Goal: Task Accomplishment & Management: Manage account settings

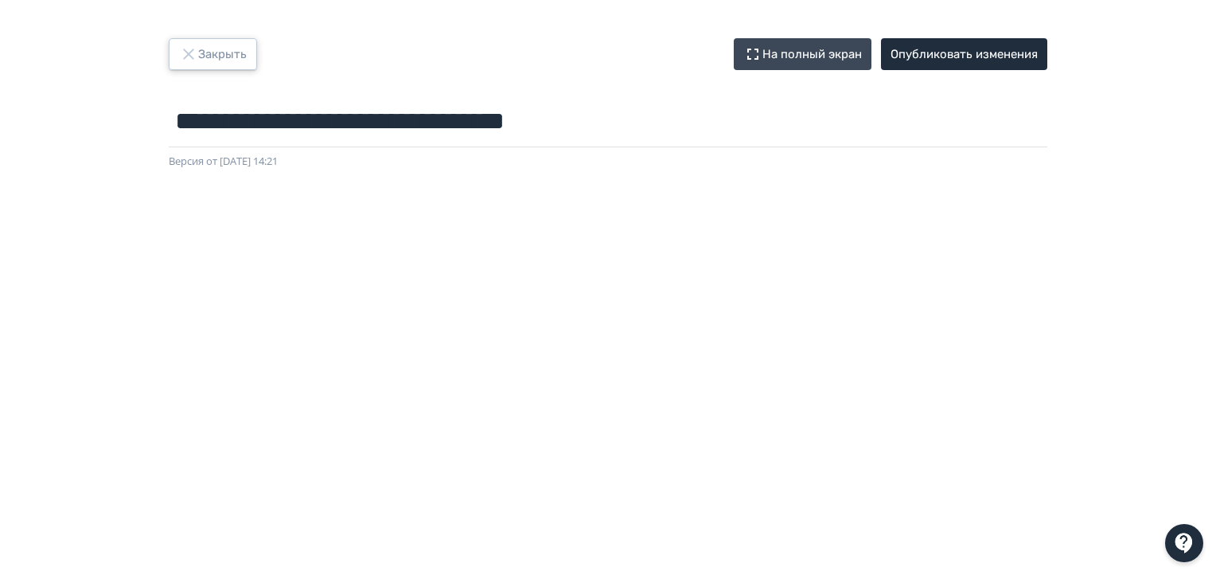
click at [208, 53] on button "Закрыть" at bounding box center [213, 54] width 88 height 32
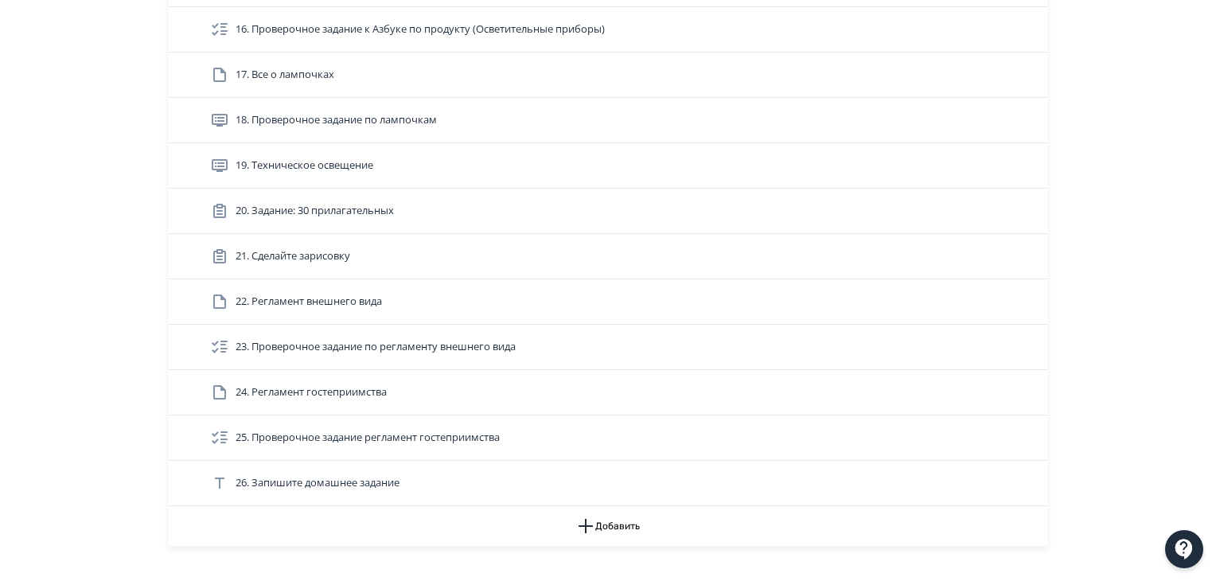
scroll to position [1114, 0]
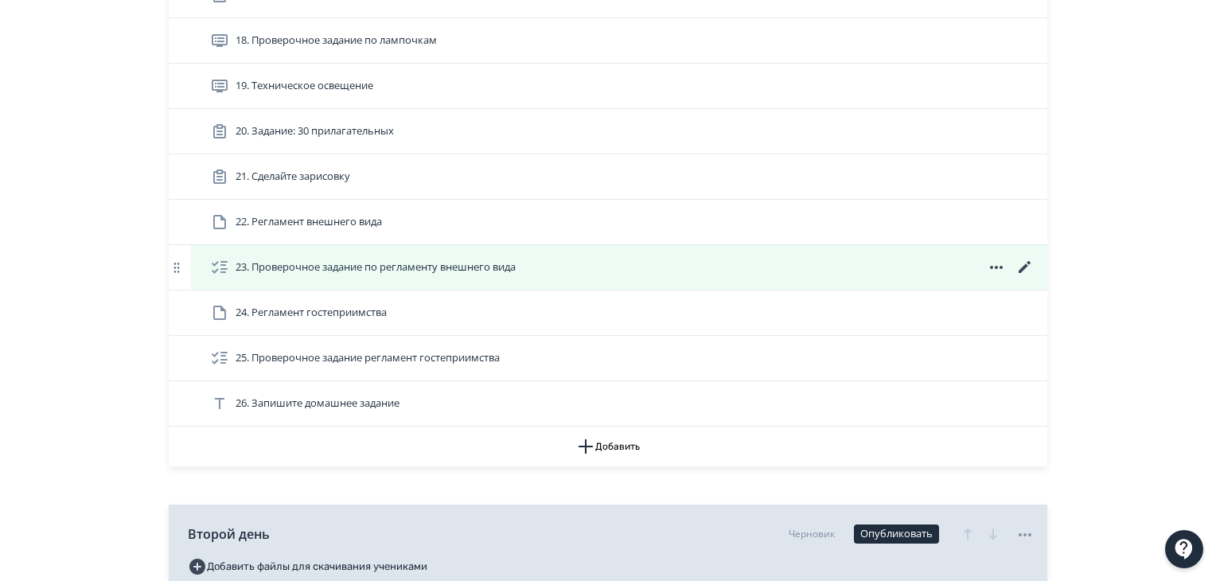
click at [1026, 271] on icon at bounding box center [1024, 267] width 19 height 19
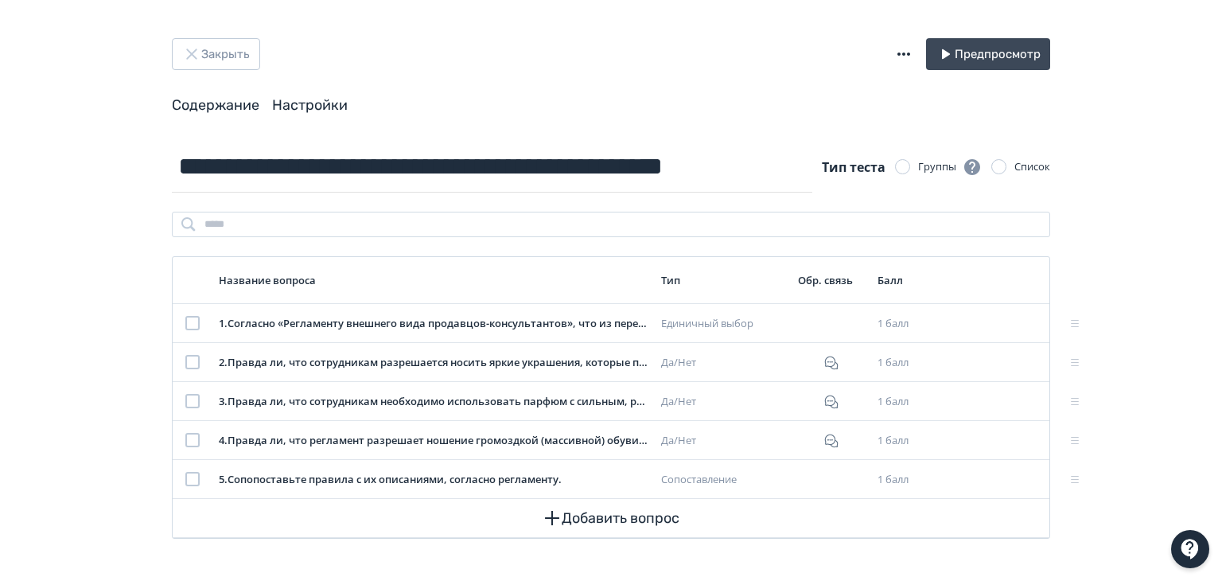
click at [313, 100] on link "Настройки" at bounding box center [310, 105] width 76 height 18
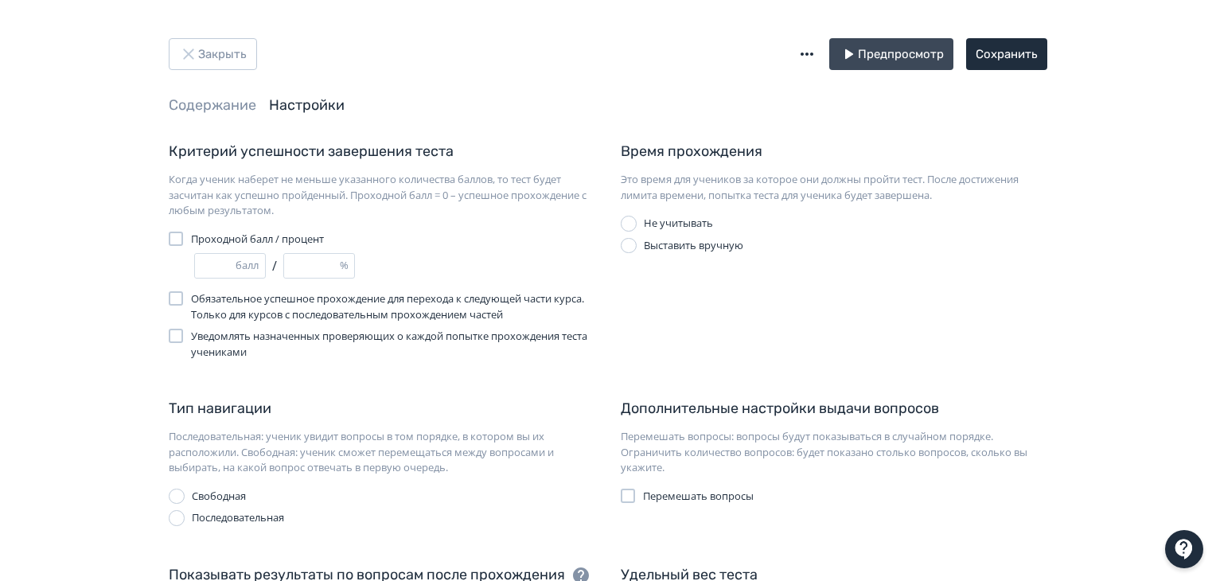
click at [177, 300] on div at bounding box center [176, 298] width 14 height 14
click at [173, 340] on div at bounding box center [176, 336] width 14 height 14
type input "*"
type input "**"
type input "*"
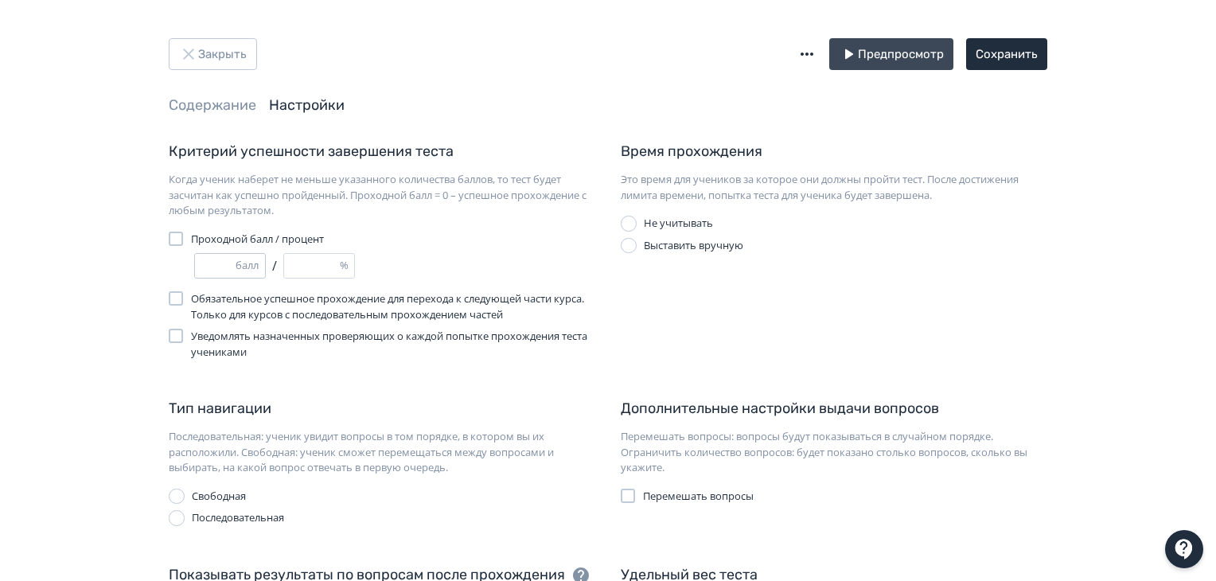
click at [227, 264] on input "*" at bounding box center [215, 266] width 41 height 24
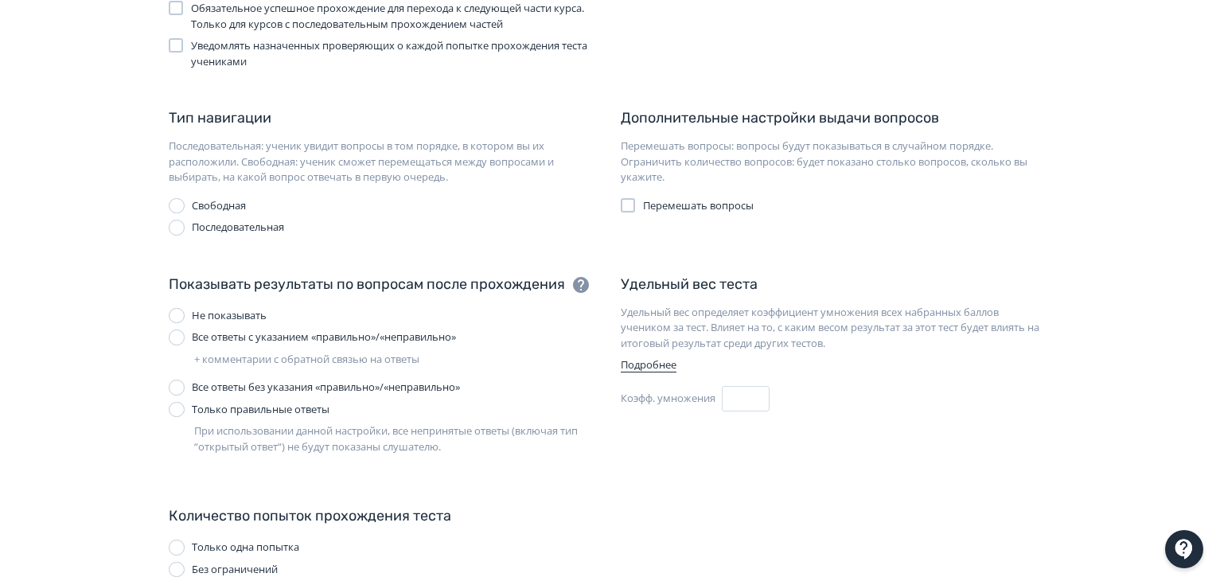
scroll to position [318, 0]
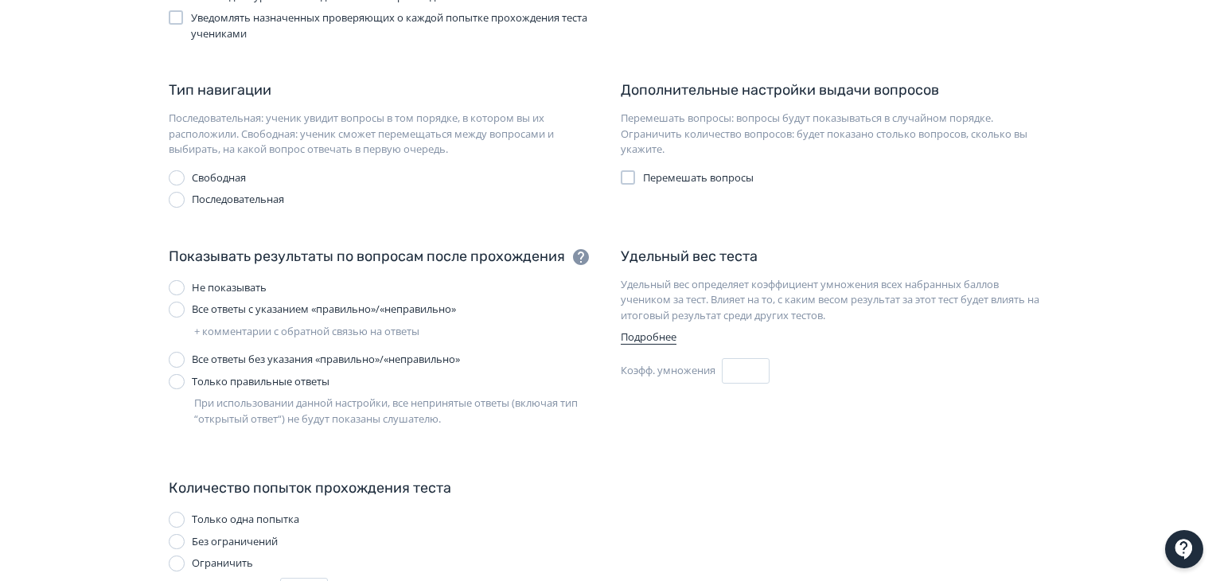
click at [255, 290] on div "Не показывать" at bounding box center [229, 288] width 75 height 16
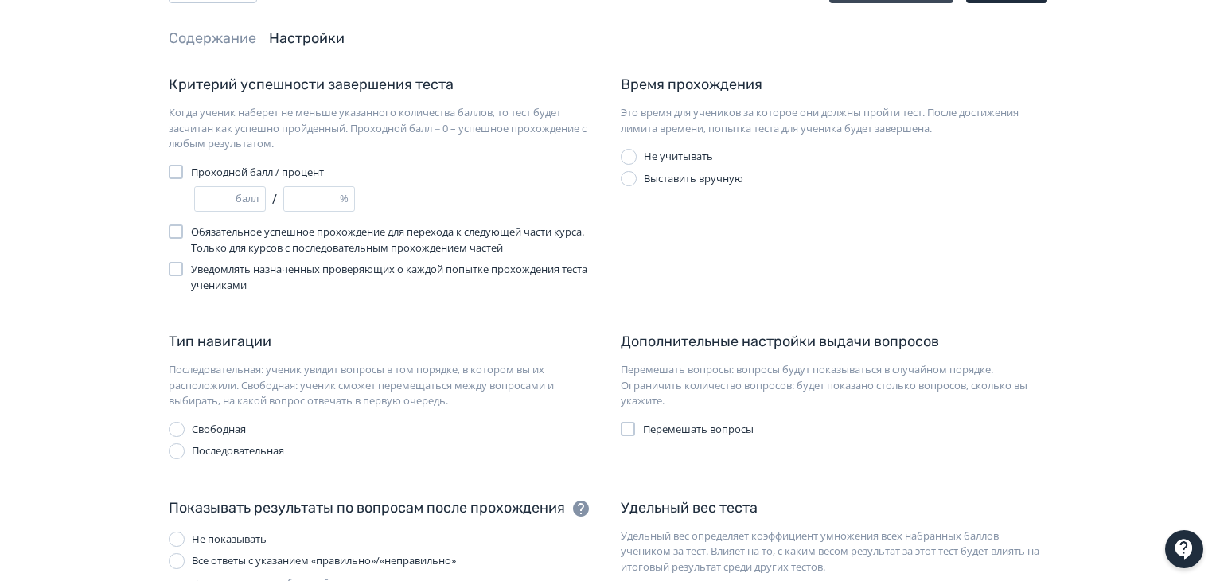
scroll to position [0, 0]
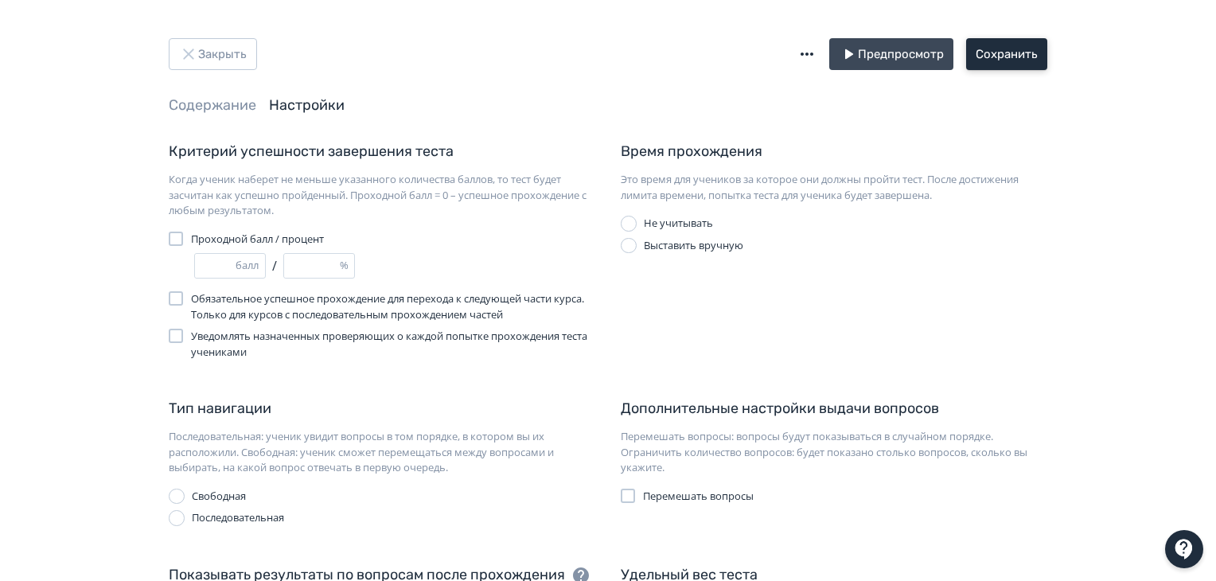
click at [1019, 45] on button "Сохранить" at bounding box center [1006, 54] width 81 height 32
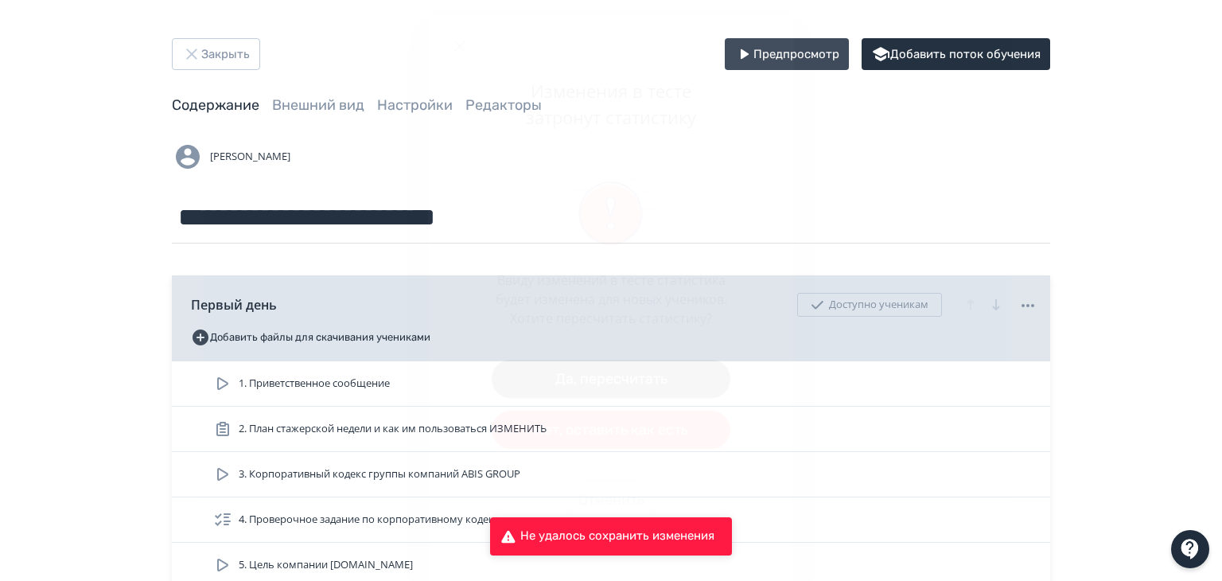
click at [608, 375] on button "Да, пересчитать" at bounding box center [611, 379] width 239 height 38
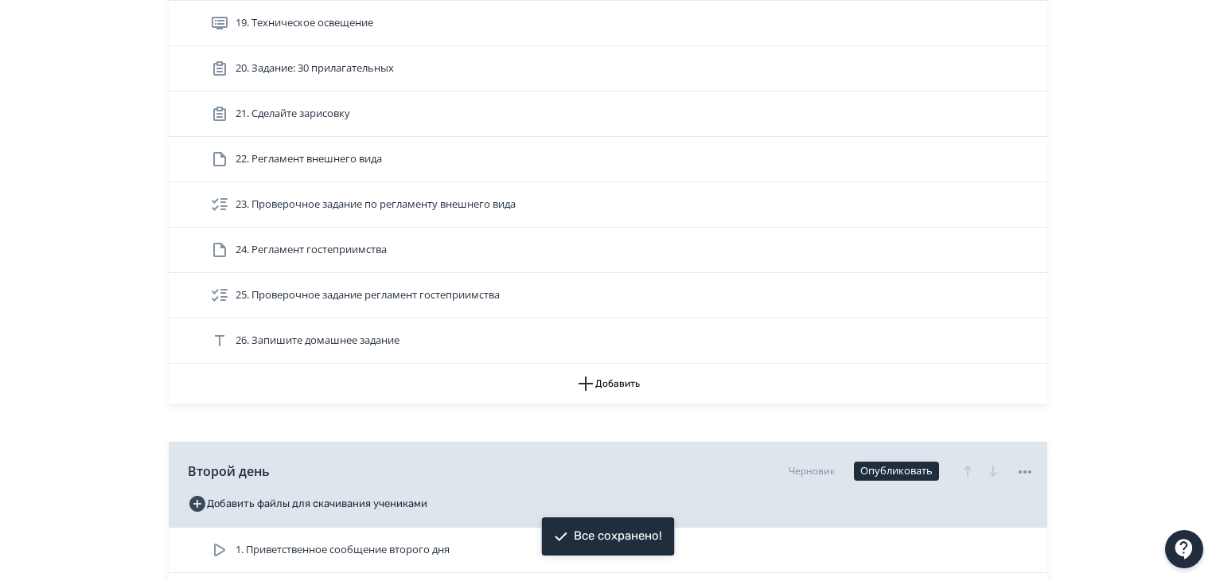
scroll to position [1194, 0]
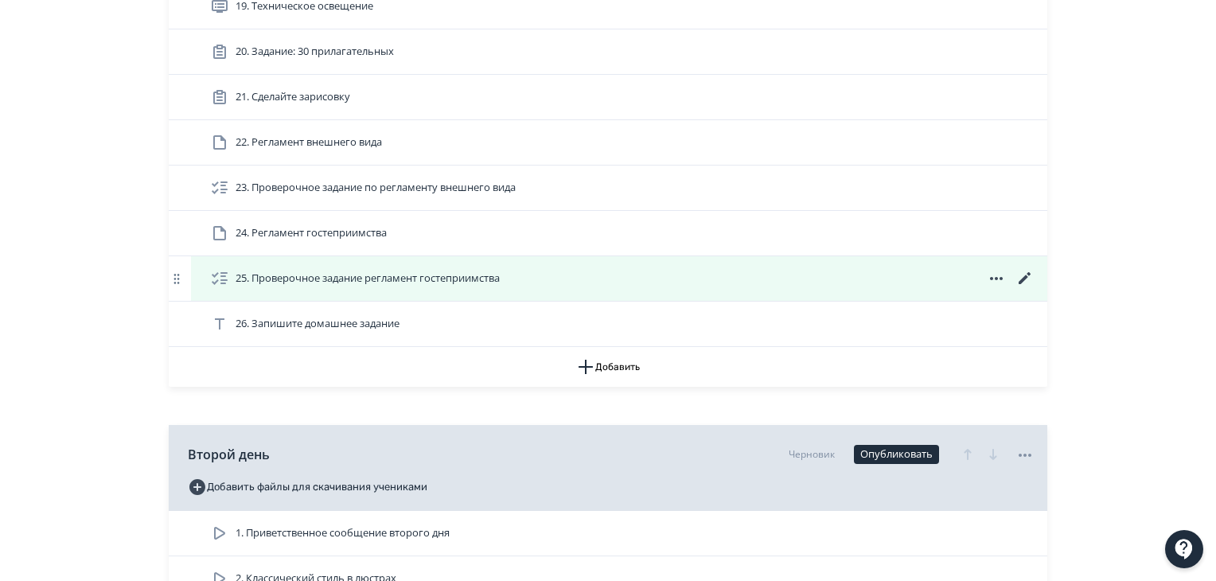
click at [1025, 274] on icon at bounding box center [1025, 278] width 12 height 12
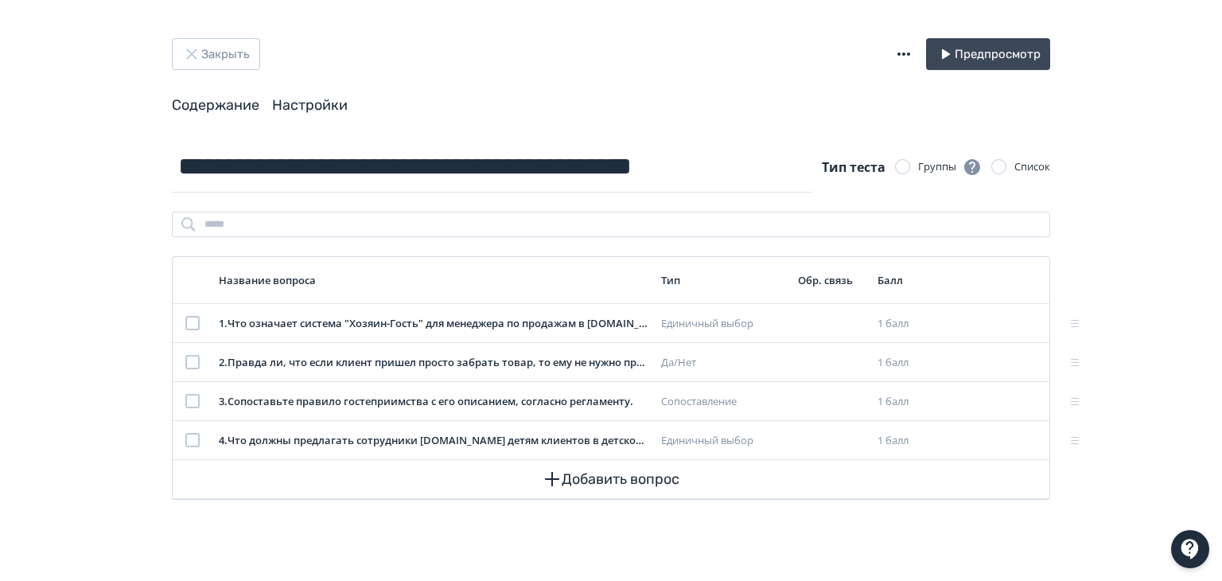
click at [302, 107] on link "Настройки" at bounding box center [310, 105] width 76 height 18
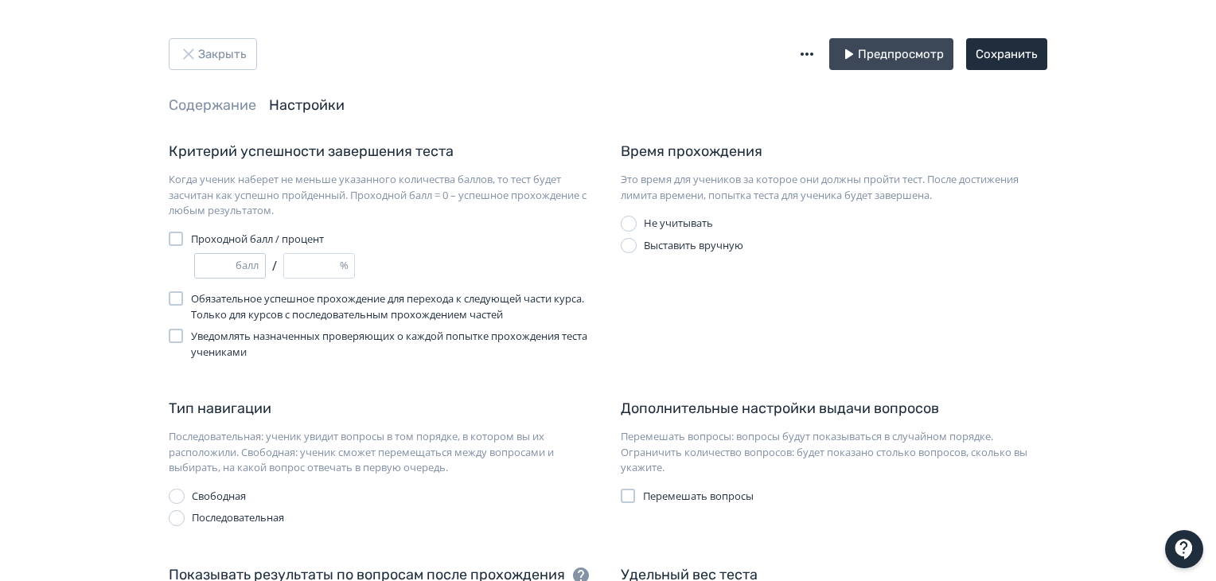
type input "*"
type input "***"
type input "*"
click at [228, 259] on input "*" at bounding box center [215, 266] width 41 height 24
click at [247, 309] on span "Обязательное успешное прохождение для перехода к следующей части курса. Только …" at bounding box center [393, 306] width 404 height 31
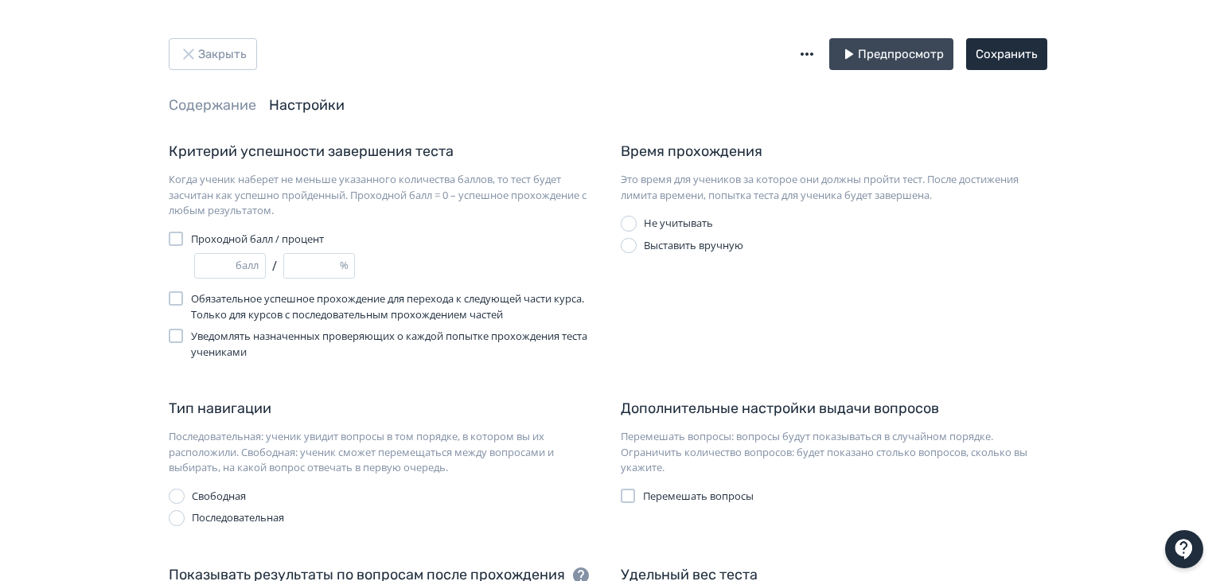
click at [242, 341] on span "Уведомлять назначенных проверяющих о каждой попытке прохождения теста учениками" at bounding box center [393, 344] width 404 height 31
click at [977, 62] on button "Сохранить" at bounding box center [1006, 54] width 81 height 32
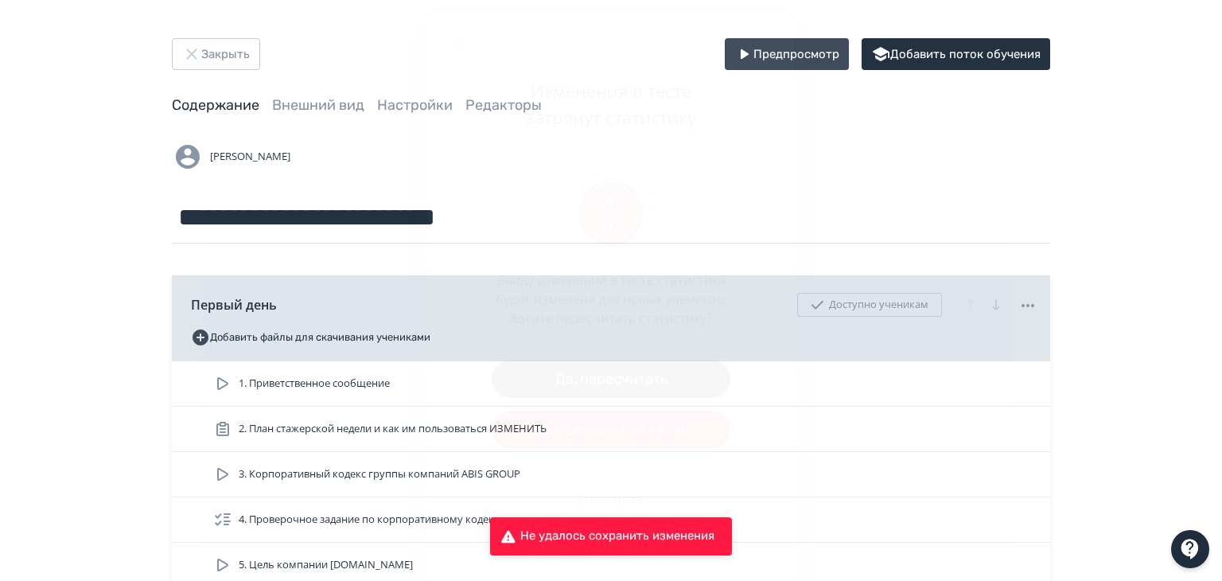
click at [585, 377] on button "Да, пересчитать" at bounding box center [611, 379] width 239 height 38
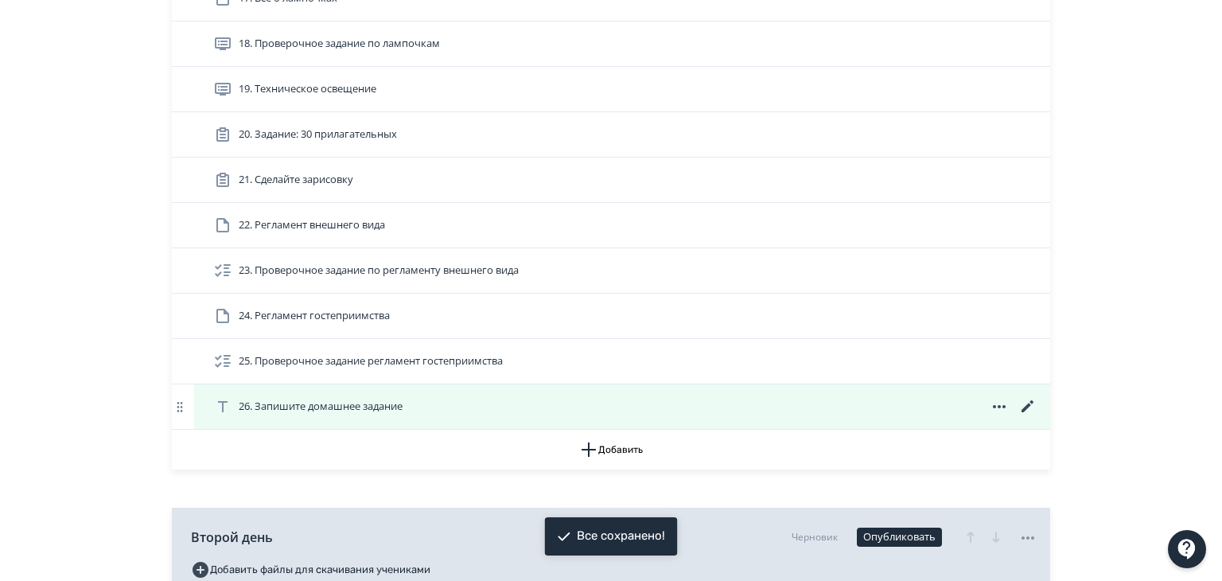
scroll to position [1114, 0]
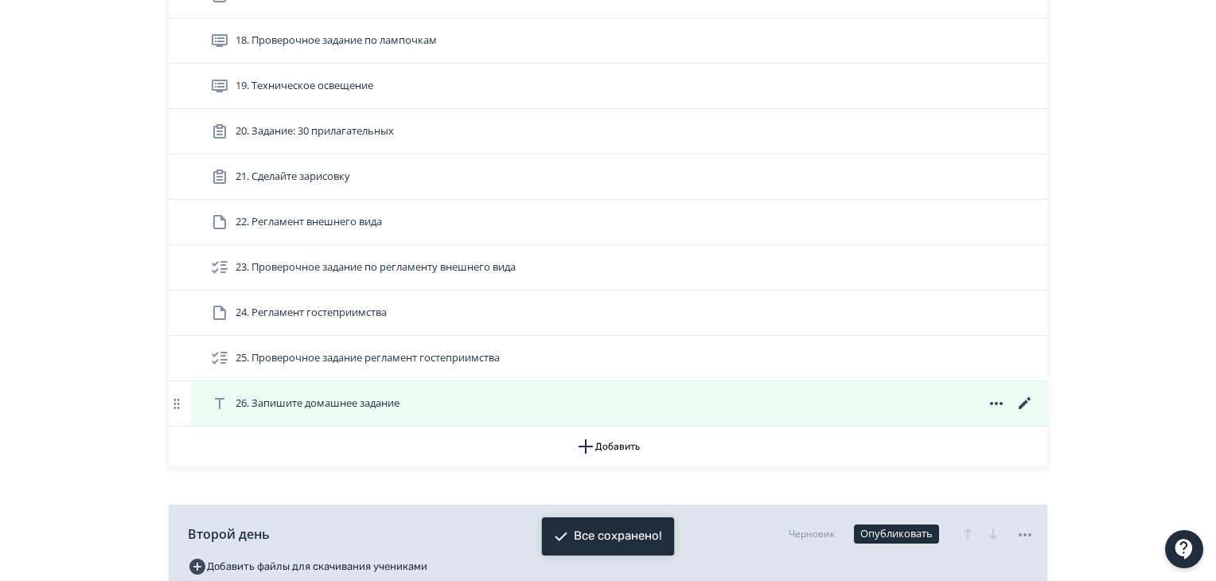
click at [1019, 399] on icon at bounding box center [1024, 403] width 19 height 19
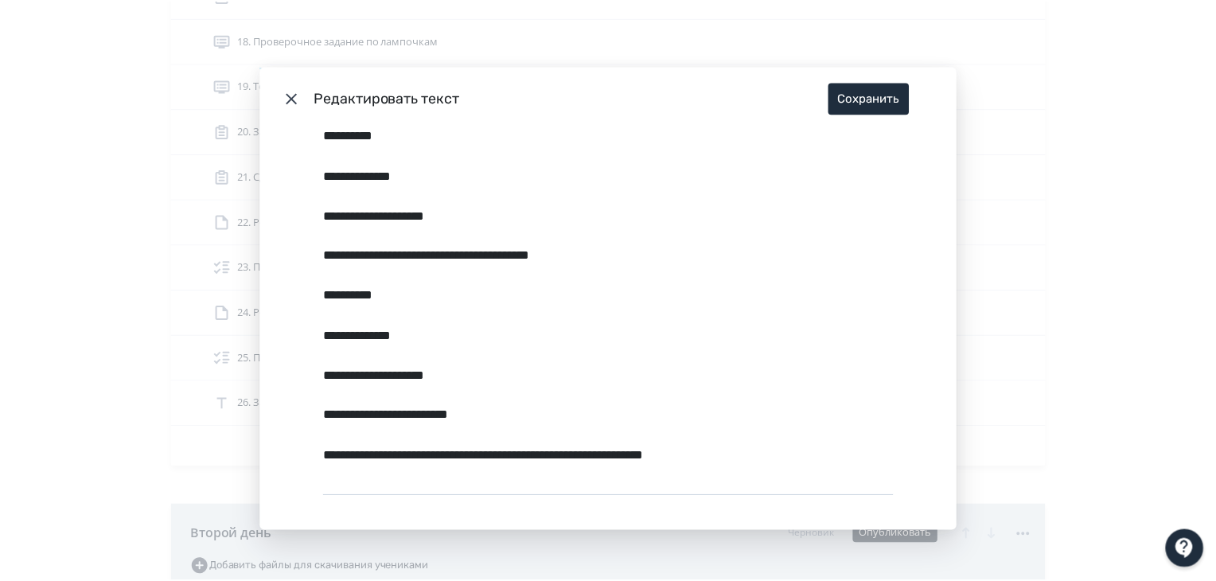
scroll to position [1300, 0]
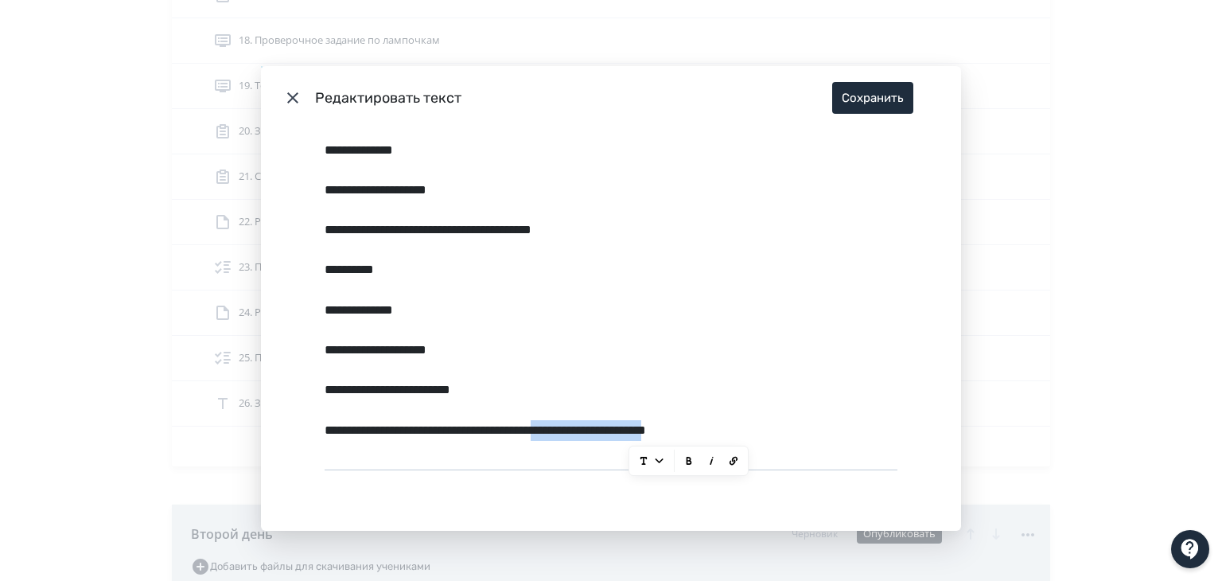
drag, startPoint x: 625, startPoint y: 431, endPoint x: 785, endPoint y: 434, distance: 160.0
click at [785, 434] on div "**********" at bounding box center [608, 430] width 567 height 30
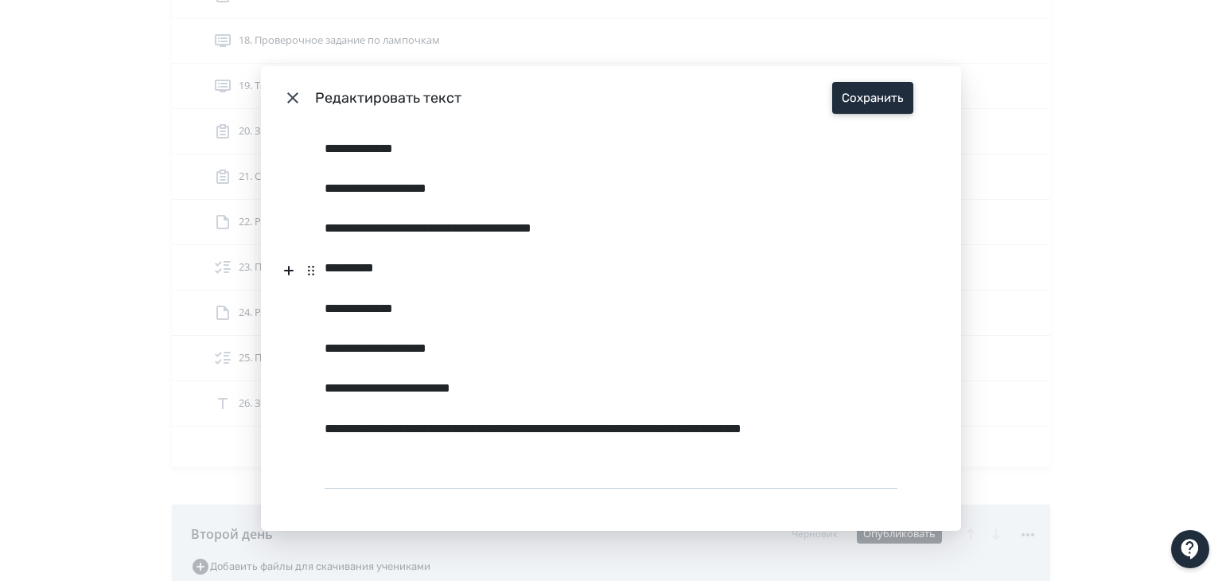
click at [890, 108] on button "Сохранить" at bounding box center [872, 98] width 81 height 32
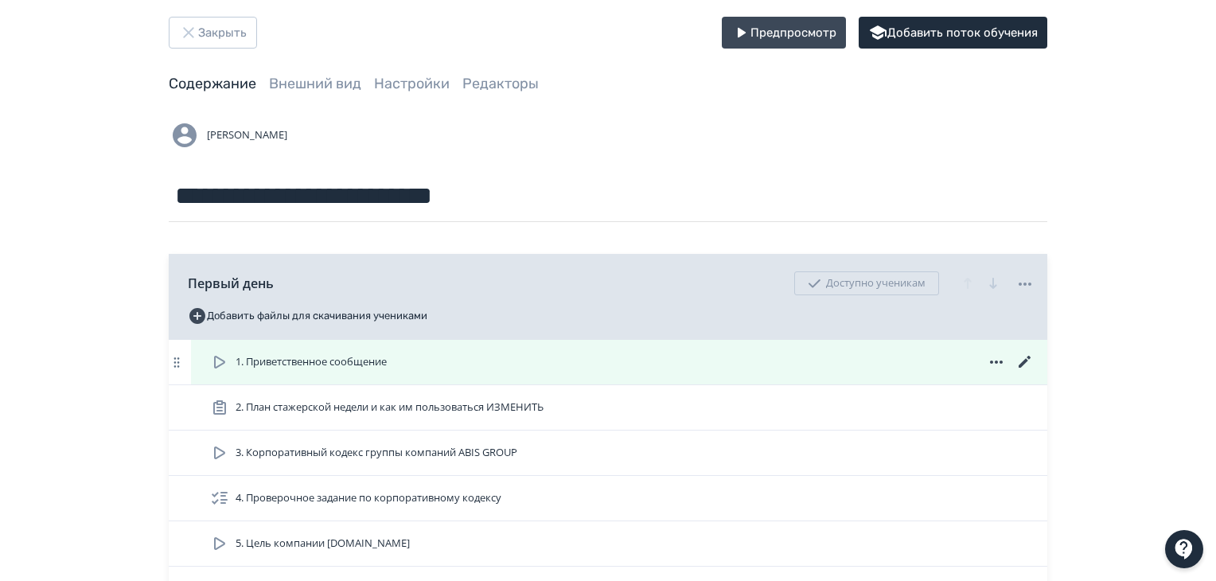
scroll to position [0, 0]
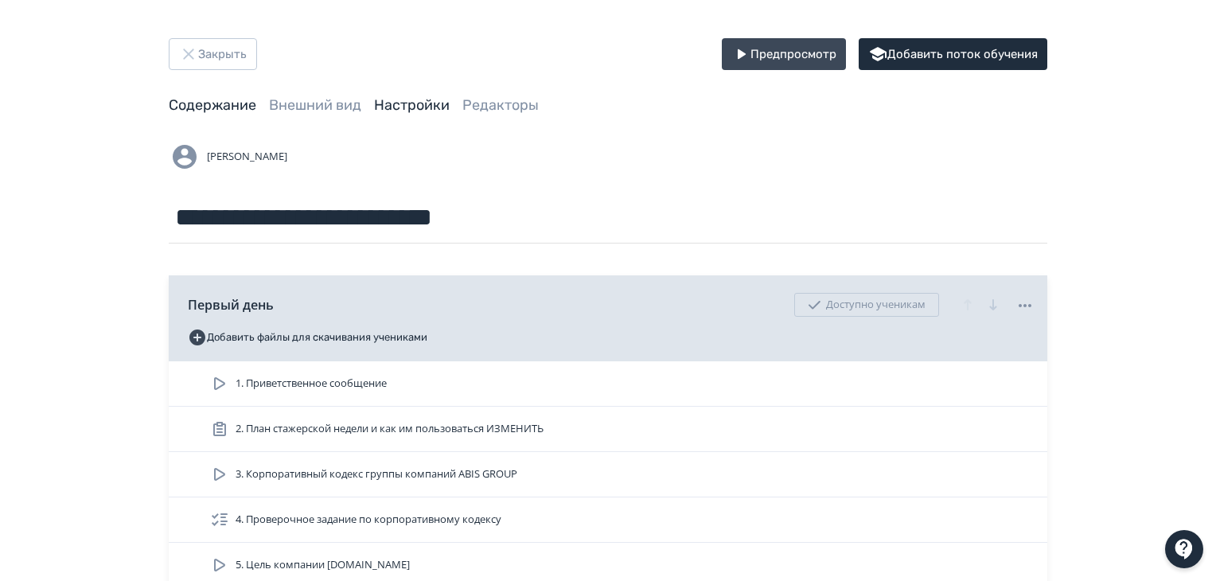
click at [382, 103] on link "Настройки" at bounding box center [412, 105] width 76 height 18
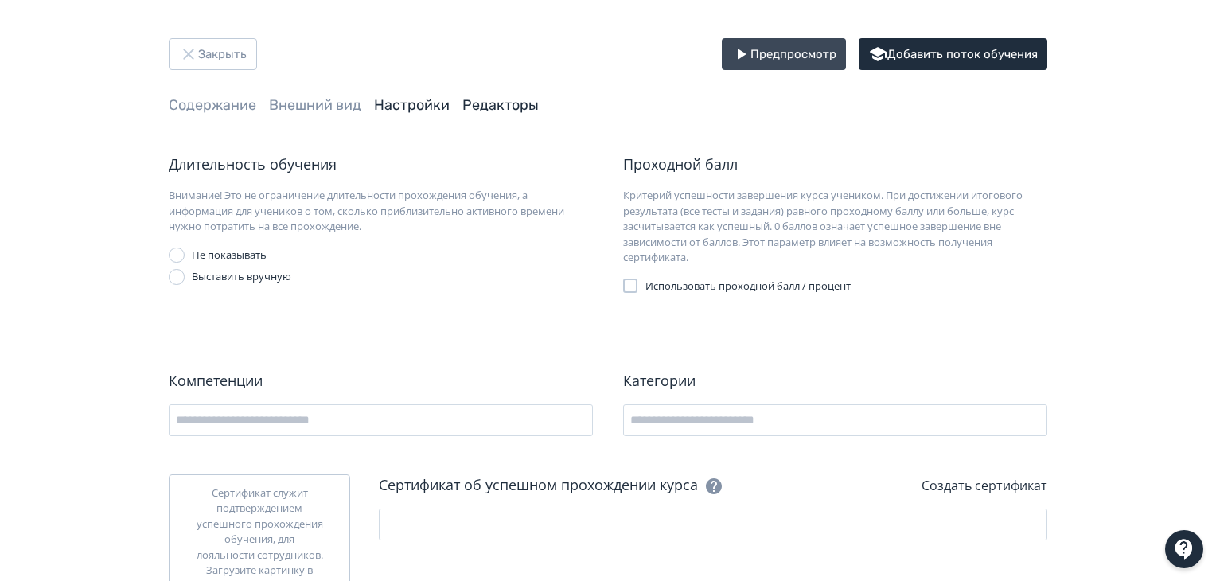
click at [506, 103] on link "Редакторы" at bounding box center [500, 105] width 76 height 18
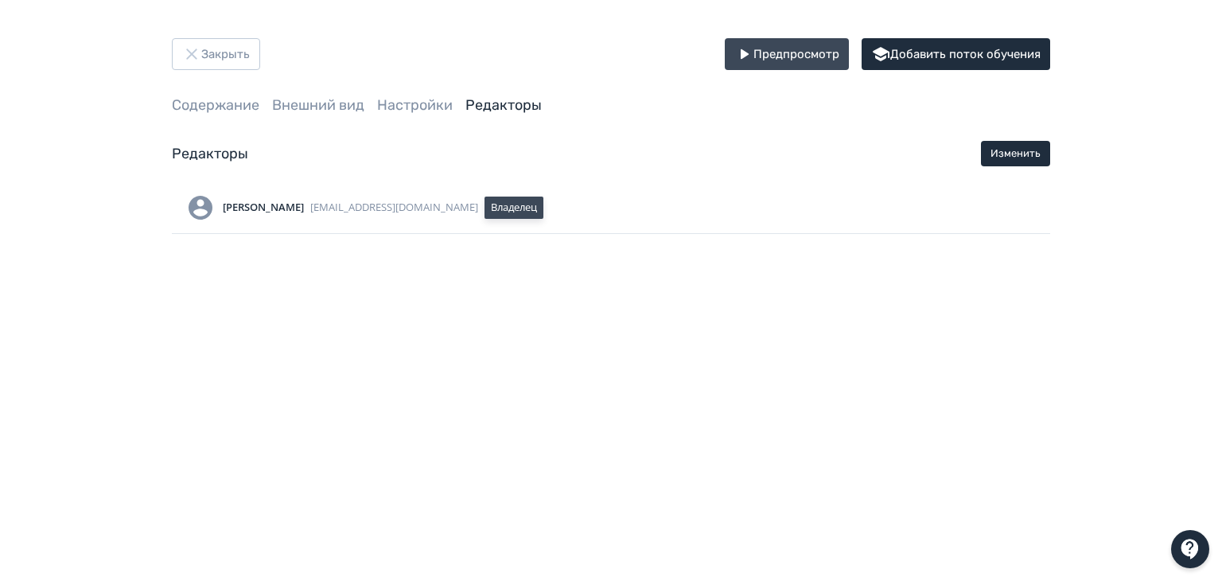
click at [220, 115] on div "Закрыть Предпросмотр Добавить поток обучения Содержание Внешний вид Настройки Р…" at bounding box center [611, 136] width 955 height 196
click at [221, 104] on link "Содержание" at bounding box center [216, 105] width 88 height 18
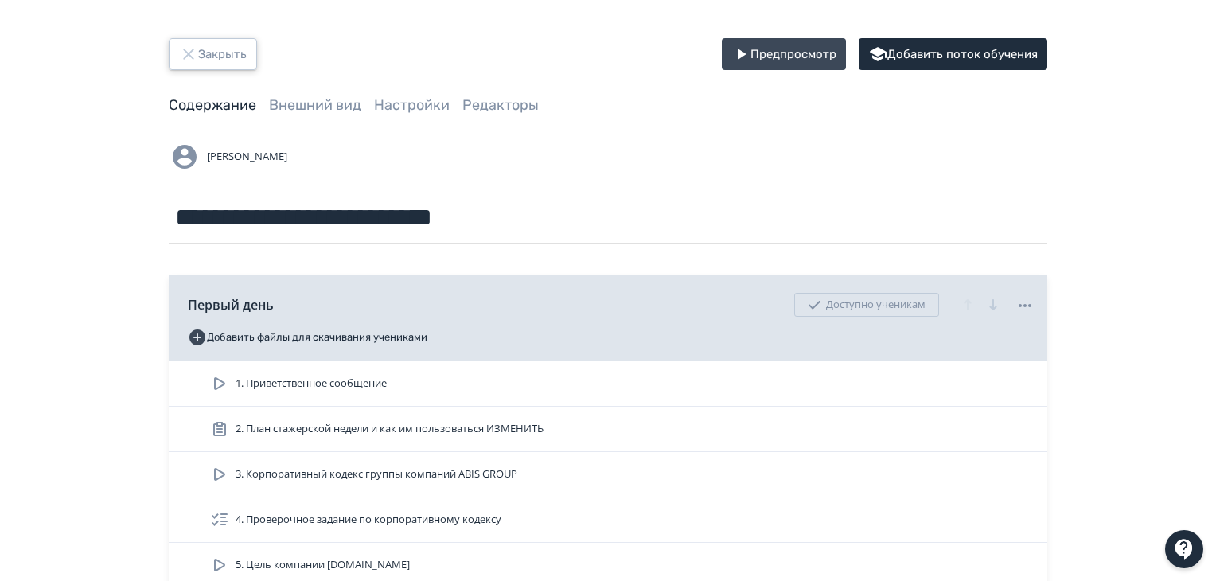
click at [247, 61] on button "Закрыть" at bounding box center [213, 54] width 88 height 32
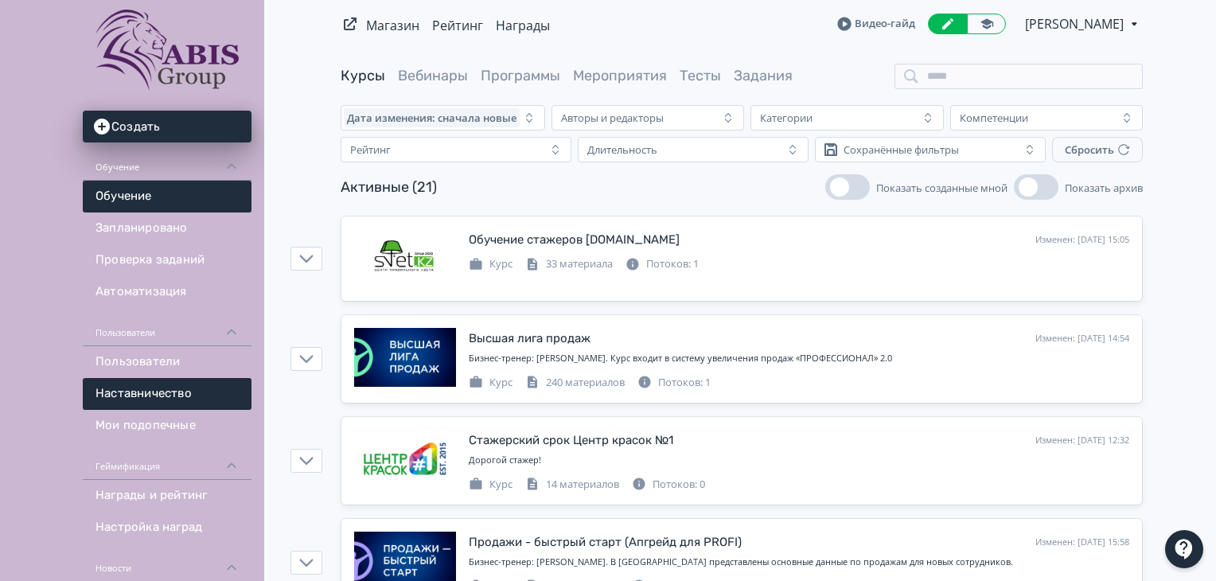
click at [156, 386] on link "Наставничество" at bounding box center [167, 394] width 169 height 32
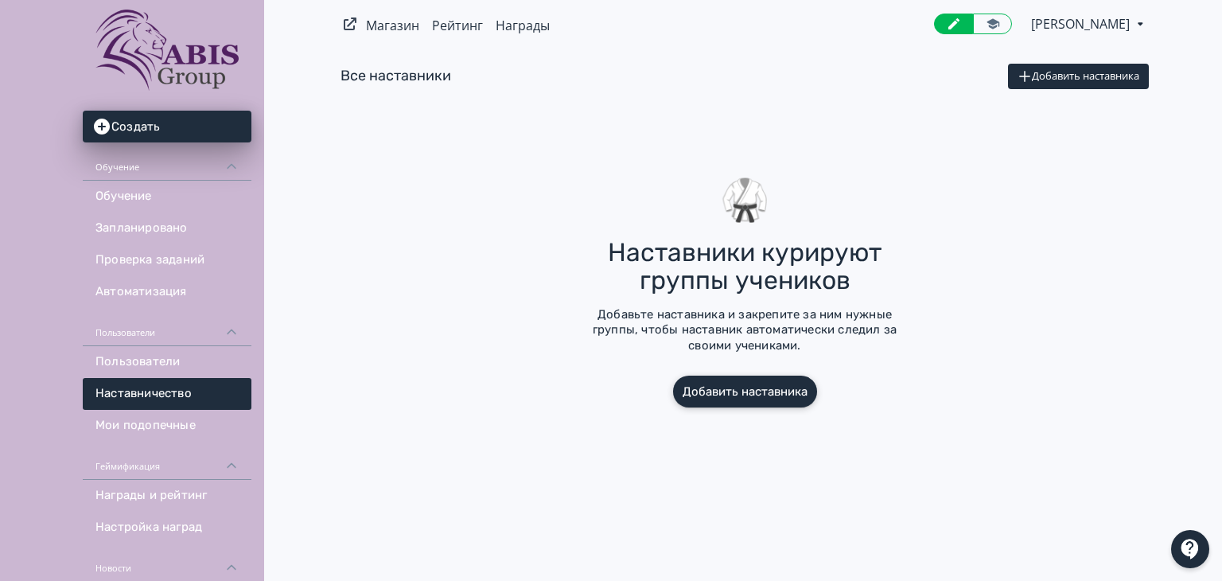
click at [765, 398] on button "Добавить наставника" at bounding box center [745, 392] width 144 height 32
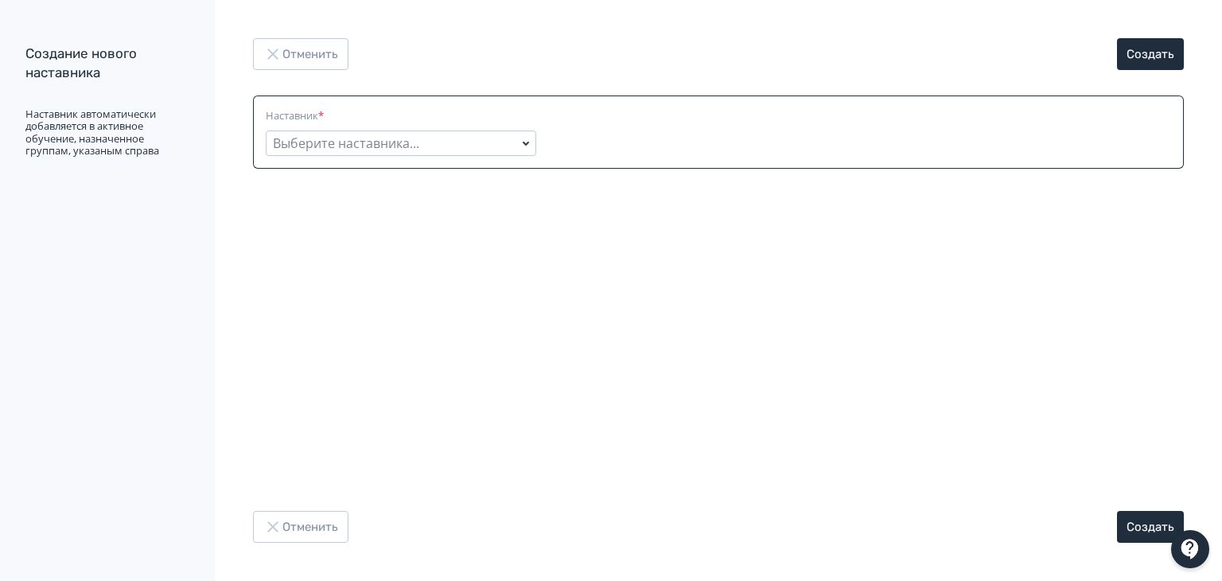
click at [341, 146] on div "Выберите наставника..." at bounding box center [346, 143] width 146 height 19
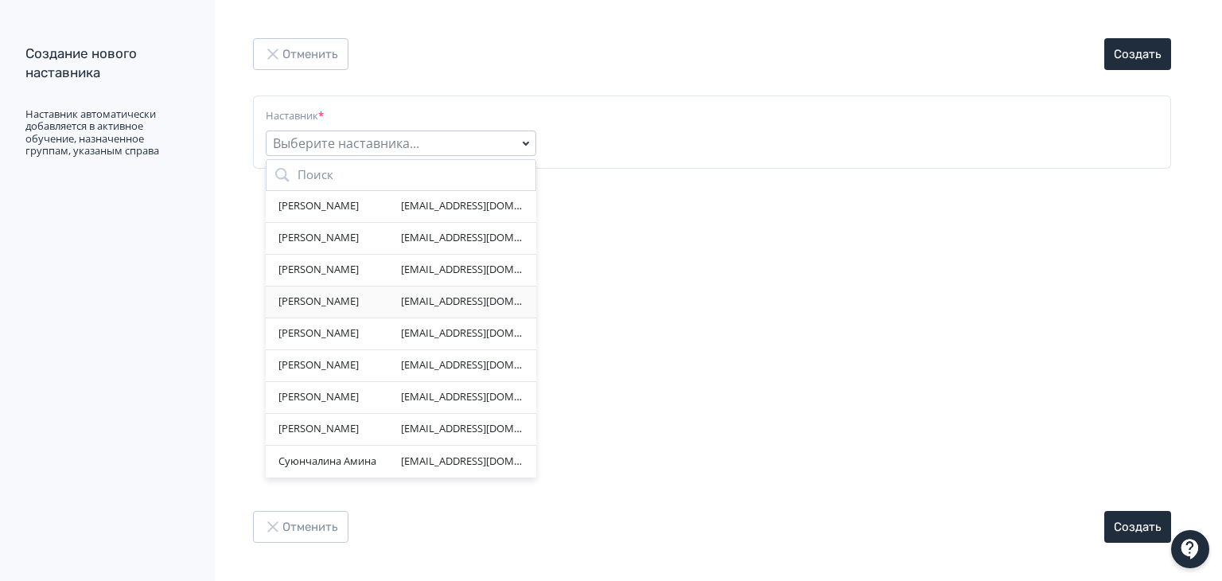
click at [394, 310] on div "Сейдазимова Раушан dir5@abis.kz" at bounding box center [401, 302] width 271 height 32
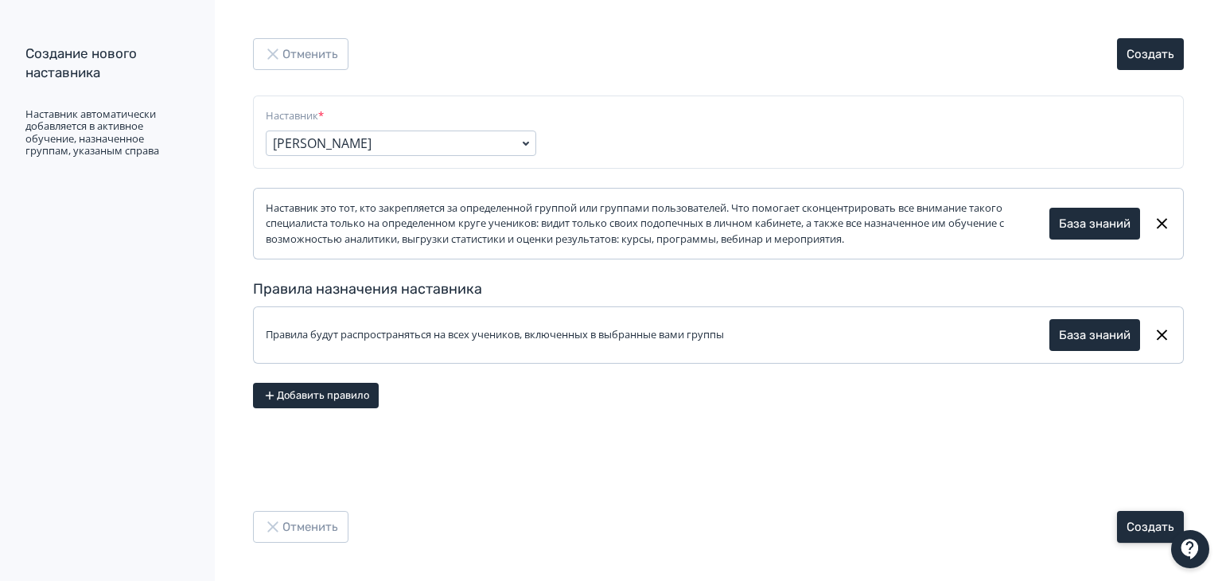
click at [1142, 523] on button "Создать" at bounding box center [1150, 527] width 67 height 32
click at [1073, 330] on button "База знаний" at bounding box center [1095, 335] width 91 height 32
click at [1163, 335] on icon at bounding box center [1162, 334] width 11 height 11
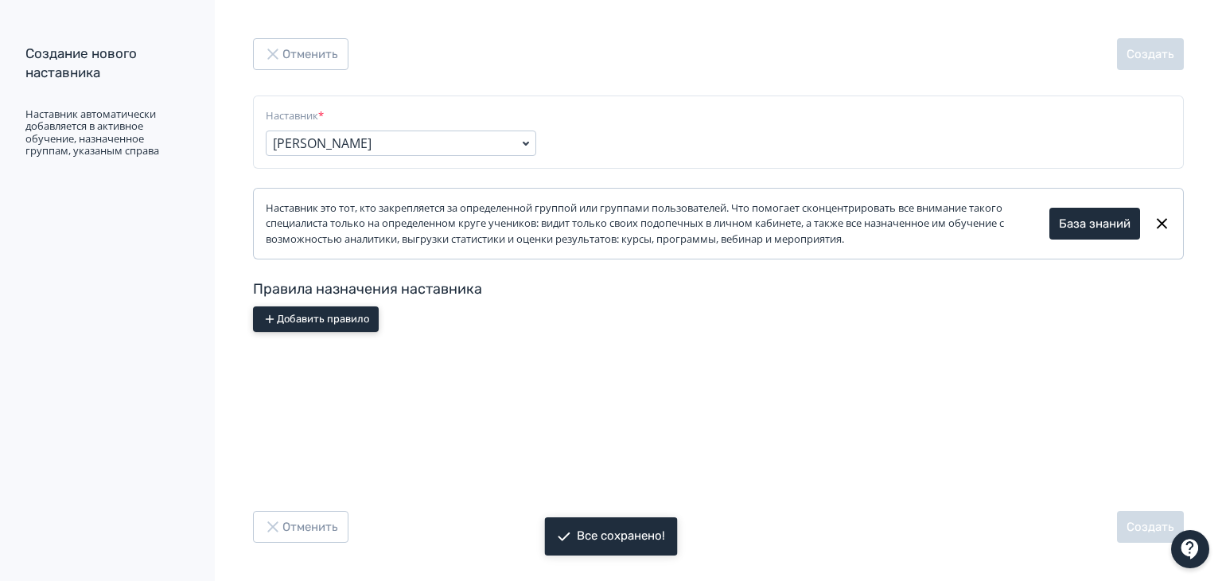
click at [289, 317] on button "Добавить правило" at bounding box center [316, 318] width 126 height 25
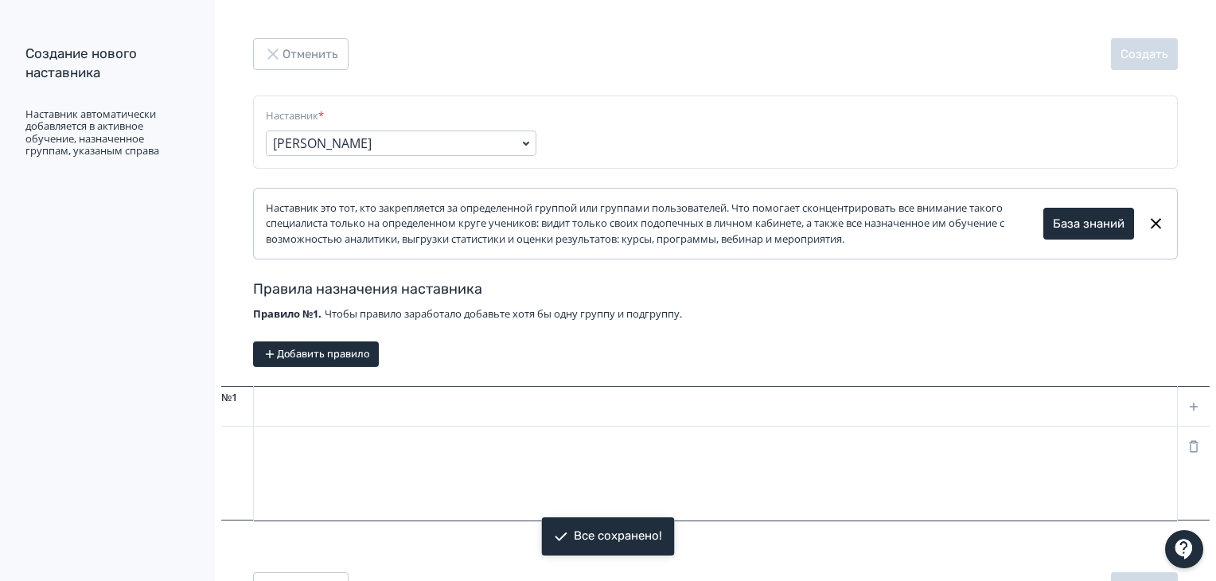
click at [315, 421] on div at bounding box center [715, 407] width 923 height 40
click at [331, 391] on div at bounding box center [715, 407] width 923 height 40
click at [369, 467] on div at bounding box center [715, 454] width 923 height 134
click at [1191, 405] on icon at bounding box center [1193, 406] width 14 height 14
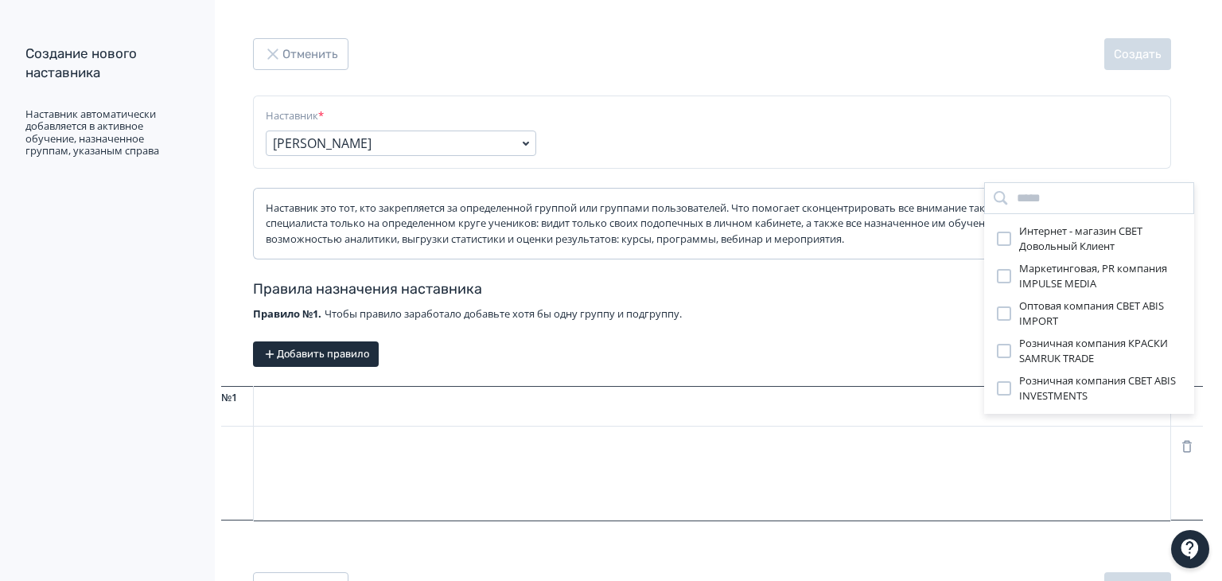
click at [1002, 386] on div at bounding box center [1004, 388] width 14 height 14
click at [1003, 353] on div at bounding box center [1004, 351] width 14 height 14
click at [1003, 314] on div at bounding box center [1004, 313] width 14 height 14
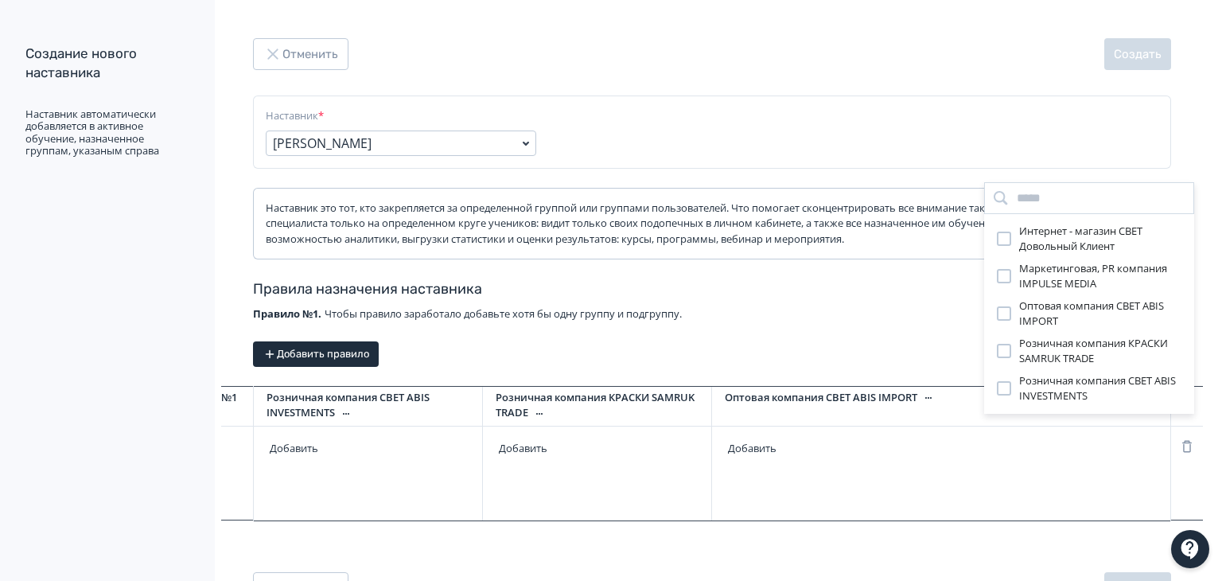
click at [1003, 278] on div at bounding box center [1004, 276] width 14 height 14
click at [1002, 235] on div at bounding box center [1004, 239] width 14 height 14
click at [1081, 549] on div "Интернет - магазин СВЕТ Довольный Клиент Маркетинговая, PR компания IMPULSE MED…" at bounding box center [611, 290] width 1222 height 581
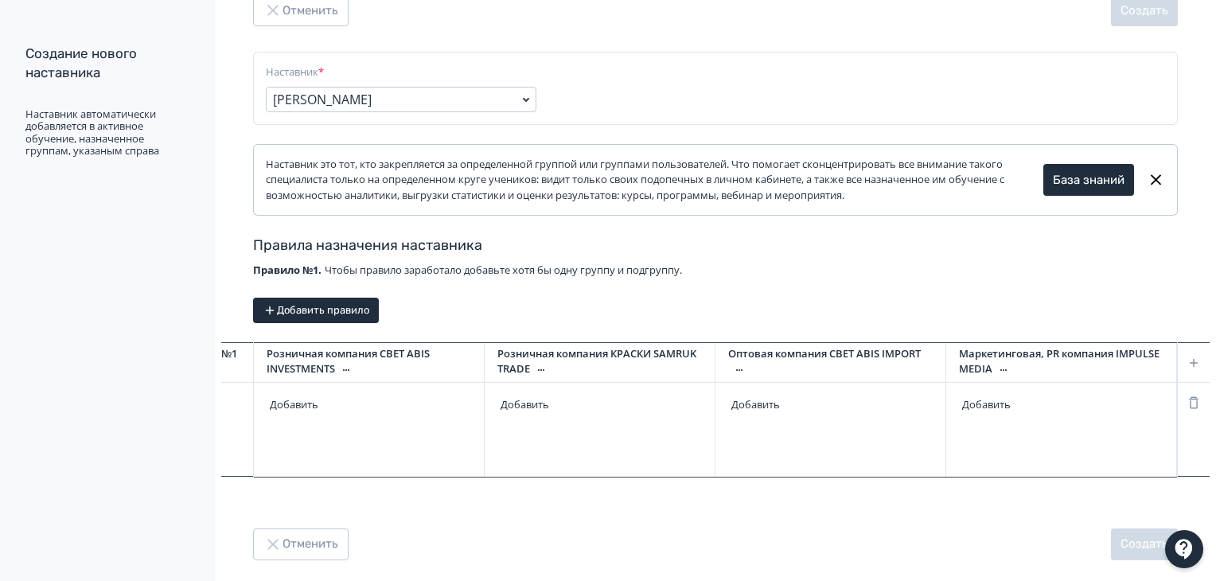
scroll to position [67, 0]
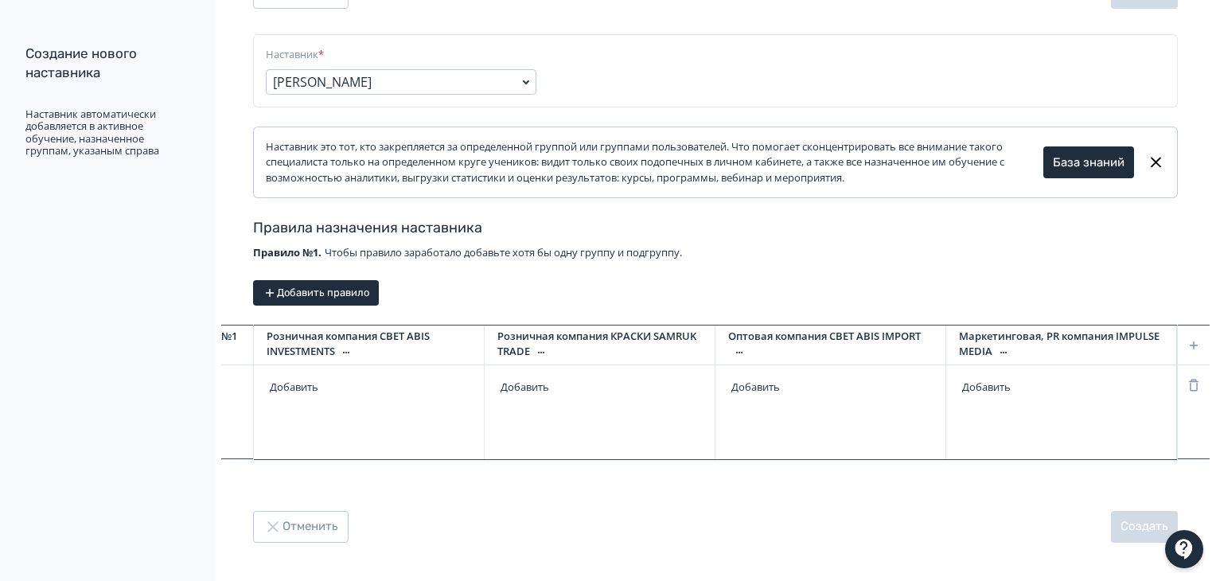
drag, startPoint x: 952, startPoint y: 459, endPoint x: 991, endPoint y: 458, distance: 39.0
click at [991, 458] on div "Розничная компания СВЕТ ABIS INVESTMENTS Добавить Розничная компания КРАСКИ SAM…" at bounding box center [715, 392] width 925 height 135
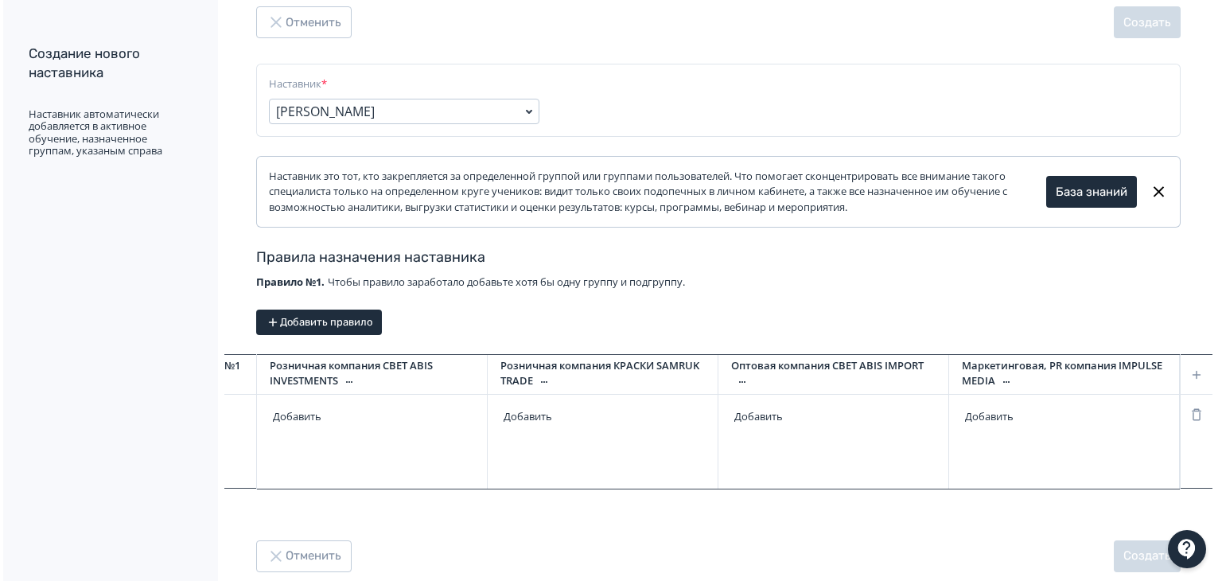
scroll to position [0, 0]
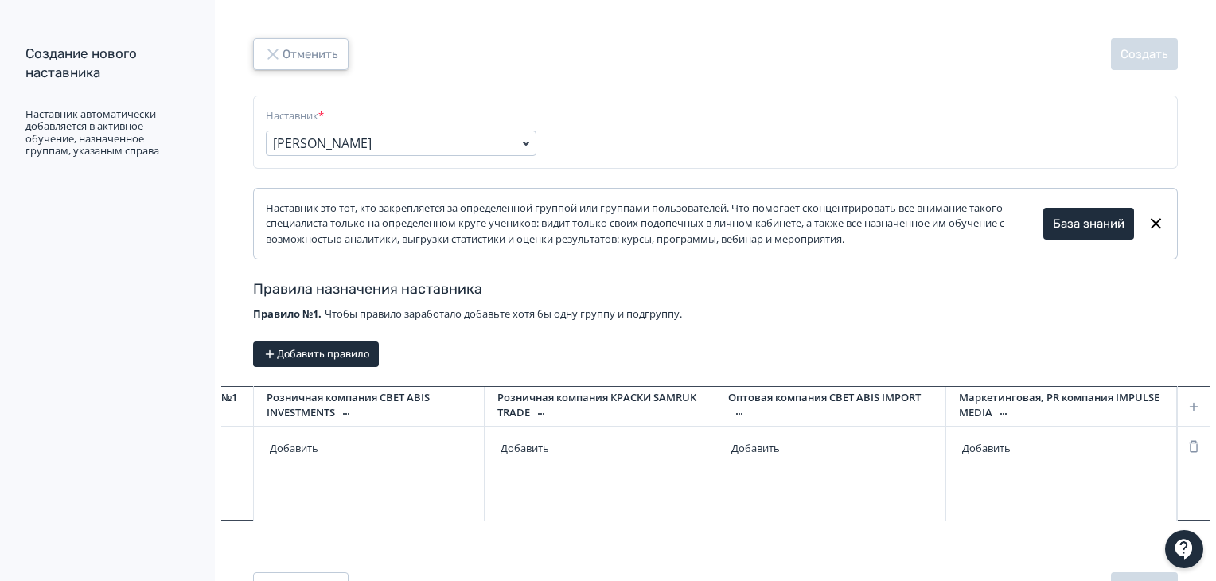
click at [294, 48] on button "Отменить" at bounding box center [300, 54] width 95 height 32
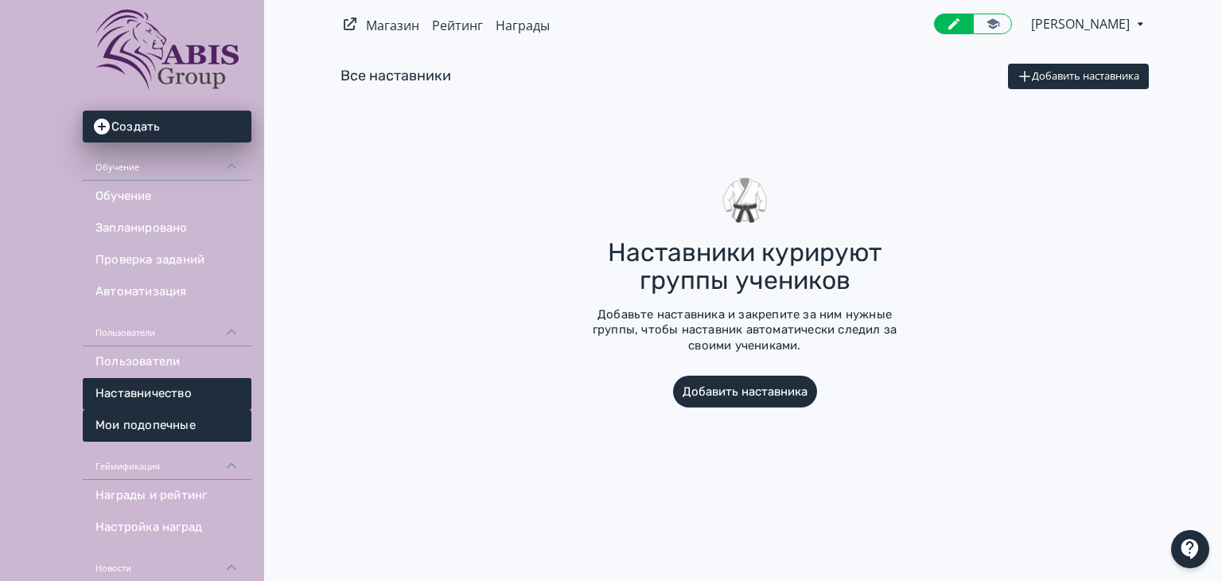
click at [220, 430] on link "Мои подопечные" at bounding box center [167, 426] width 169 height 32
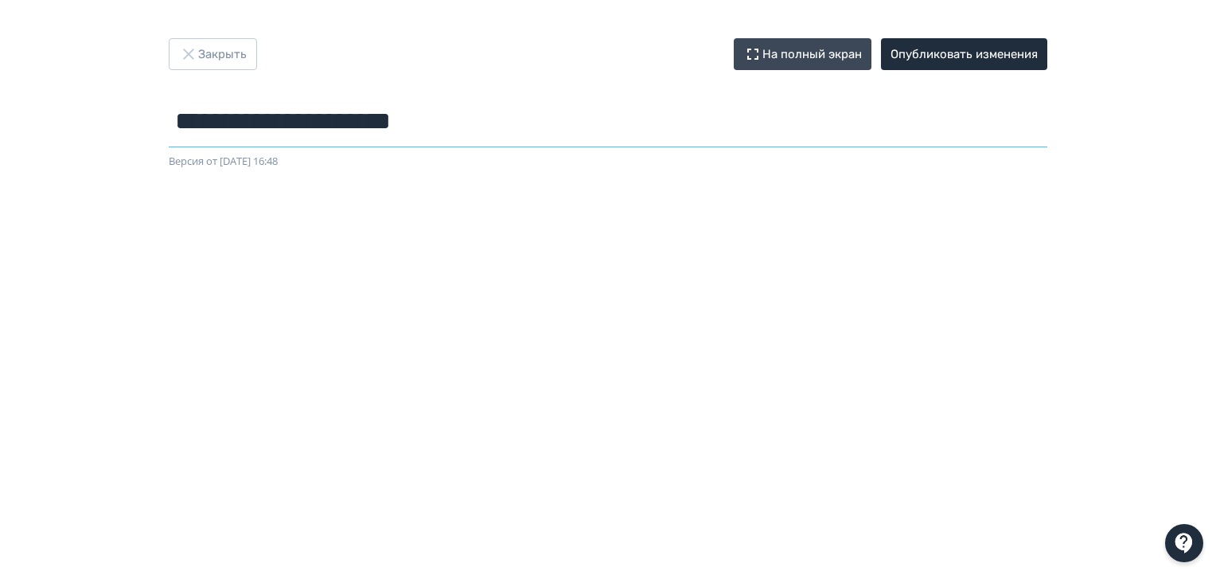
click at [277, 132] on input "**********" at bounding box center [608, 121] width 878 height 52
paste input "**********"
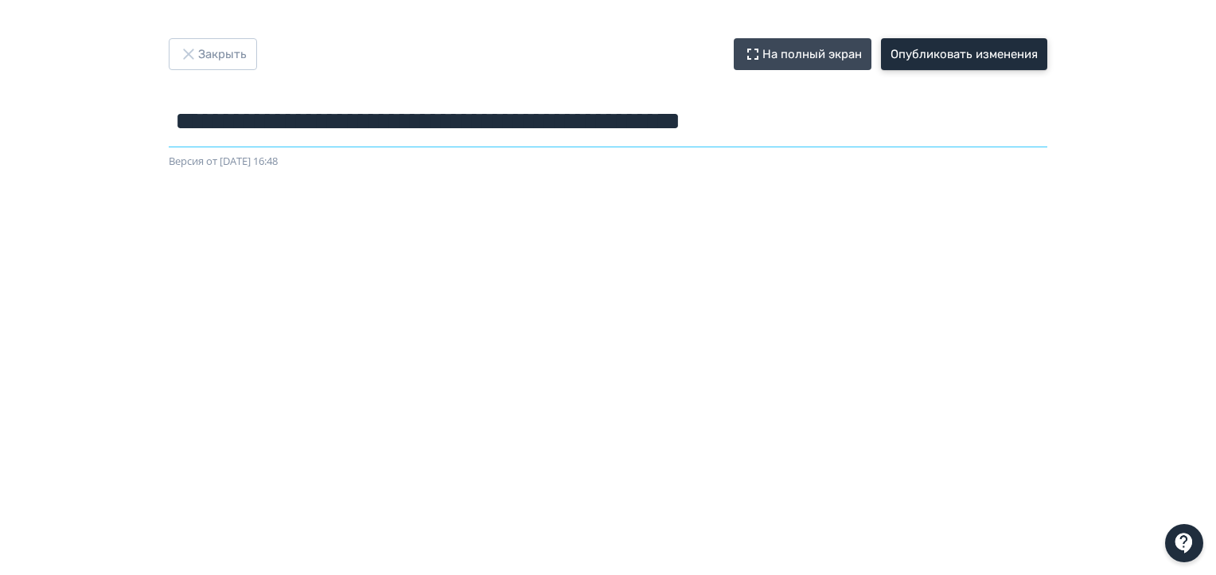
type input "**********"
click at [936, 56] on button "Опубликовать изменения" at bounding box center [964, 54] width 166 height 32
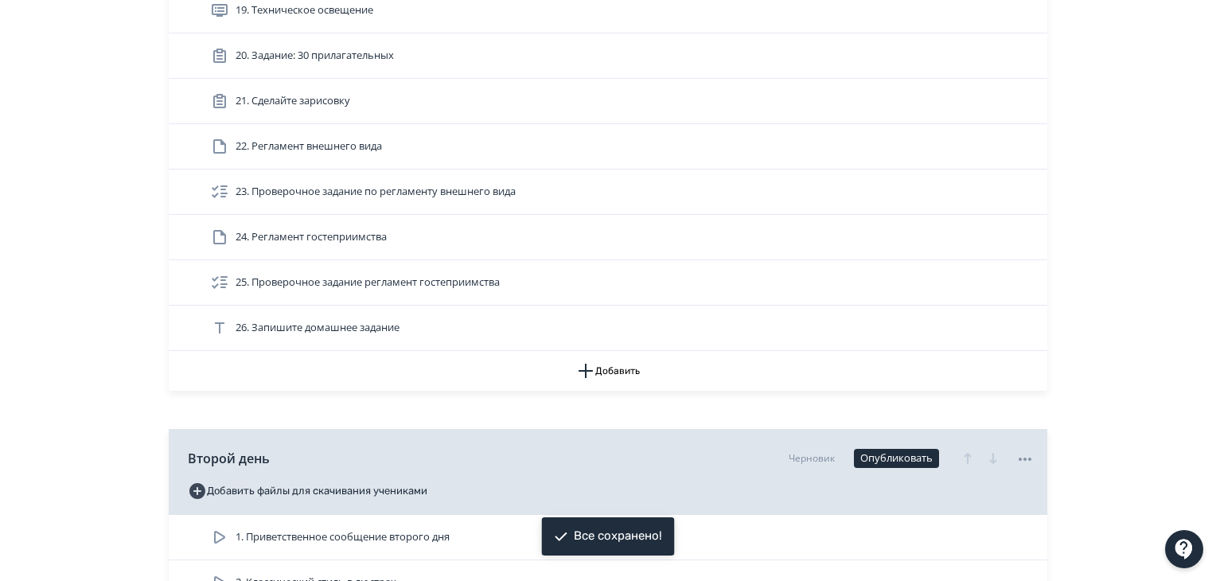
scroll to position [1194, 0]
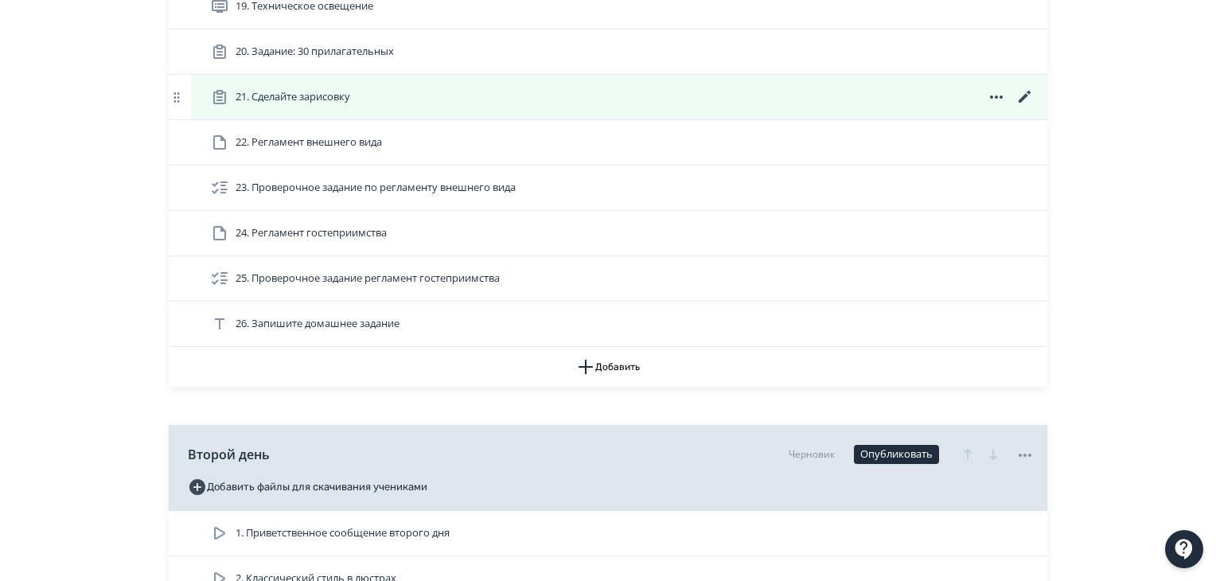
click at [1029, 95] on icon at bounding box center [1024, 97] width 19 height 19
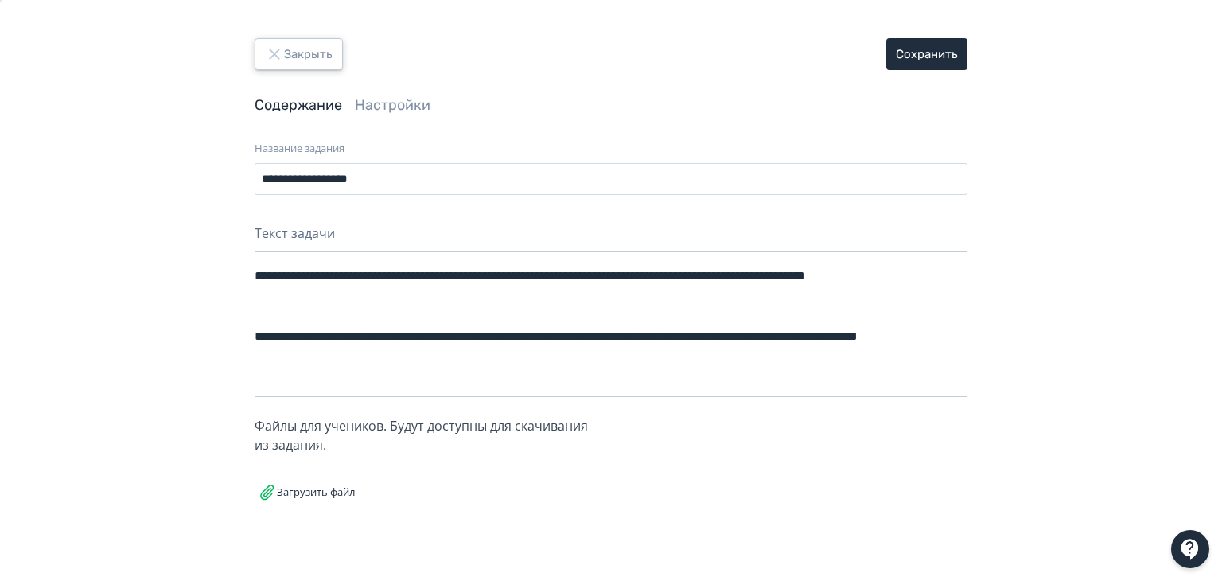
click at [297, 51] on button "Закрыть" at bounding box center [299, 54] width 88 height 32
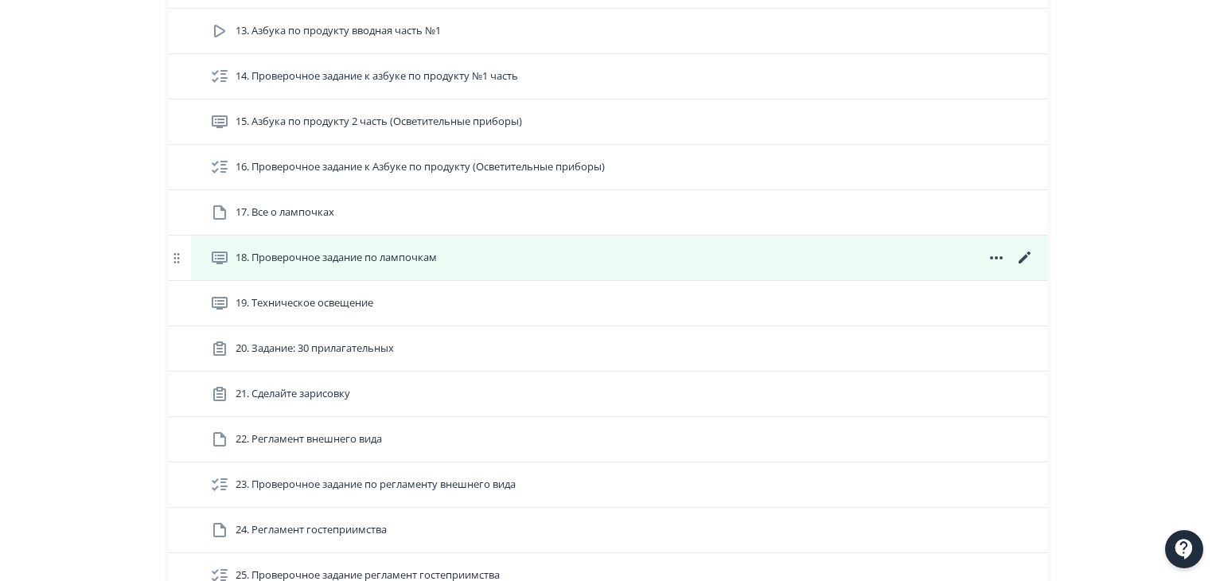
scroll to position [875, 0]
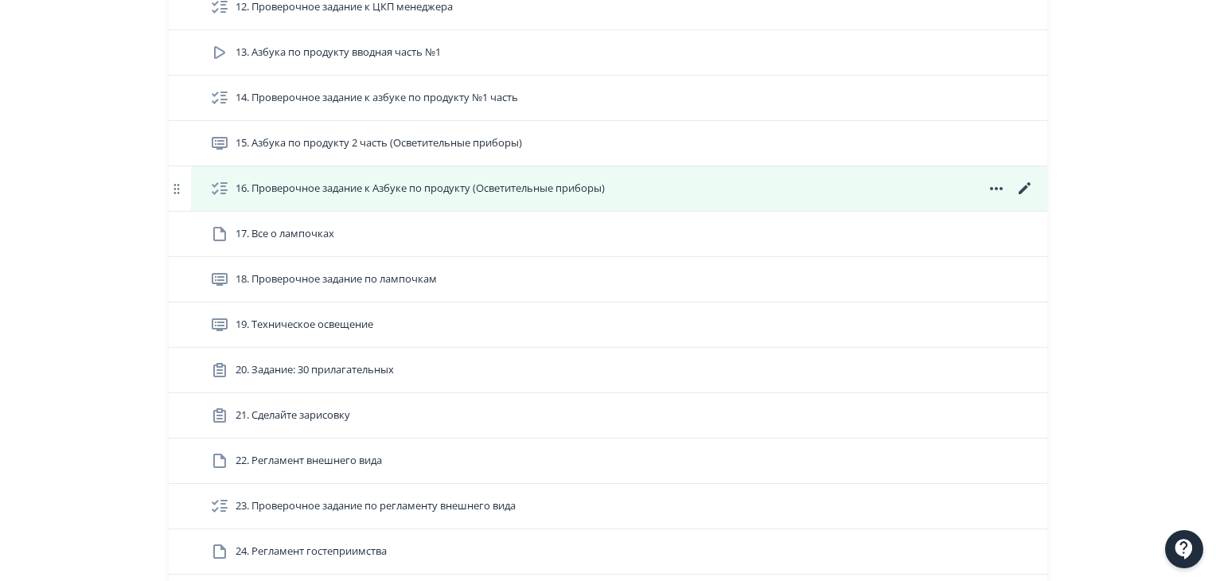
click at [482, 188] on span "16. Проверочное задание к Азбуке по продукту (Осветительные приборы)" at bounding box center [420, 189] width 369 height 16
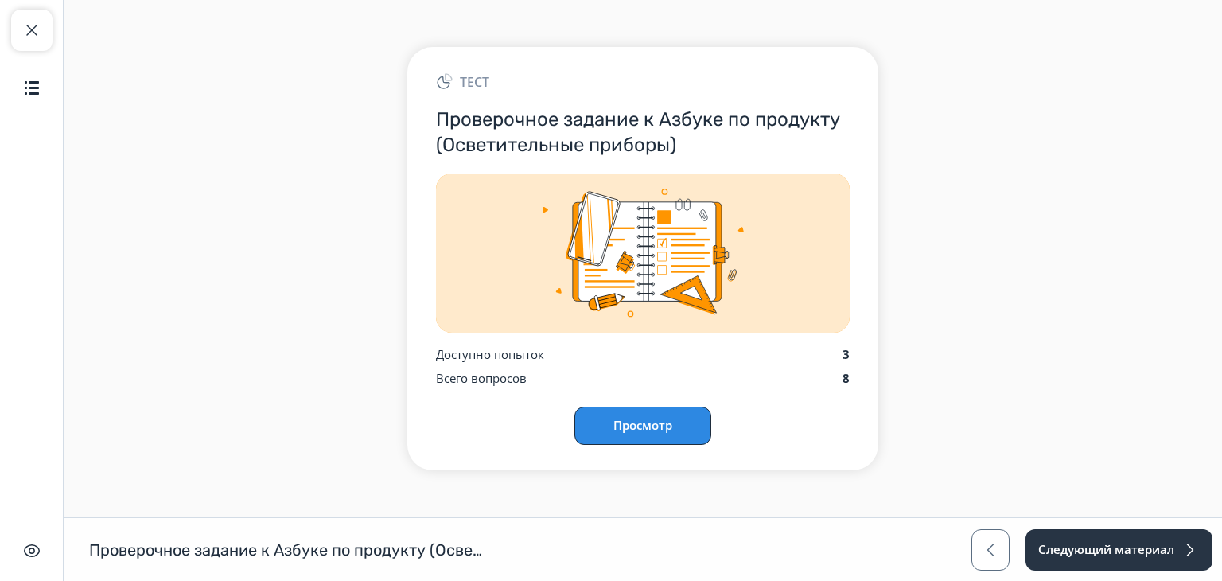
click at [645, 424] on button "Просмотр" at bounding box center [643, 426] width 137 height 38
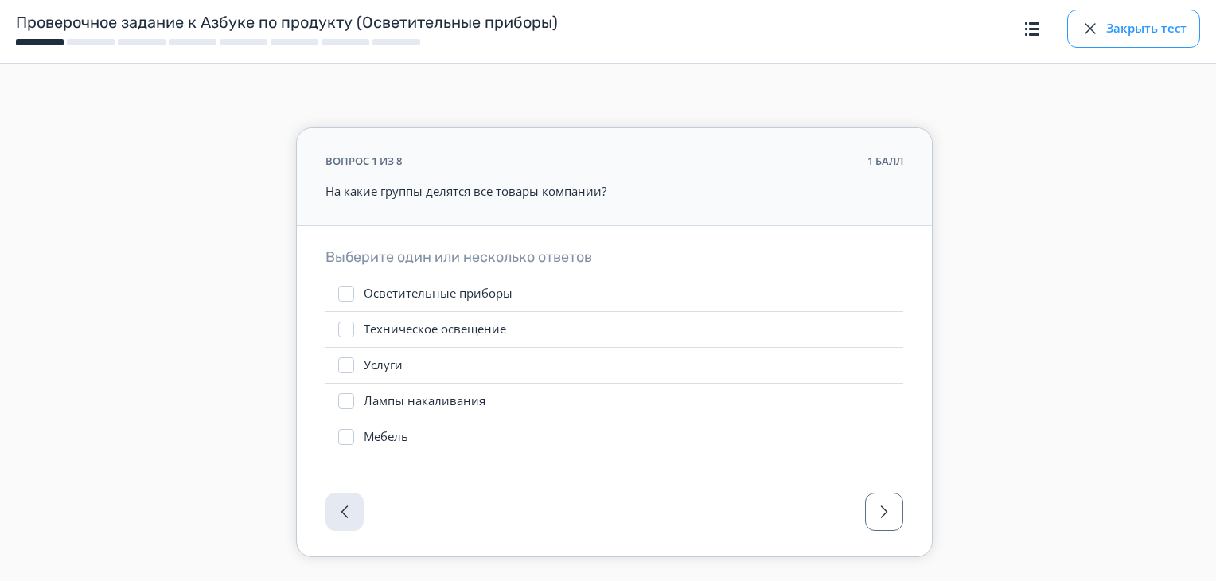
click at [1140, 25] on button "Закрыть тест" at bounding box center [1133, 29] width 133 height 38
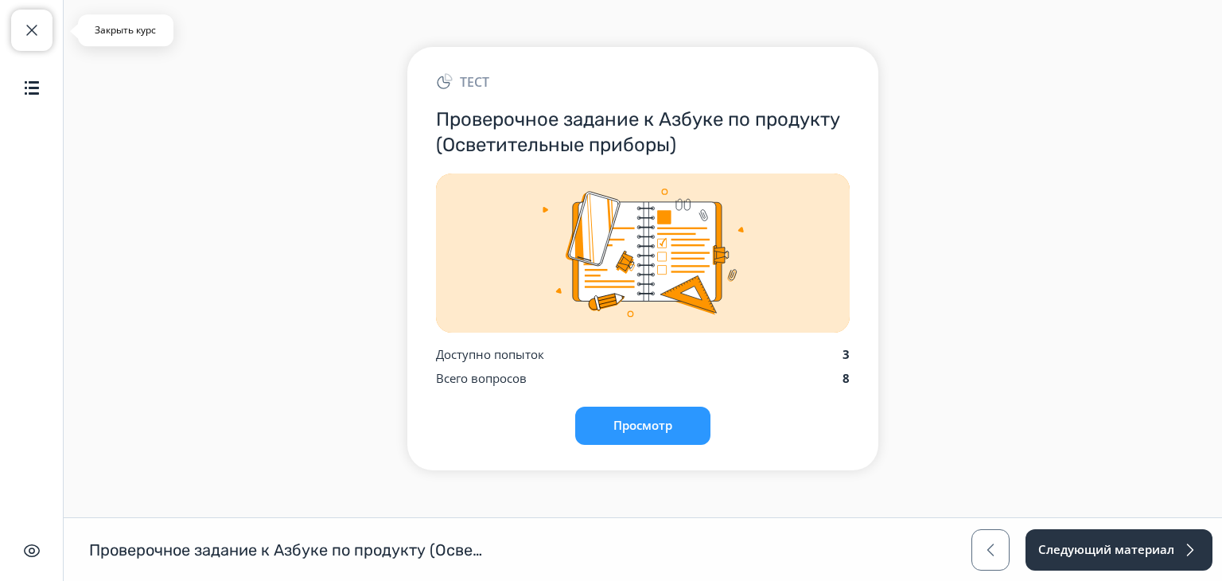
click at [48, 33] on button "Закрыть курс" at bounding box center [31, 30] width 41 height 41
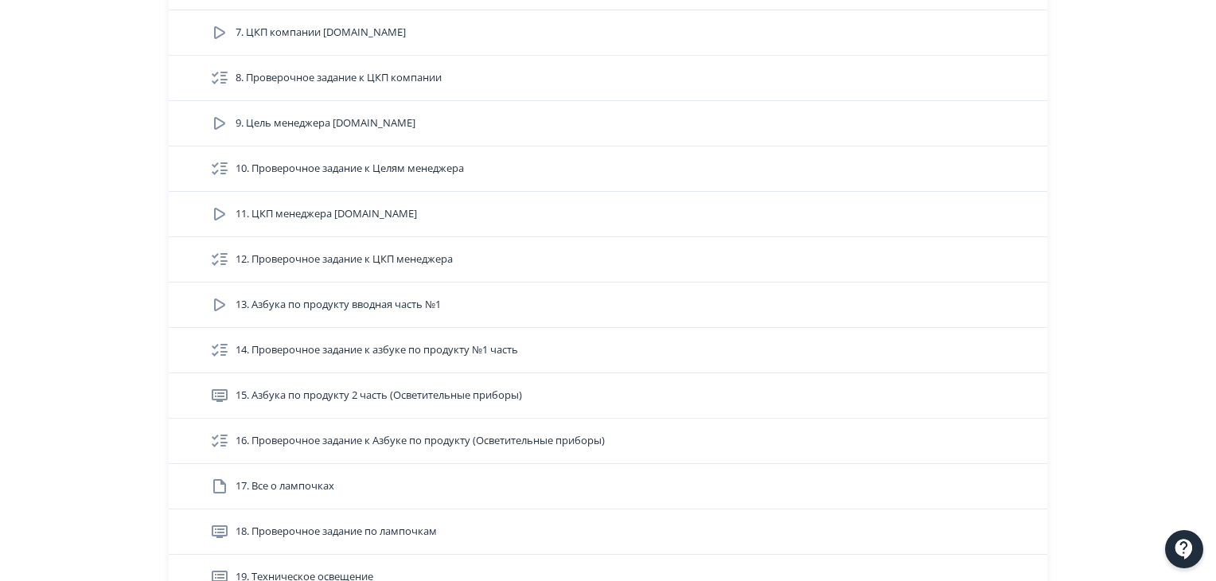
scroll to position [637, 0]
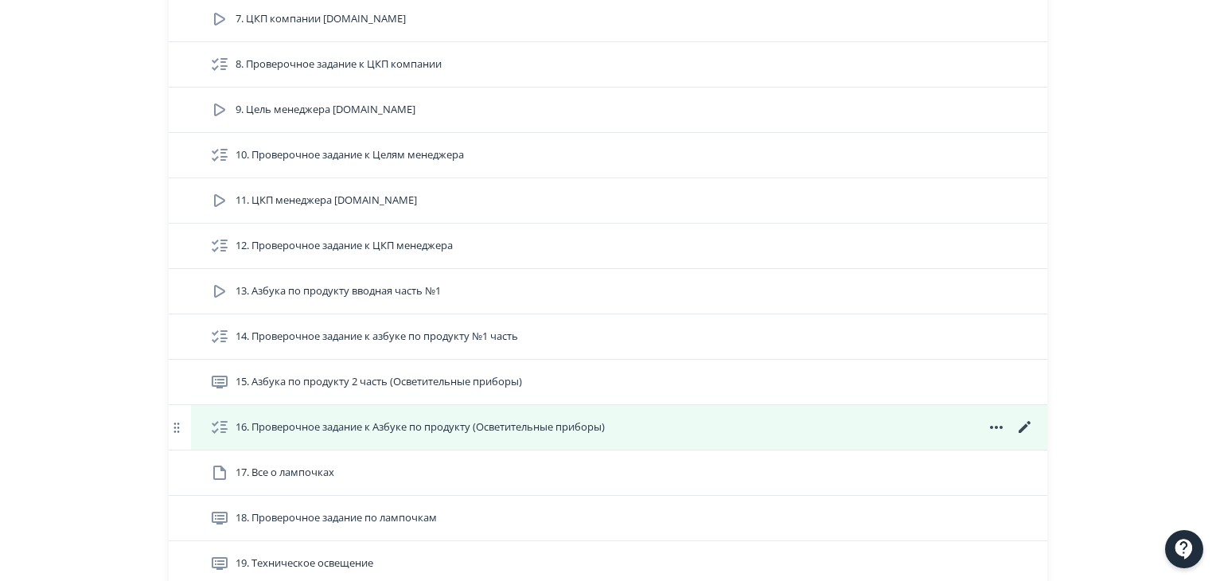
click at [427, 421] on span "16. Проверочное задание к Азбуке по продукту (Осветительные приборы)" at bounding box center [420, 427] width 369 height 16
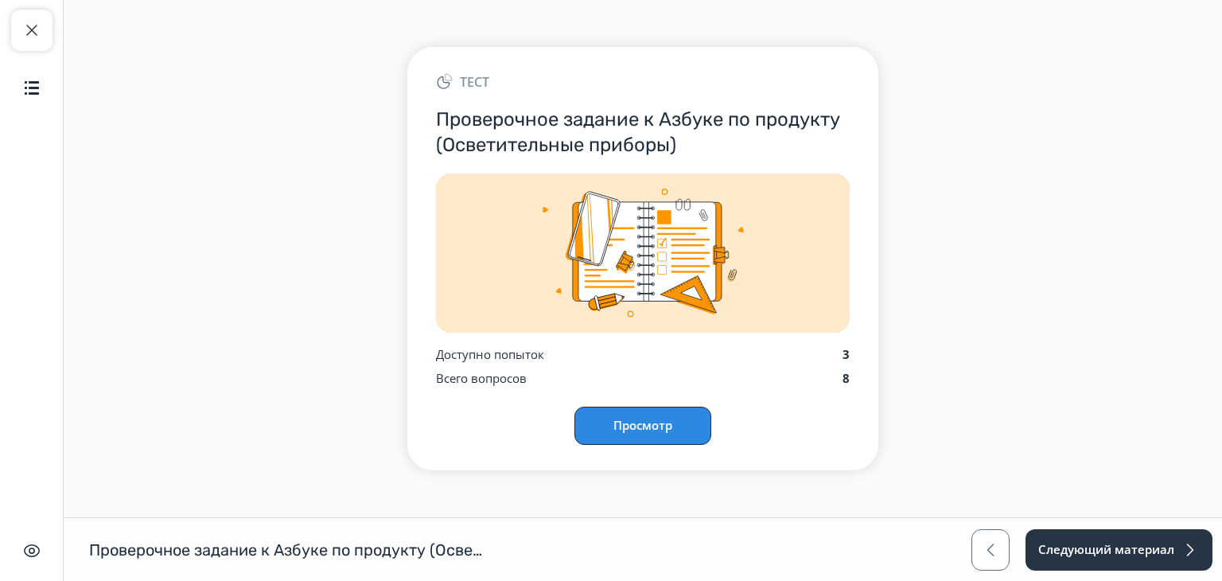
click at [590, 415] on button "Просмотр" at bounding box center [643, 426] width 137 height 38
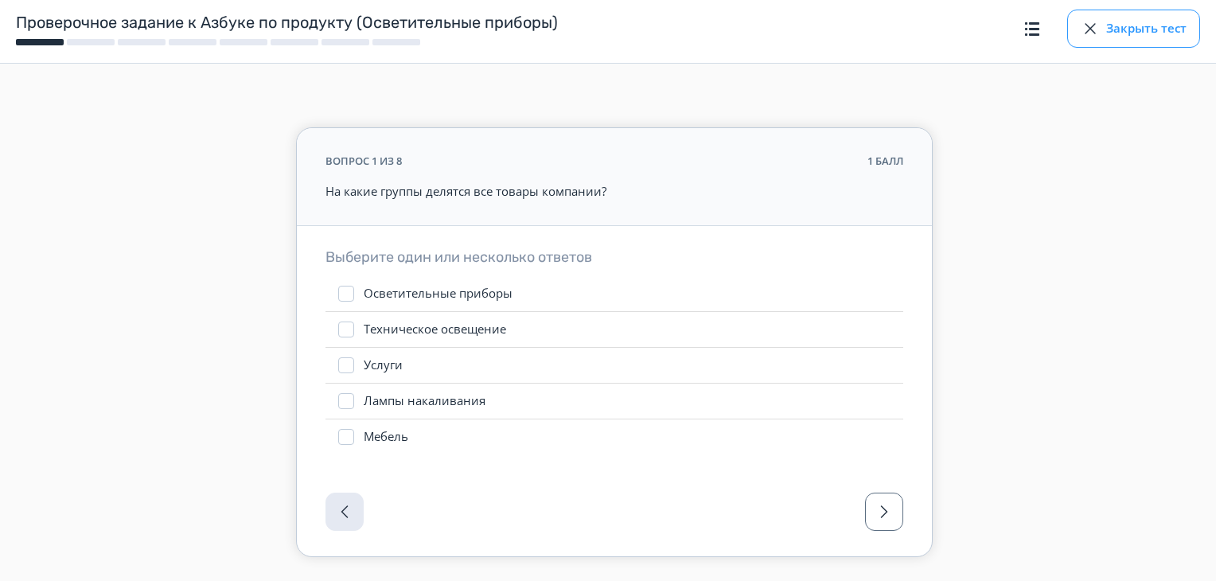
click at [1118, 39] on button "Закрыть тест" at bounding box center [1133, 29] width 133 height 38
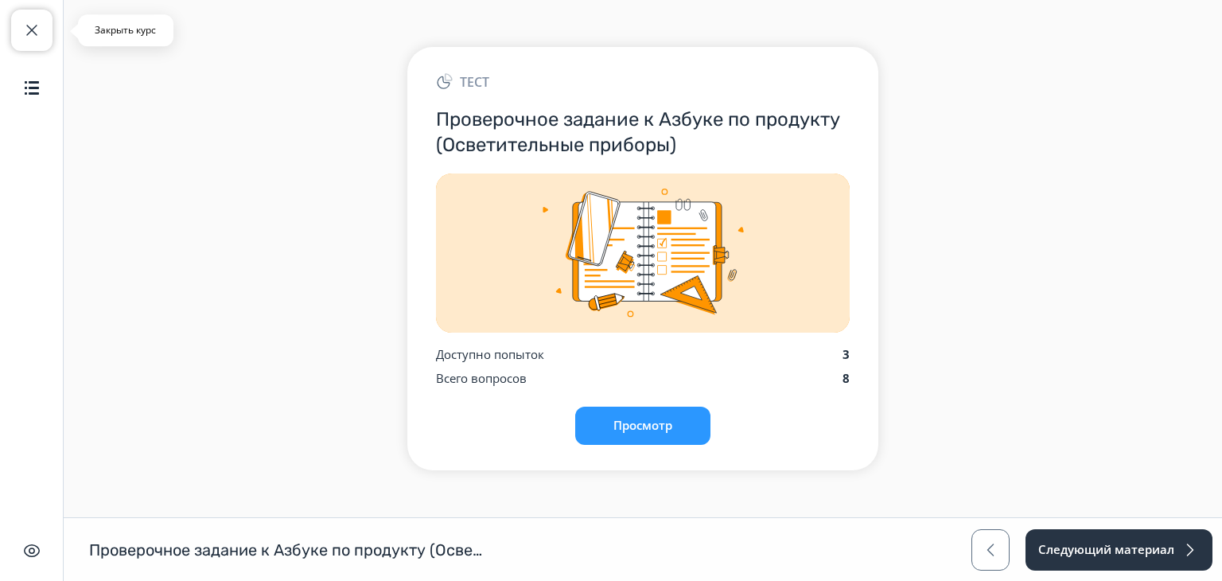
click at [44, 38] on button "Закрыть курс" at bounding box center [31, 30] width 41 height 41
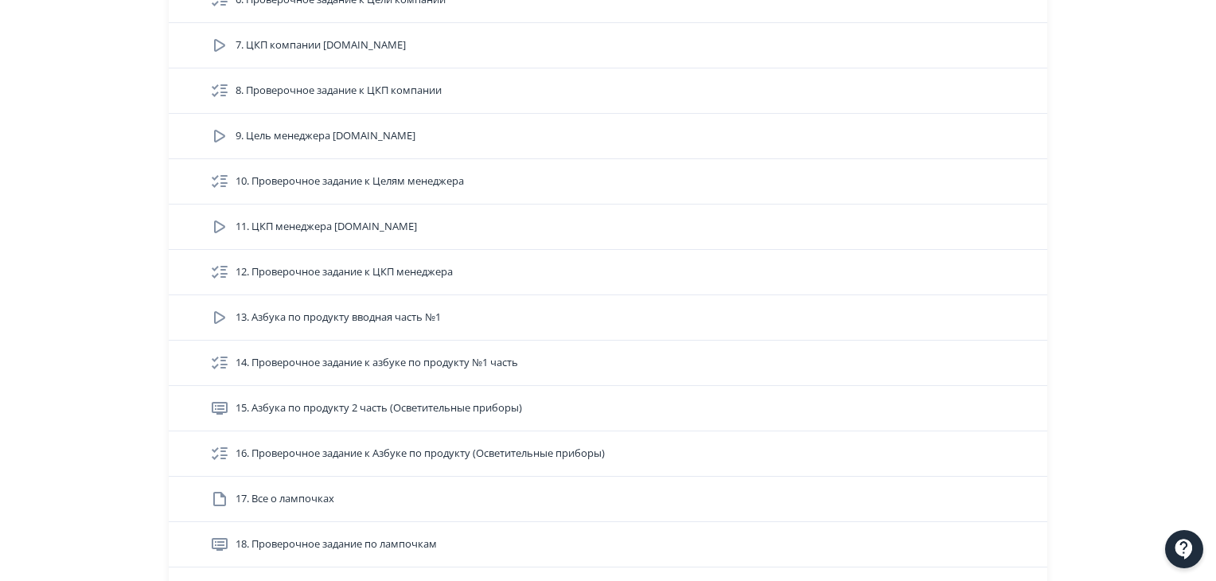
scroll to position [716, 0]
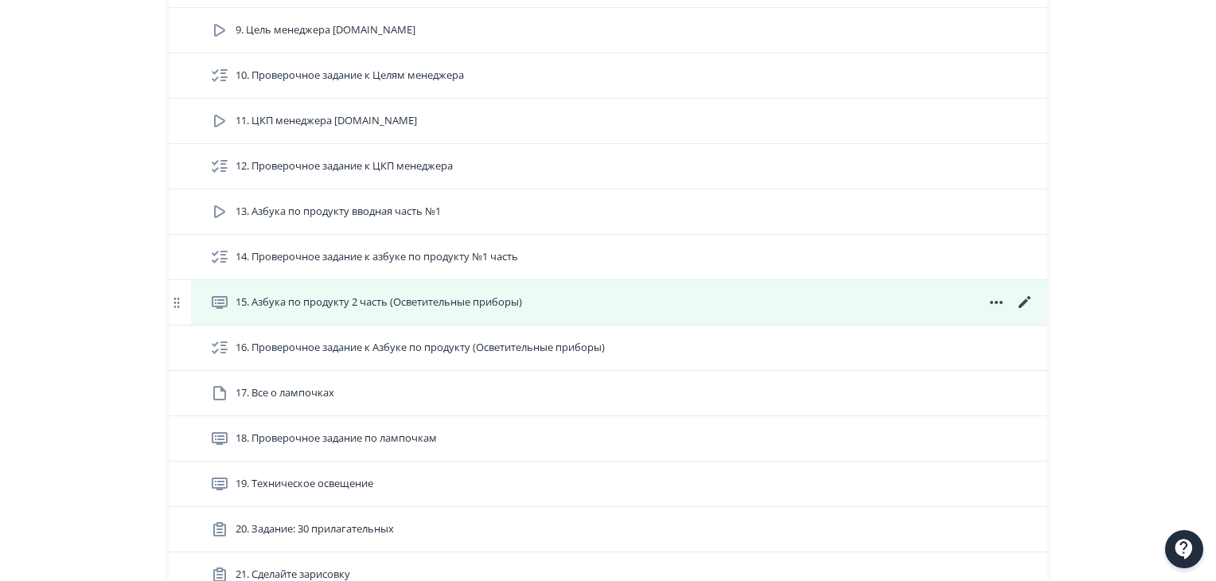
click at [454, 297] on span "15. Азбука по продукту 2 часть (Осветительные приборы)" at bounding box center [379, 302] width 286 height 16
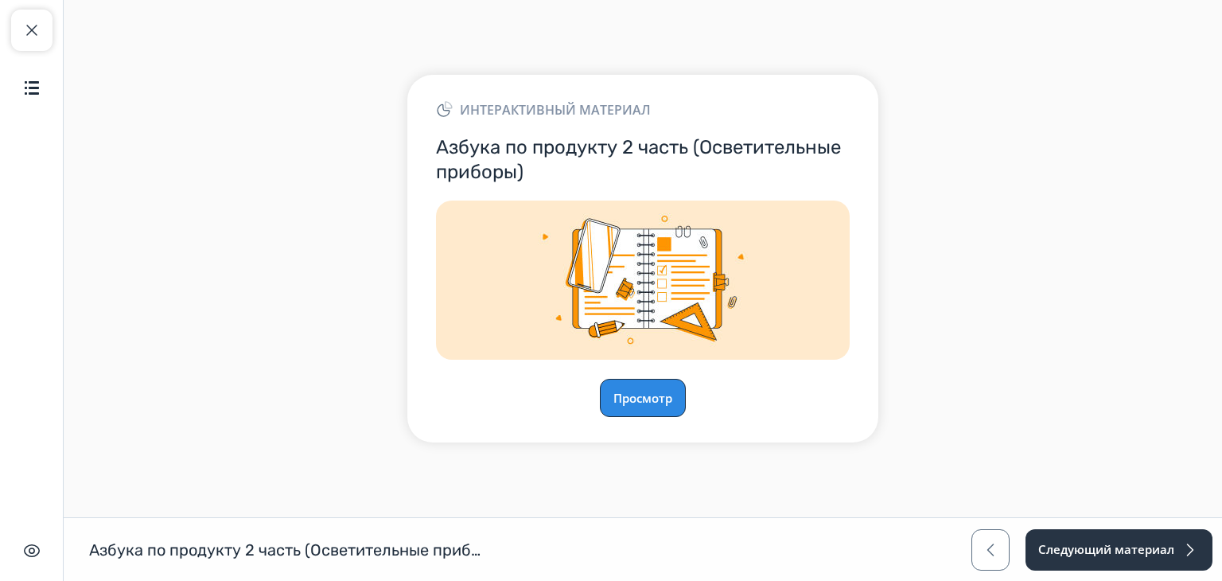
click at [640, 399] on button "Просмотр" at bounding box center [643, 398] width 86 height 38
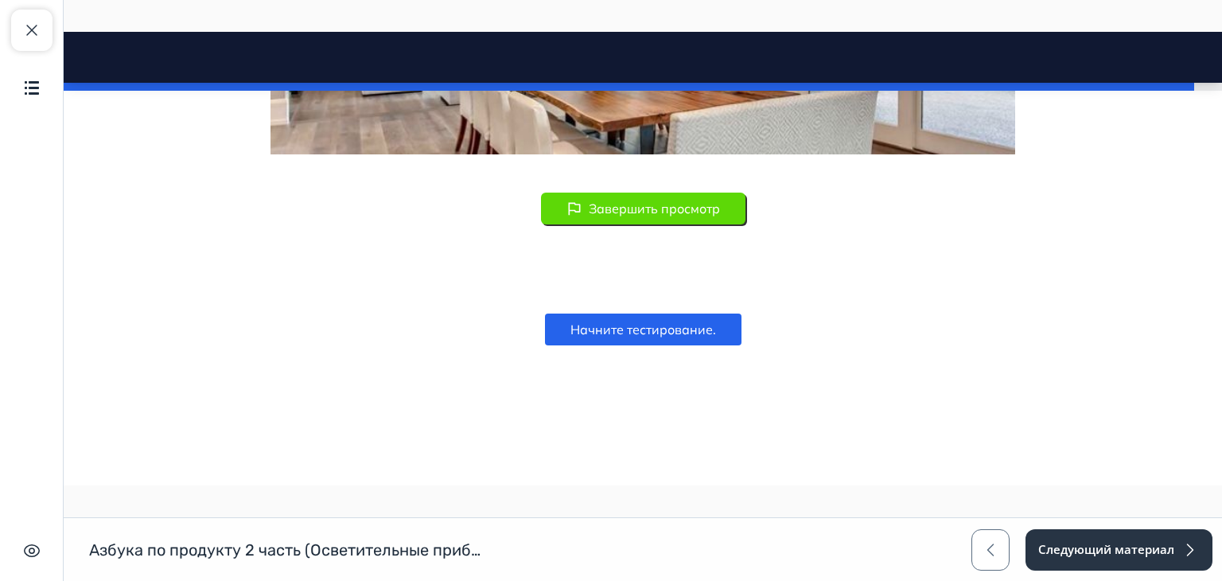
scroll to position [12451, 0]
click at [577, 329] on button "Начните тестирование." at bounding box center [643, 330] width 197 height 32
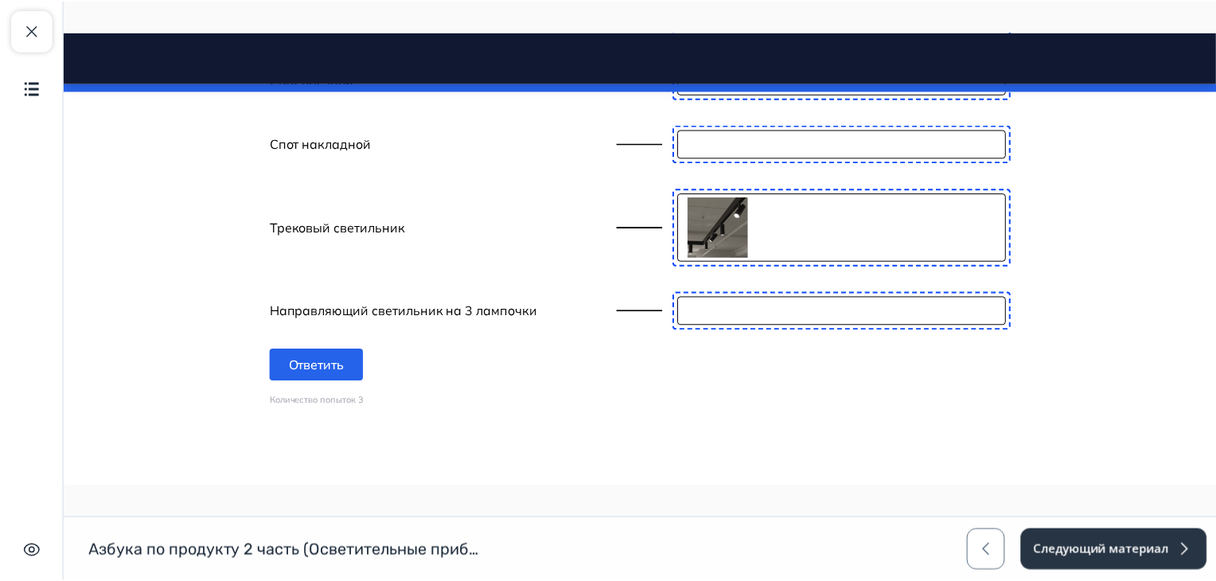
scroll to position [12576, 0]
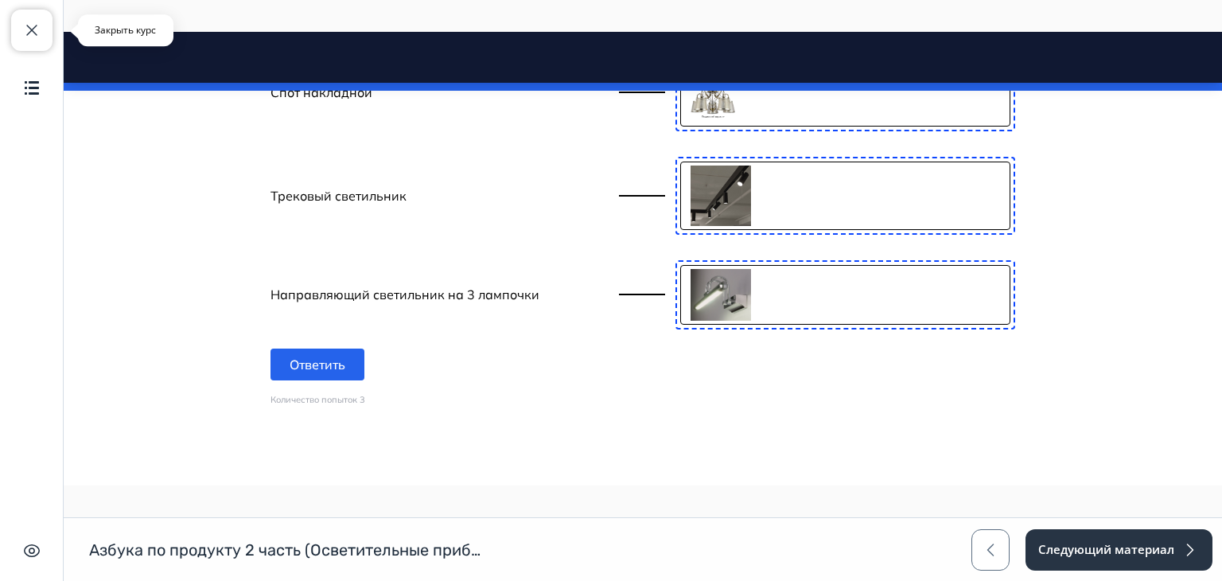
click at [29, 42] on button "Закрыть курс" at bounding box center [31, 30] width 41 height 41
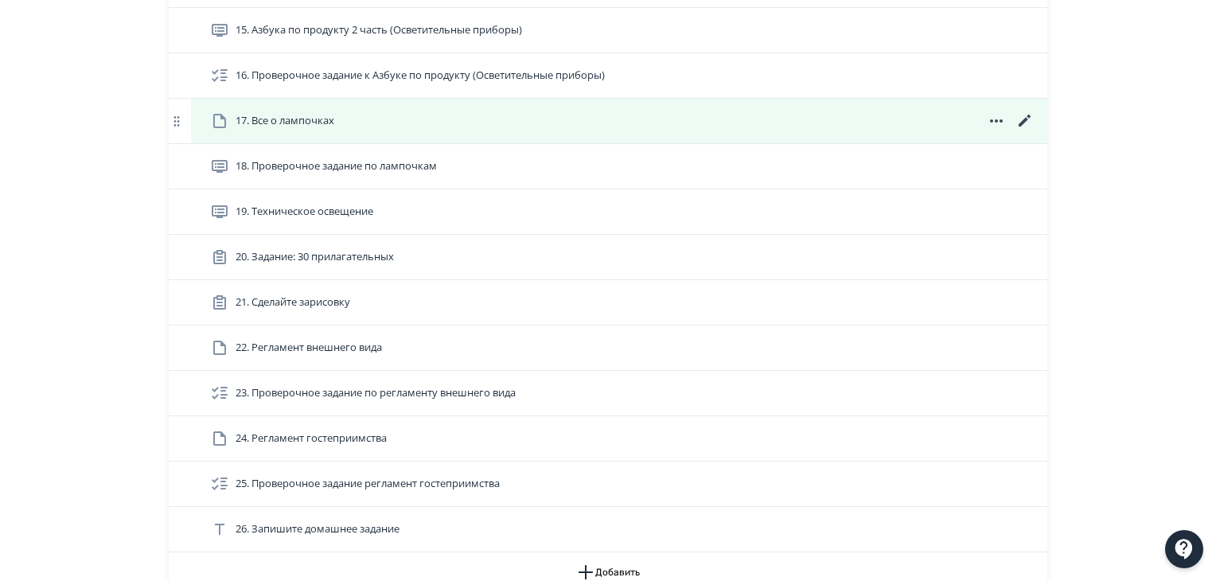
scroll to position [1114, 0]
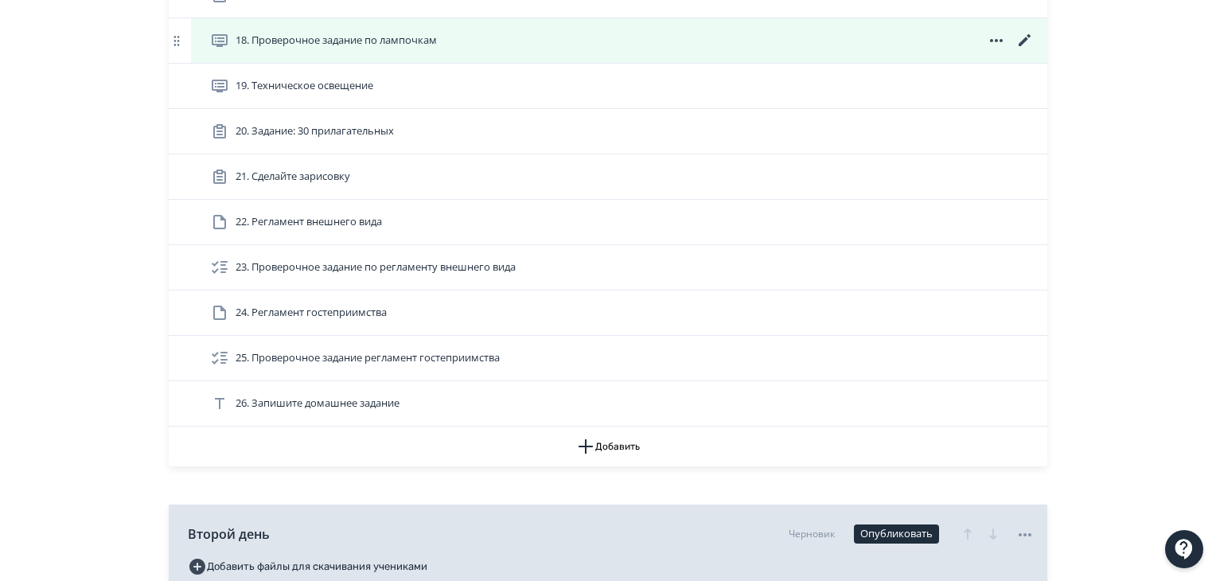
click at [1021, 32] on icon at bounding box center [1024, 40] width 19 height 19
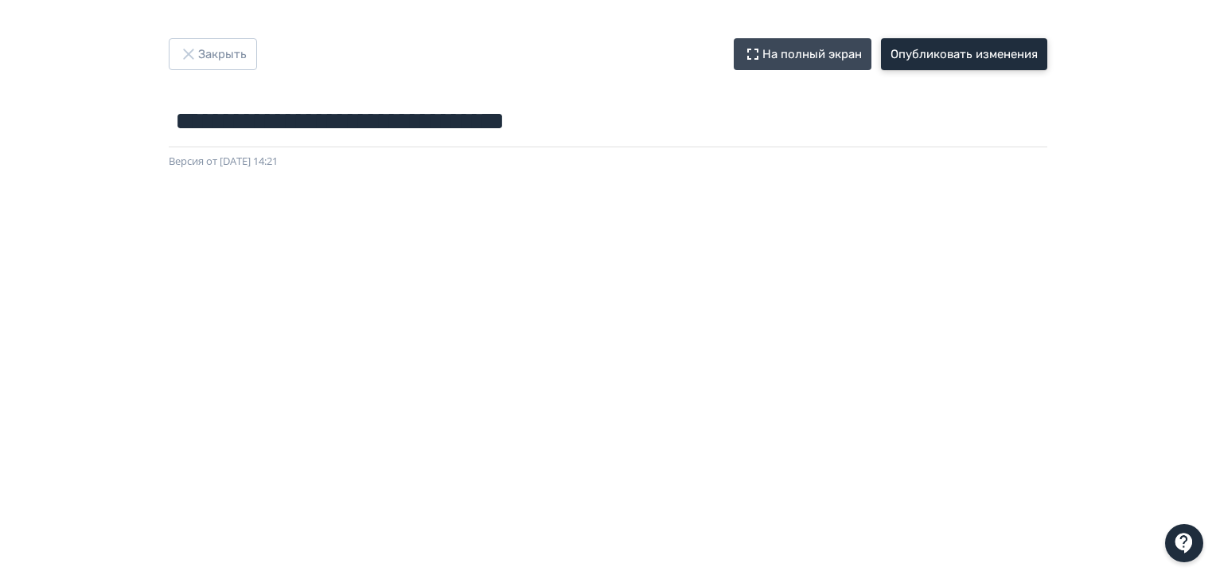
click at [921, 58] on button "Опубликовать изменения" at bounding box center [964, 54] width 166 height 32
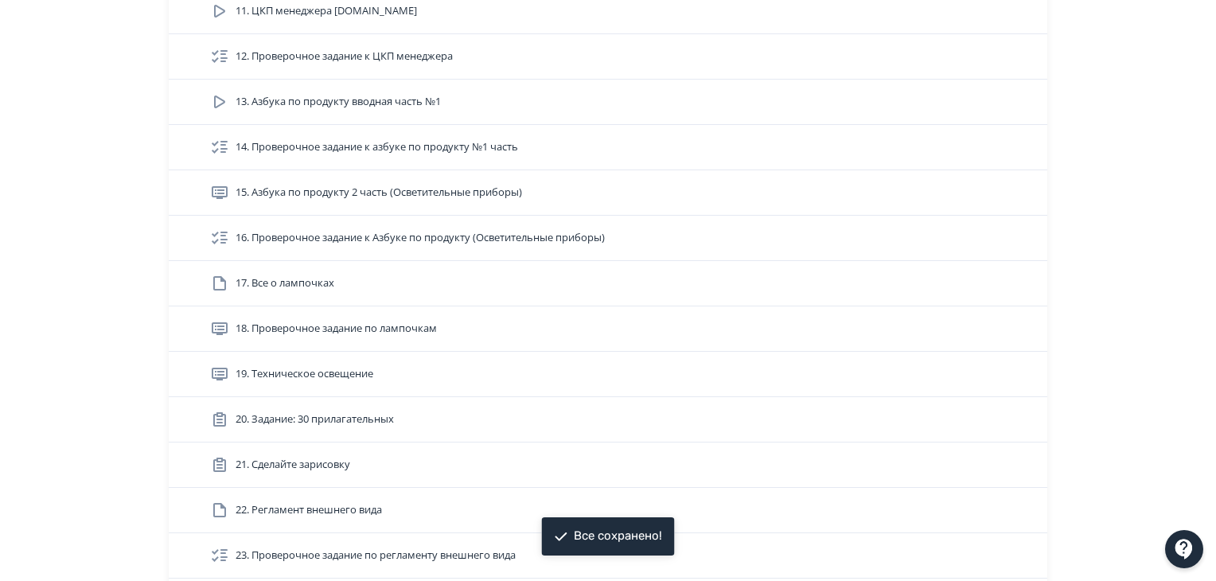
scroll to position [875, 0]
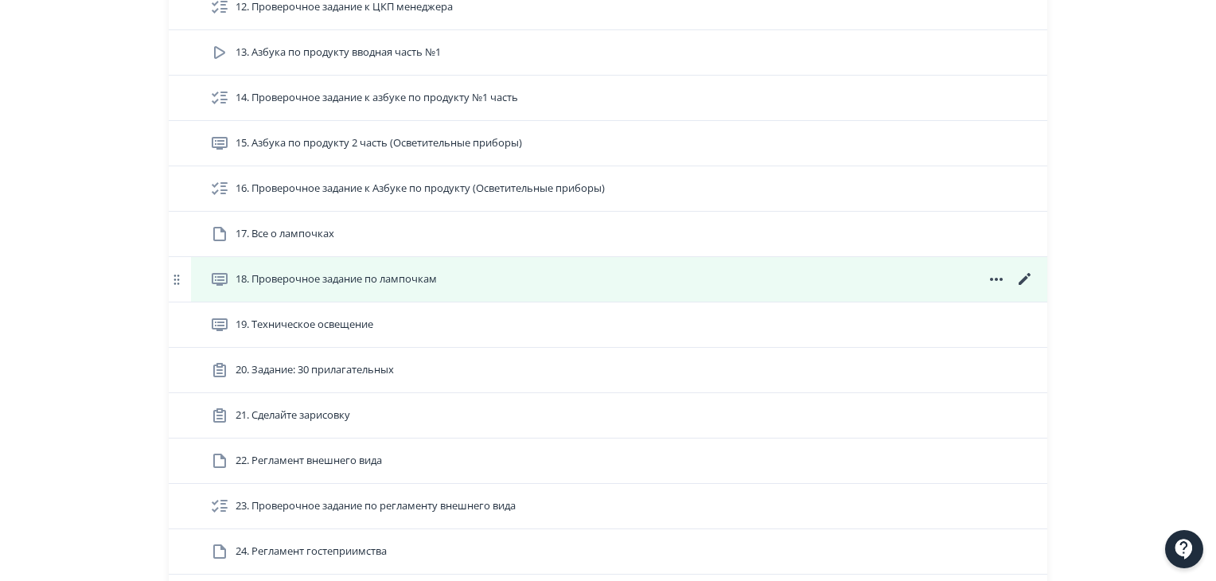
click at [996, 278] on icon at bounding box center [996, 279] width 19 height 19
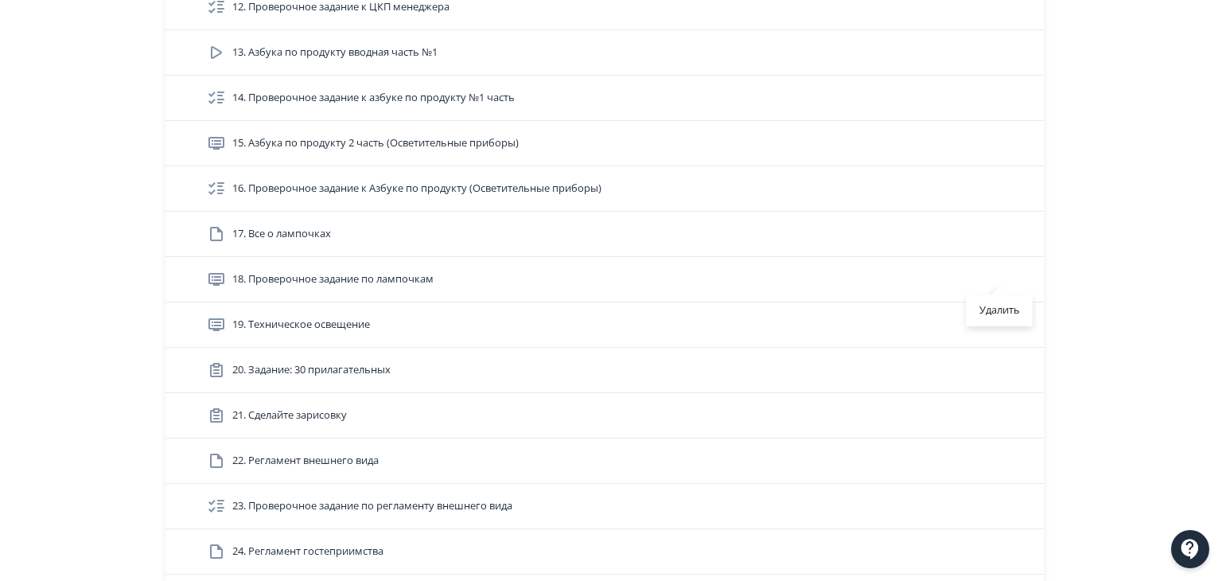
click at [1124, 280] on div "Удалить" at bounding box center [611, 290] width 1222 height 581
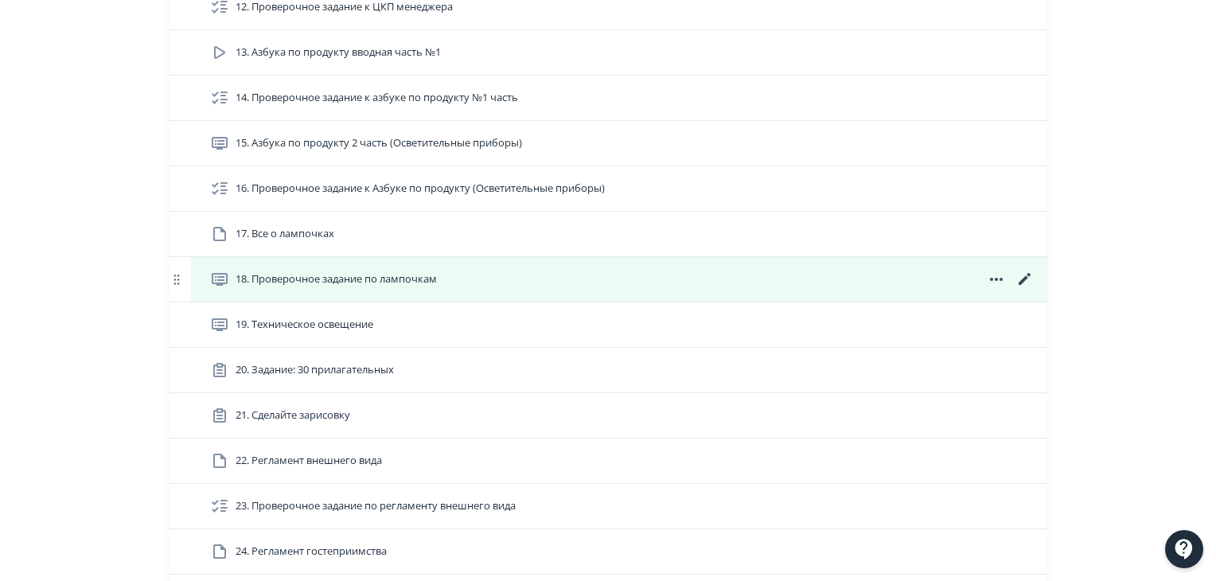
click at [1022, 277] on icon at bounding box center [1025, 279] width 12 height 12
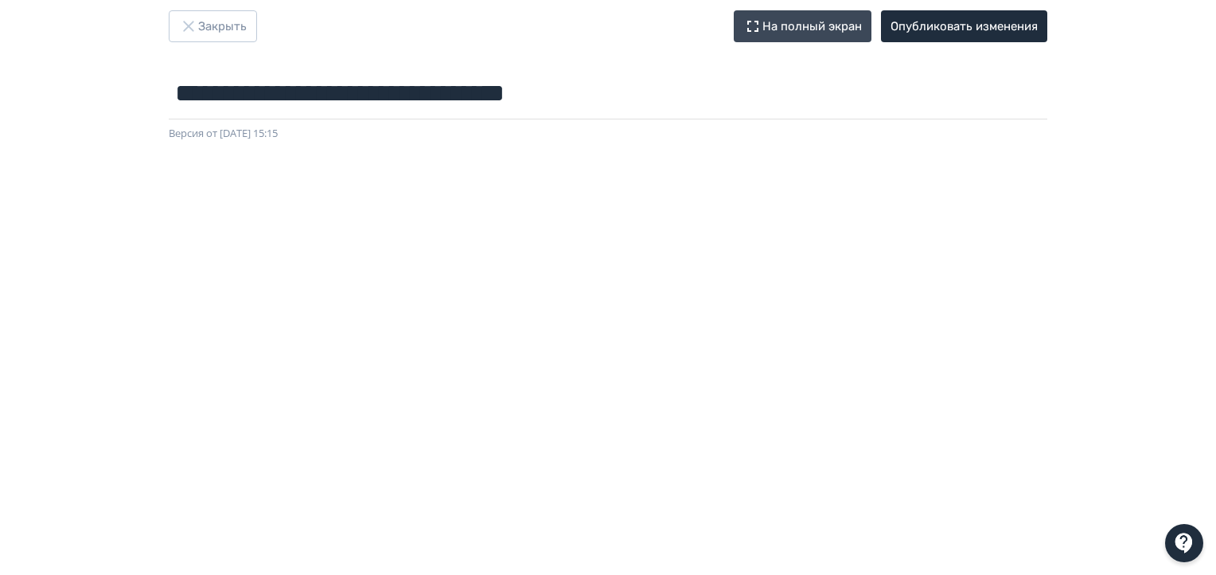
scroll to position [24, 0]
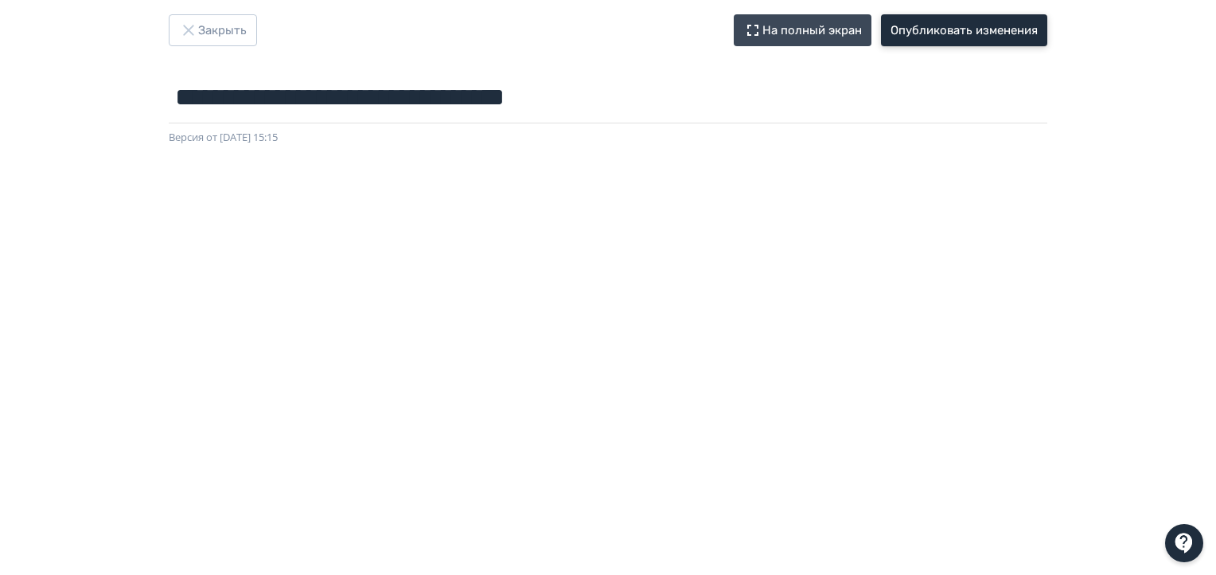
click at [983, 29] on button "Опубликовать изменения" at bounding box center [964, 30] width 166 height 32
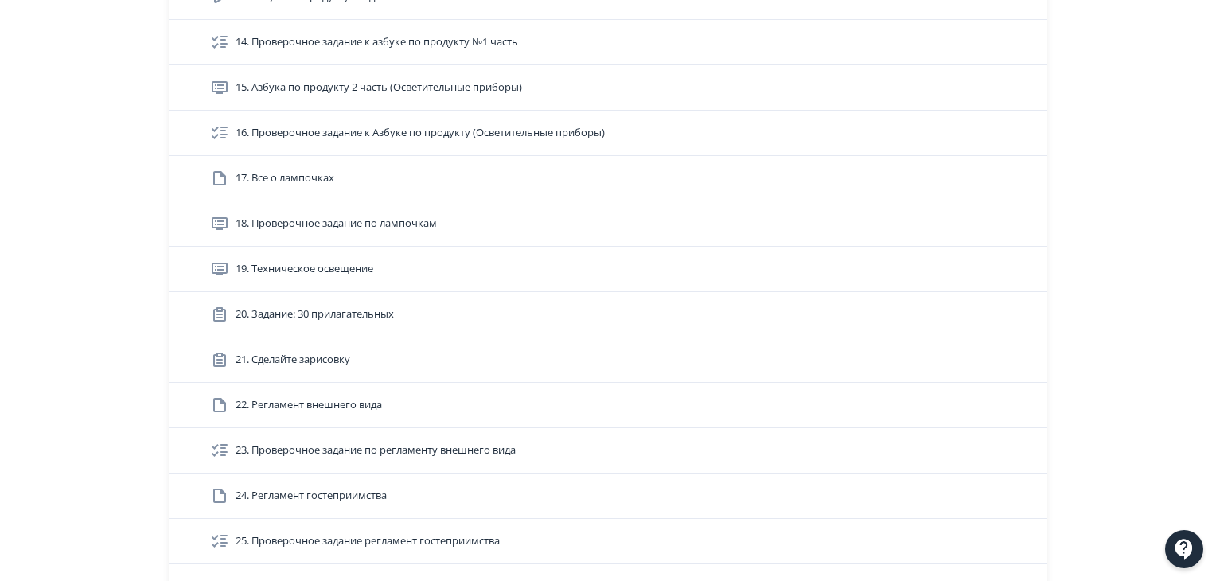
scroll to position [955, 0]
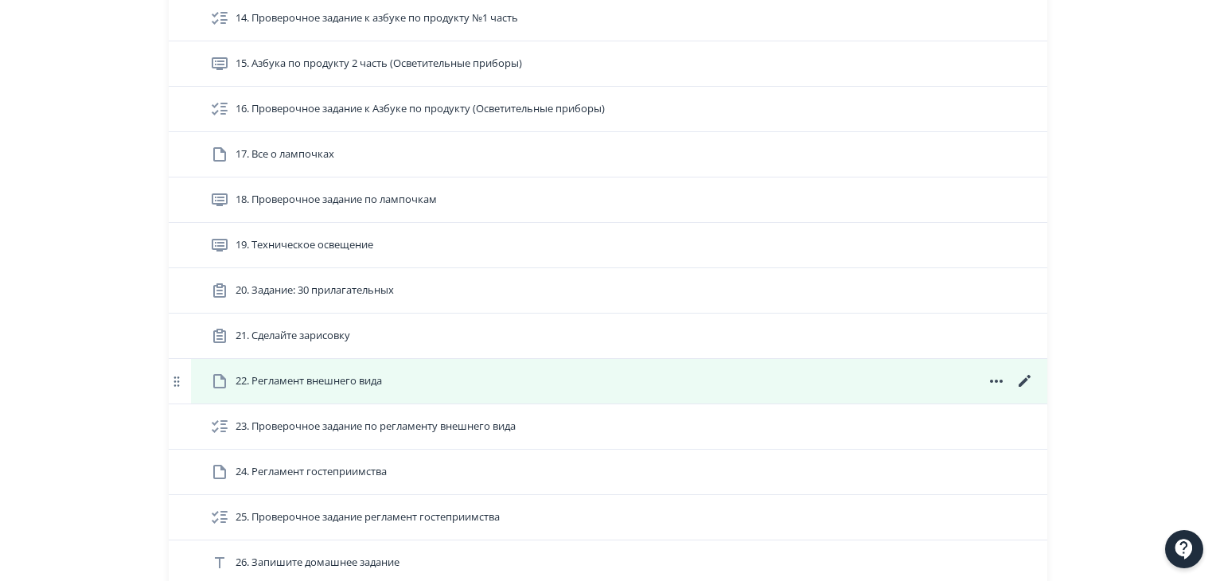
click at [1022, 377] on icon at bounding box center [1025, 381] width 12 height 12
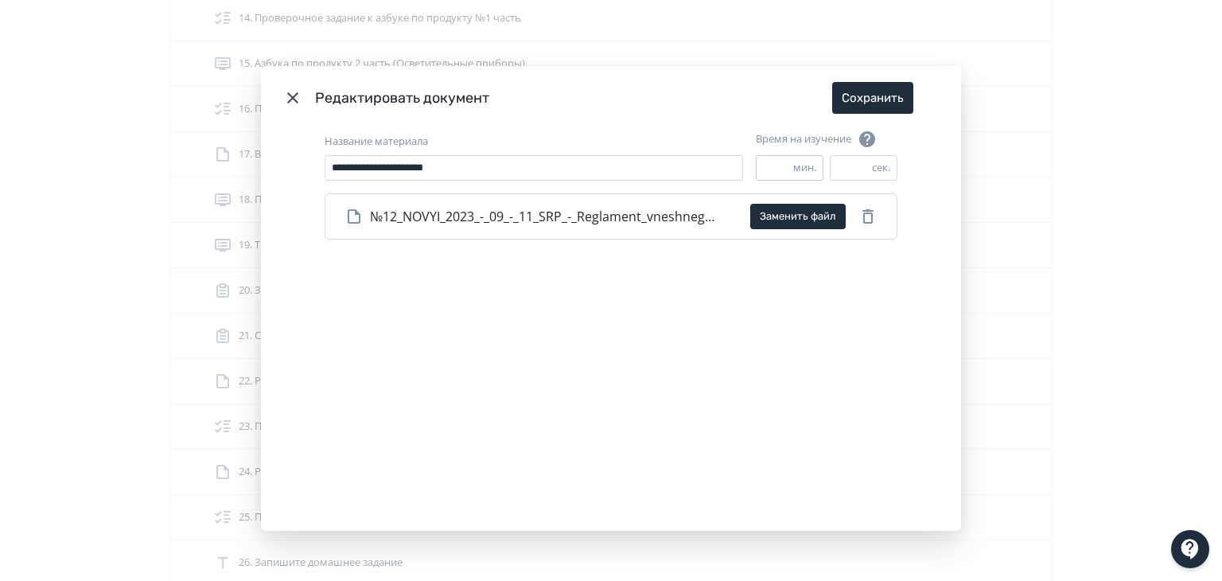
click at [783, 172] on input "*" at bounding box center [775, 168] width 37 height 24
click at [785, 166] on input "*" at bounding box center [775, 168] width 37 height 24
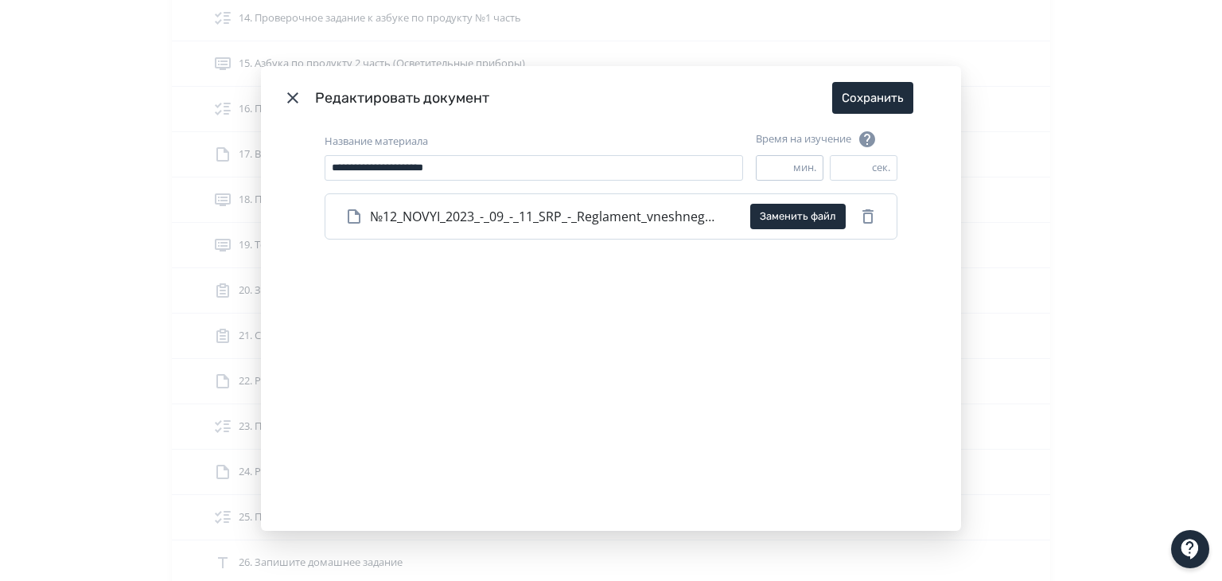
type input "*"
click at [785, 170] on input "*" at bounding box center [775, 168] width 37 height 24
click at [876, 96] on button "Сохранить" at bounding box center [872, 98] width 81 height 32
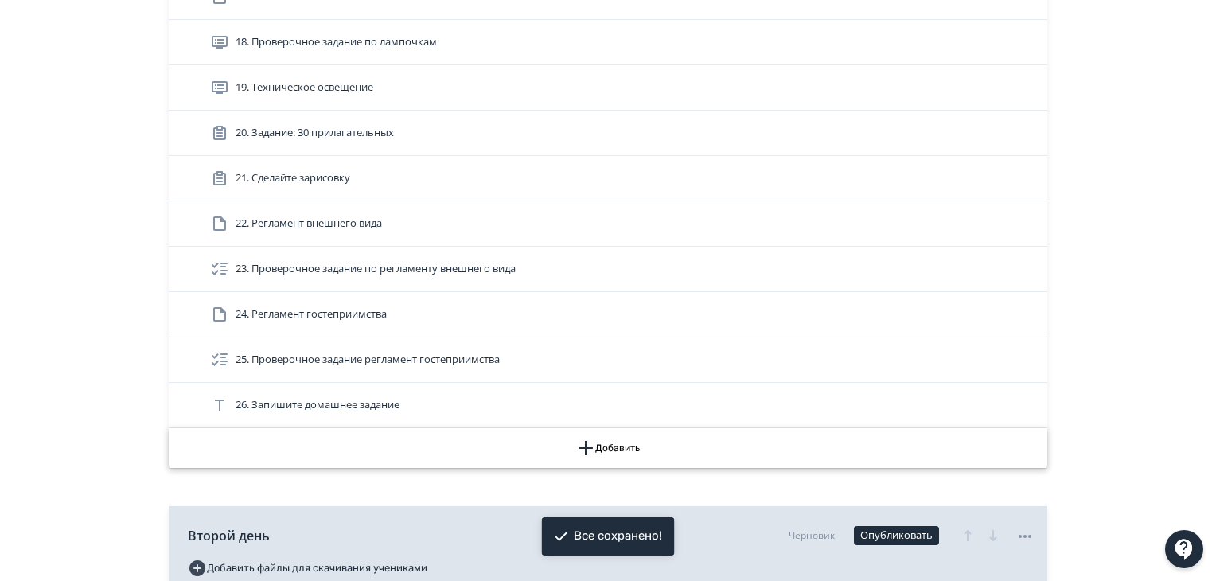
scroll to position [1114, 0]
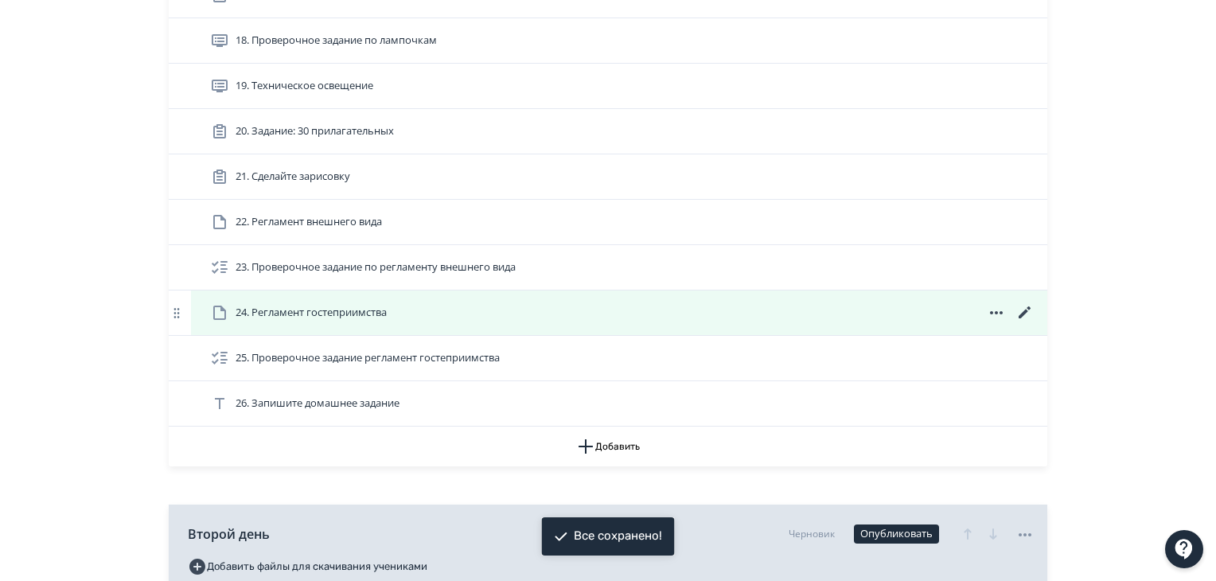
click at [1020, 313] on icon at bounding box center [1025, 312] width 12 height 12
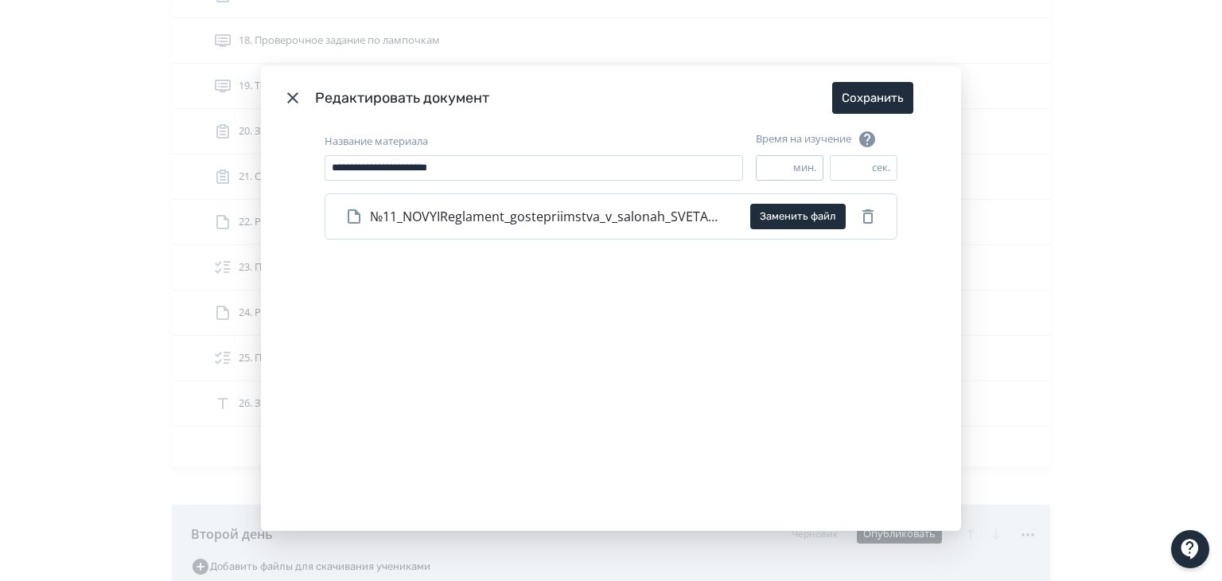
click at [778, 169] on input "*" at bounding box center [775, 168] width 37 height 24
click at [784, 171] on input "*" at bounding box center [775, 168] width 37 height 24
type input "*"
click at [784, 173] on input "*" at bounding box center [775, 168] width 37 height 24
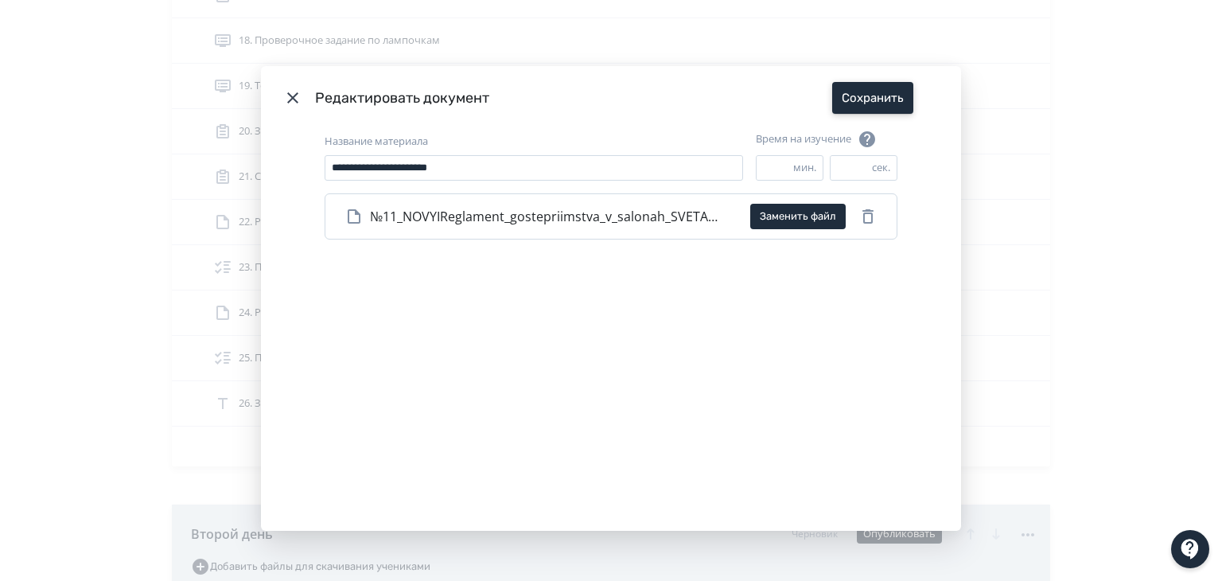
click at [860, 105] on button "Сохранить" at bounding box center [872, 98] width 81 height 32
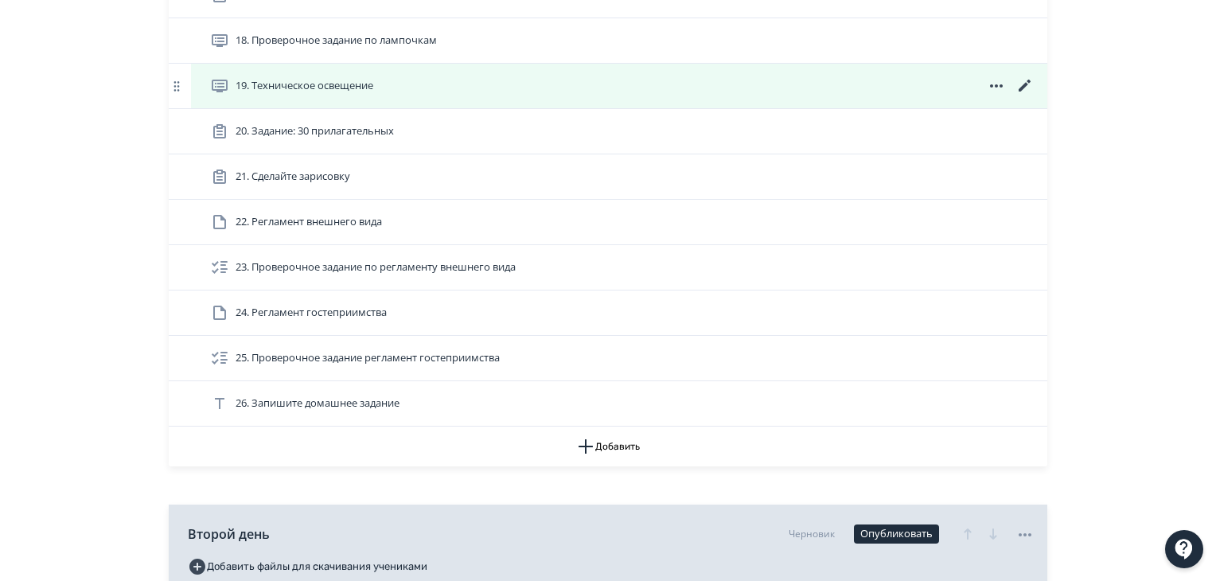
click at [1019, 84] on icon at bounding box center [1024, 85] width 19 height 19
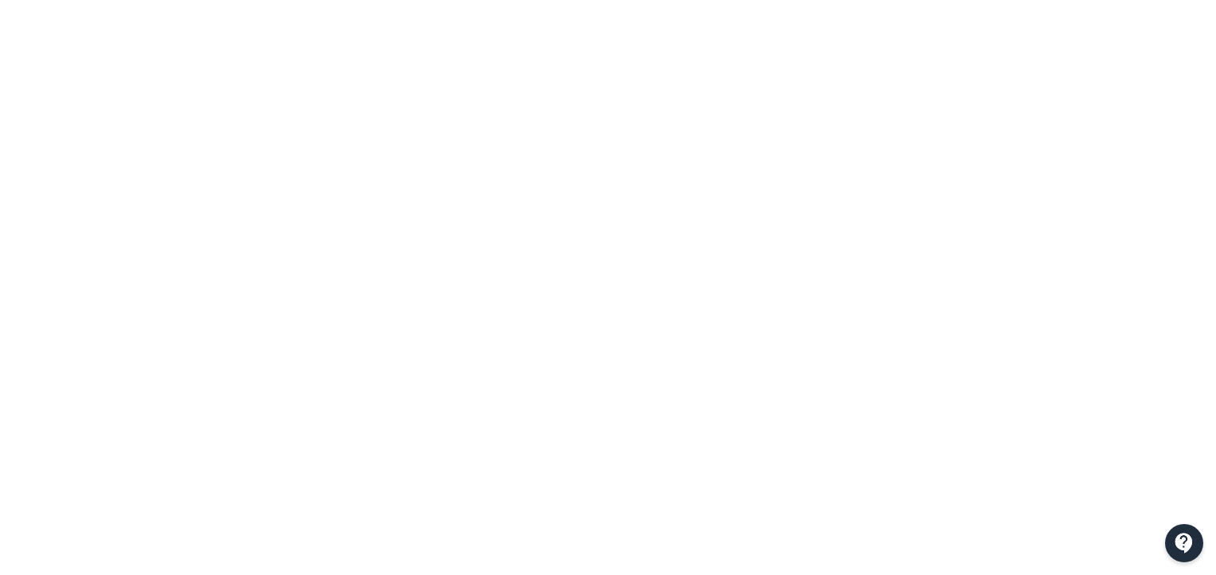
scroll to position [24, 0]
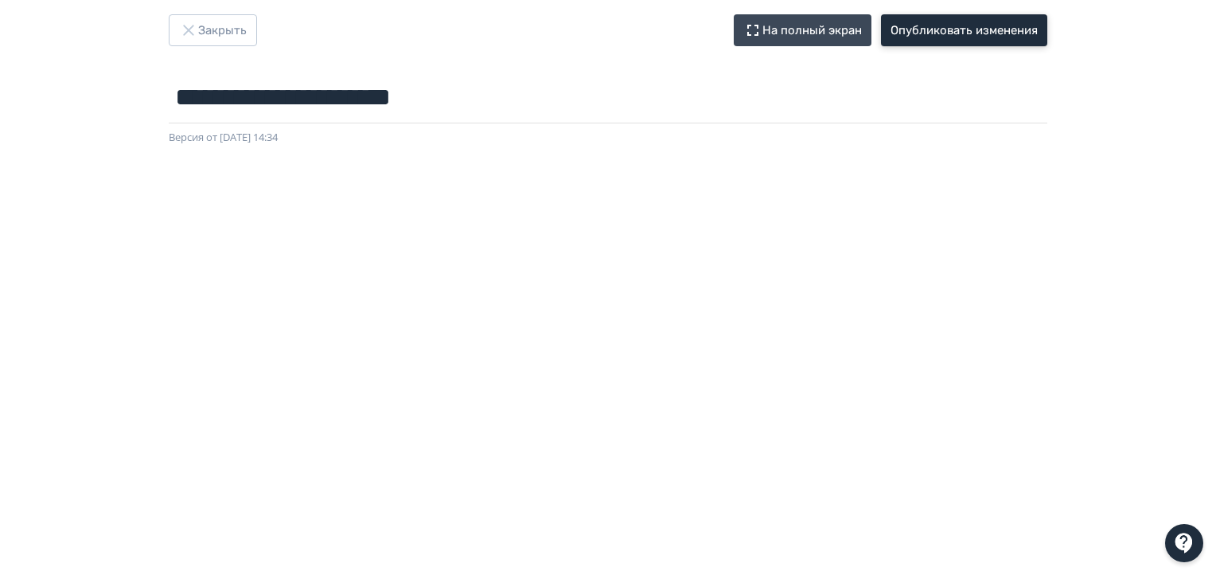
click at [946, 33] on button "Опубликовать изменения" at bounding box center [964, 30] width 166 height 32
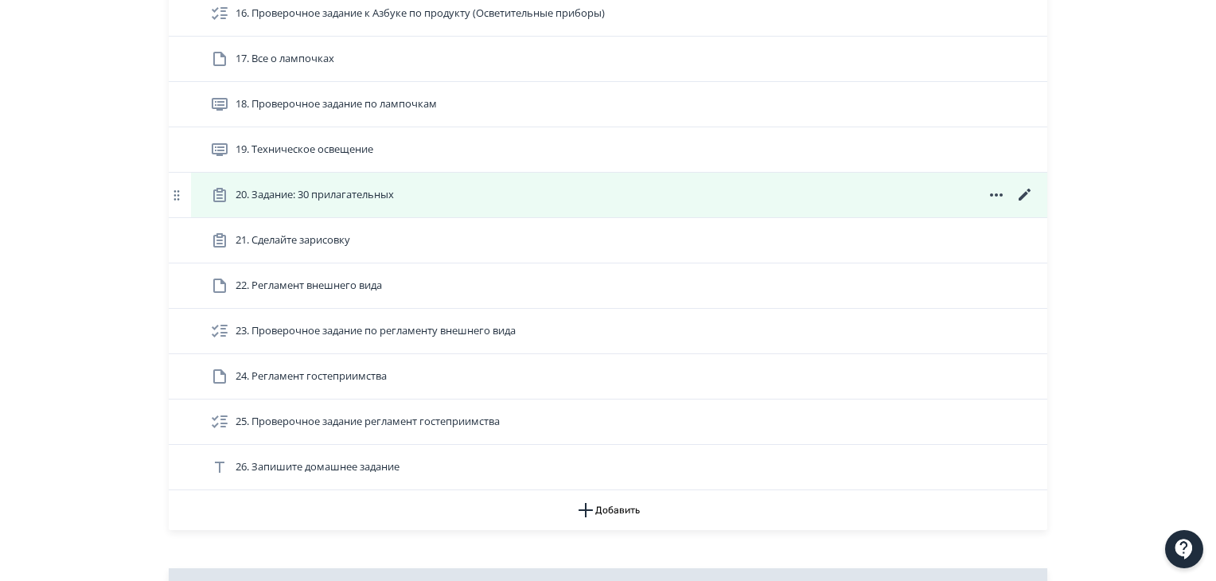
scroll to position [1034, 0]
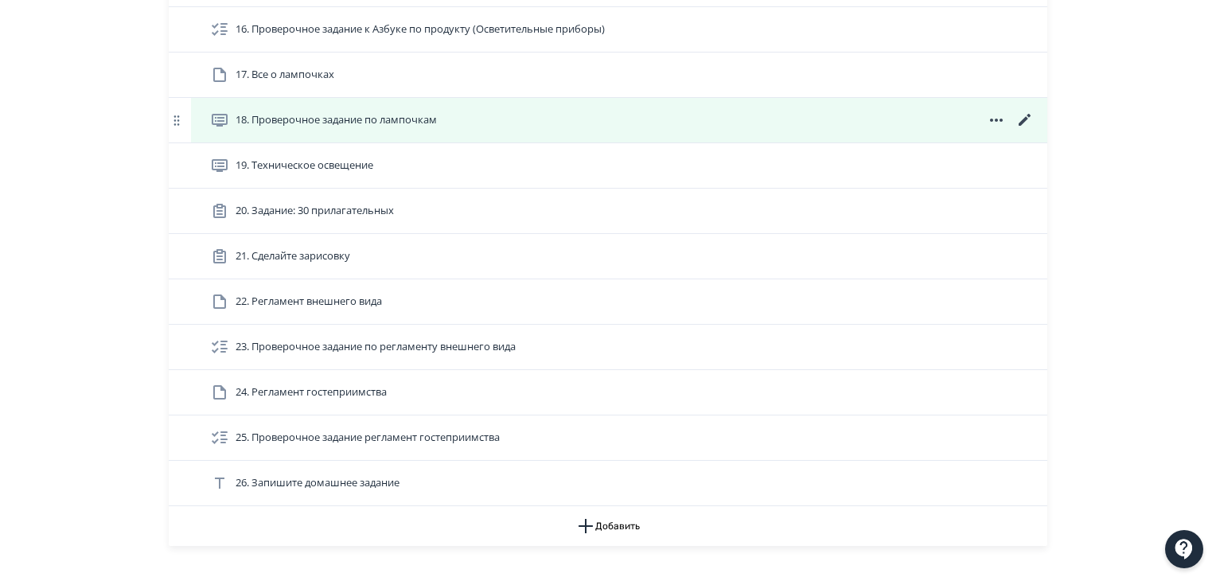
click at [1025, 119] on icon at bounding box center [1025, 120] width 12 height 12
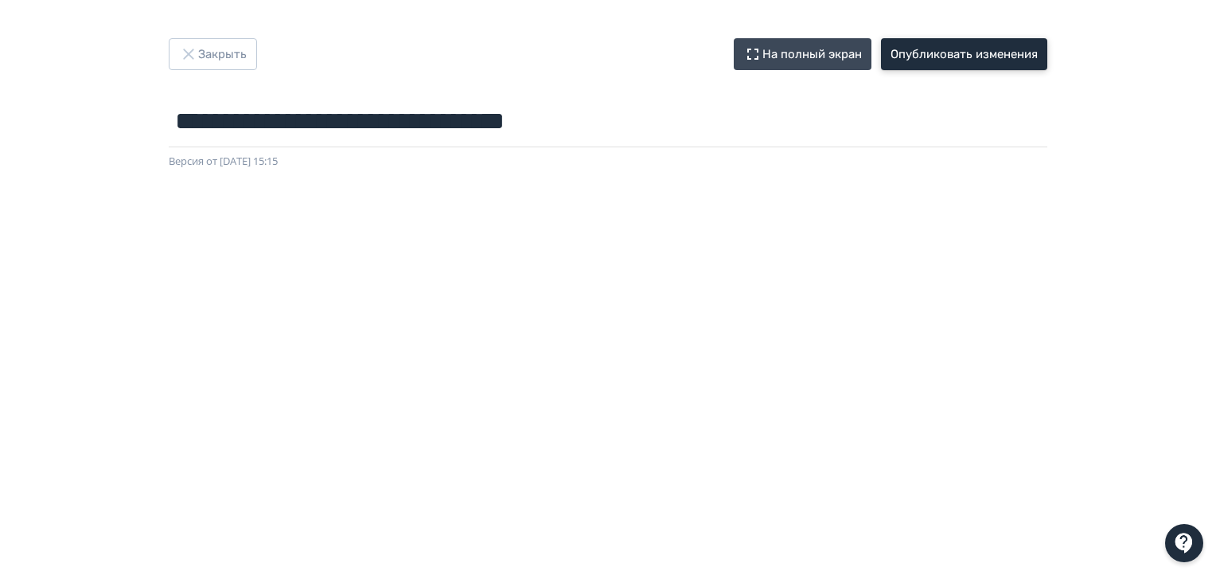
click at [980, 49] on button "Опубликовать изменения" at bounding box center [964, 54] width 166 height 32
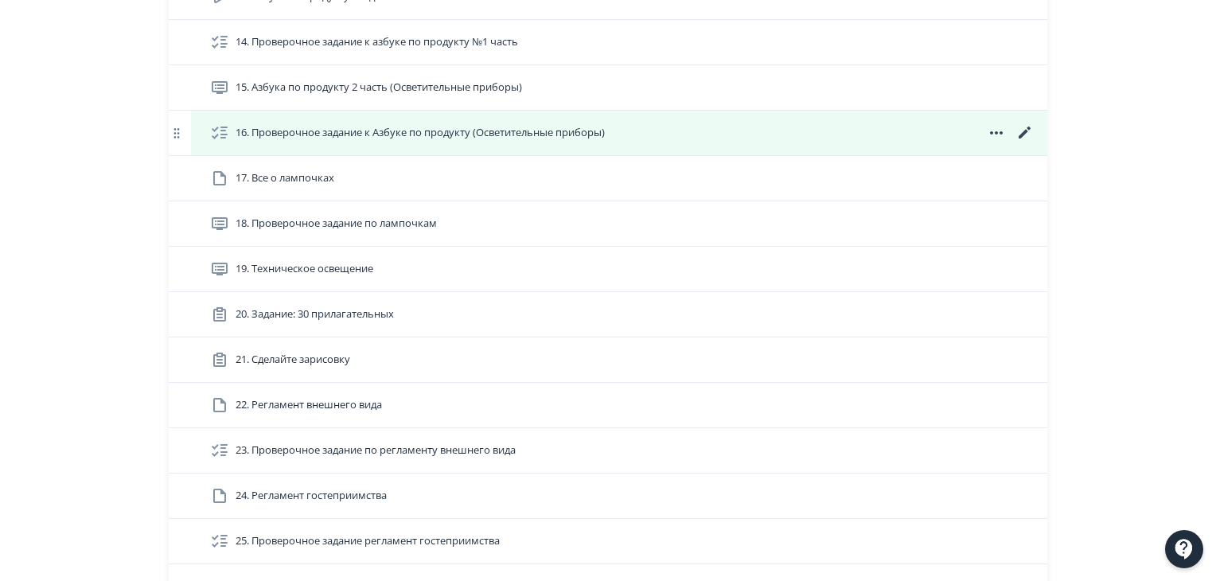
scroll to position [1034, 0]
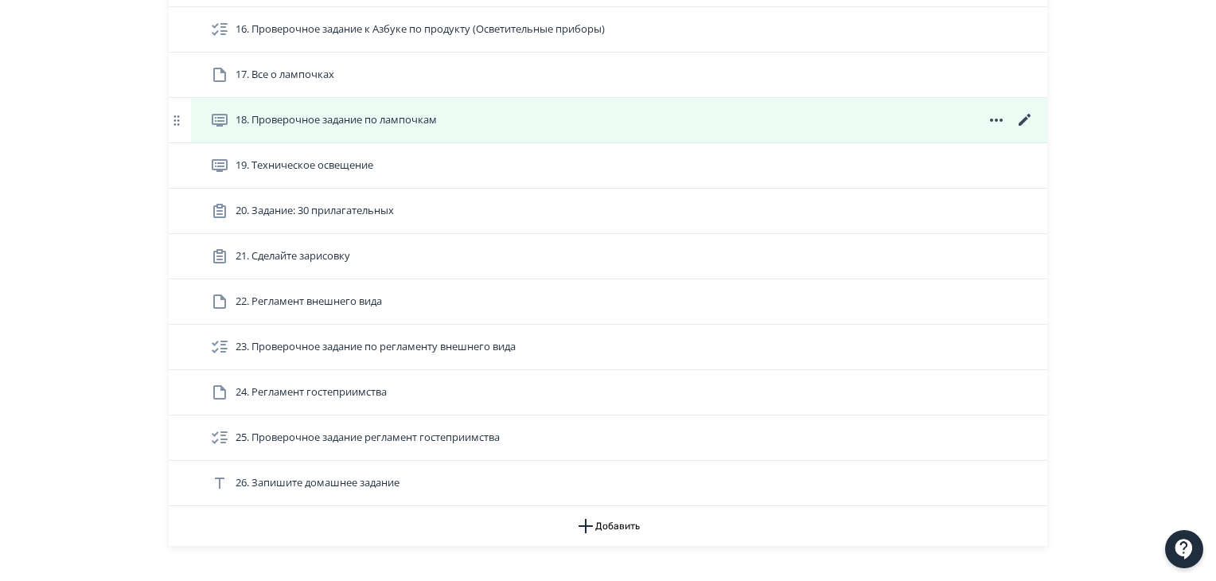
click at [1025, 115] on icon at bounding box center [1024, 120] width 19 height 19
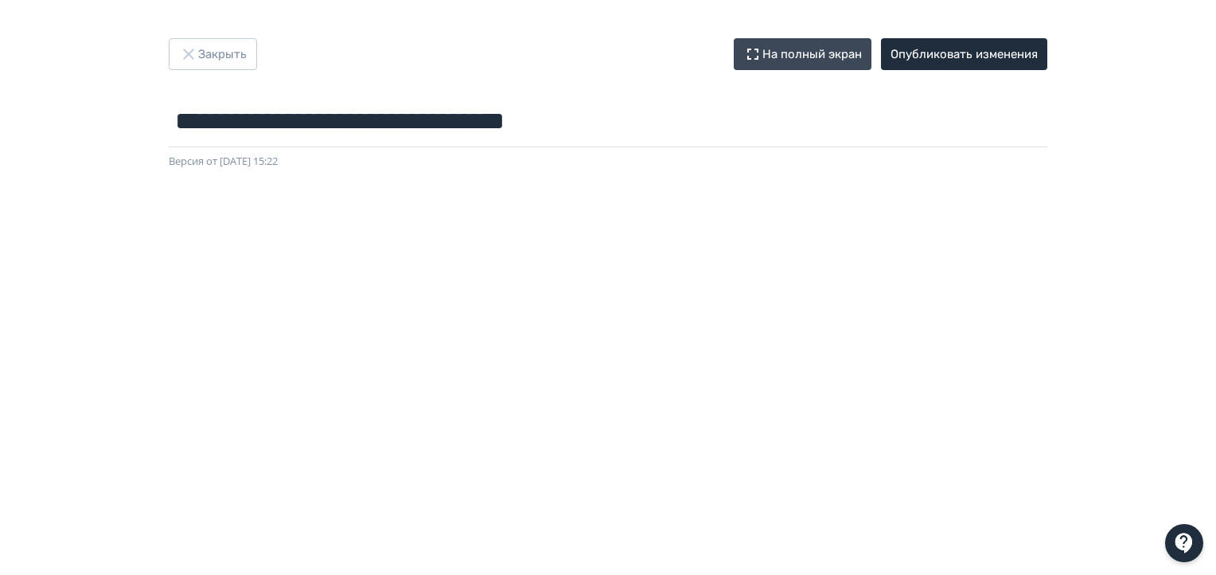
click at [1181, 244] on div at bounding box center [608, 527] width 1216 height 716
click at [948, 61] on button "Опубликовать изменения" at bounding box center [964, 54] width 166 height 32
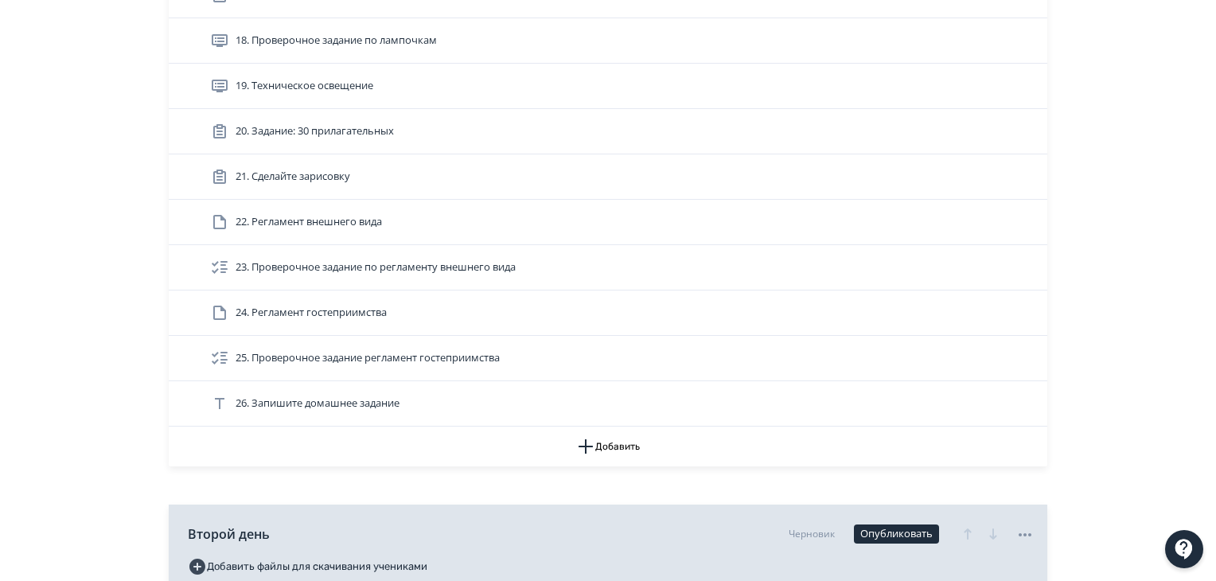
scroll to position [955, 0]
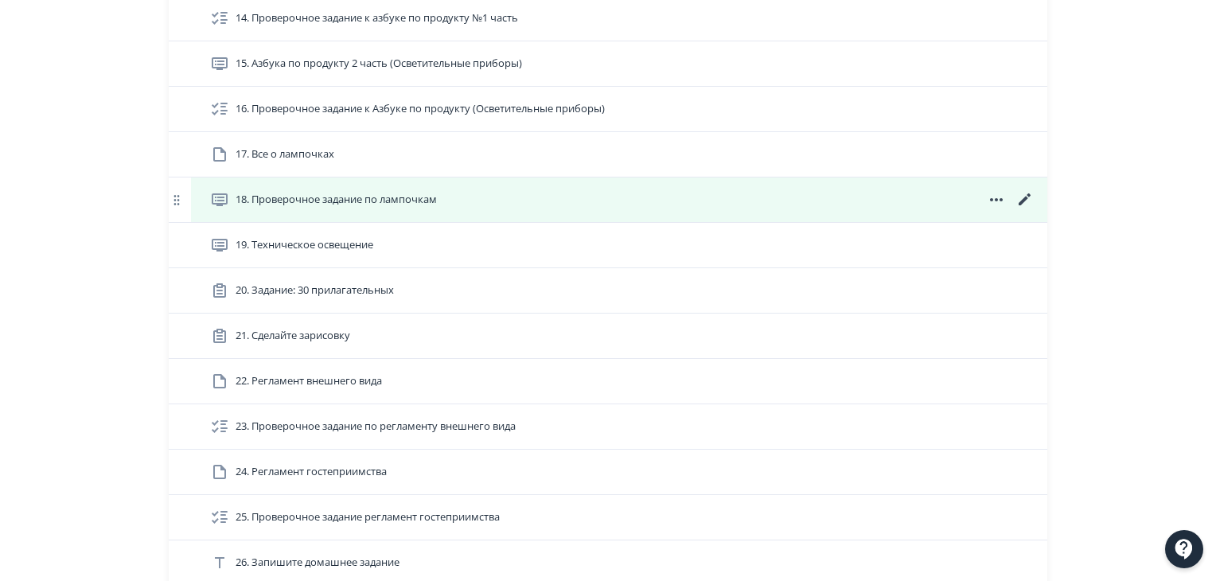
click at [1026, 198] on icon at bounding box center [1024, 199] width 19 height 19
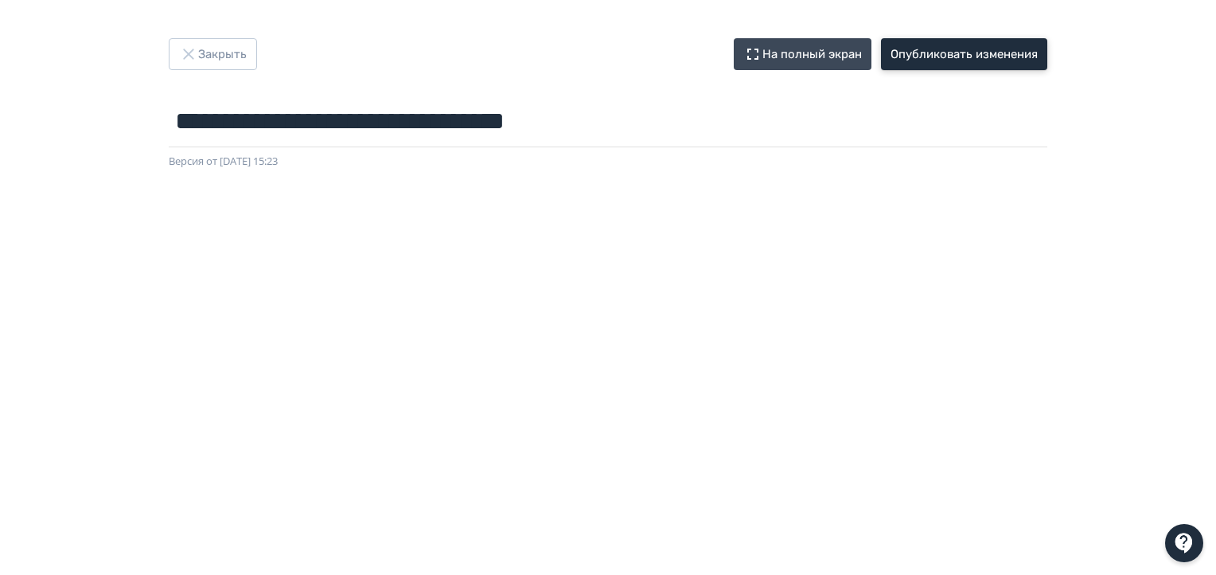
click at [973, 56] on button "Опубликовать изменения" at bounding box center [964, 54] width 166 height 32
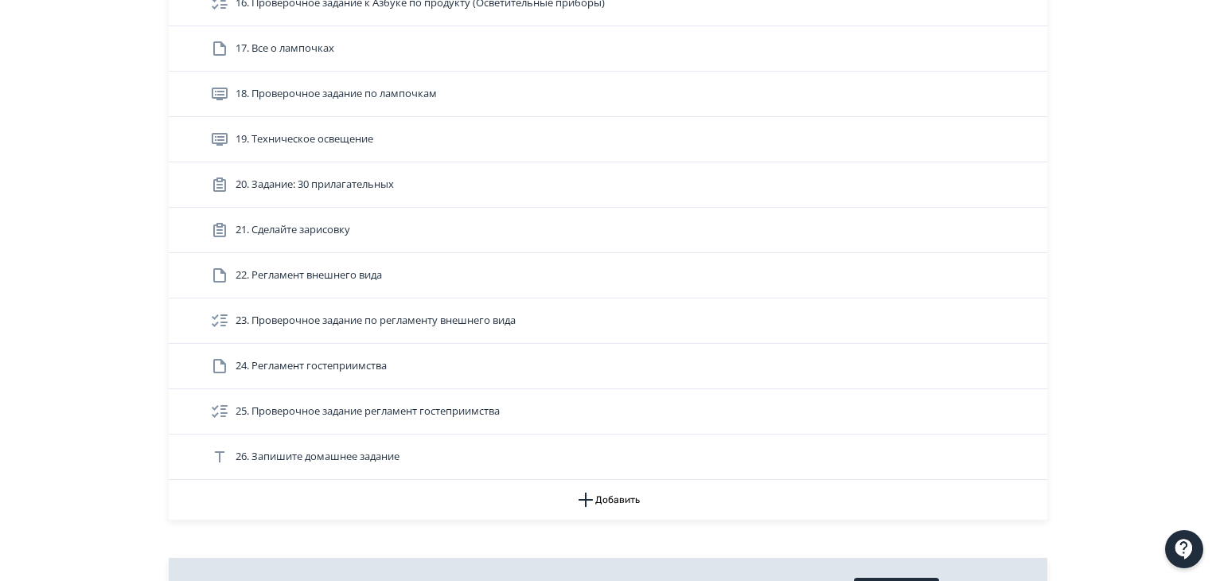
scroll to position [1034, 0]
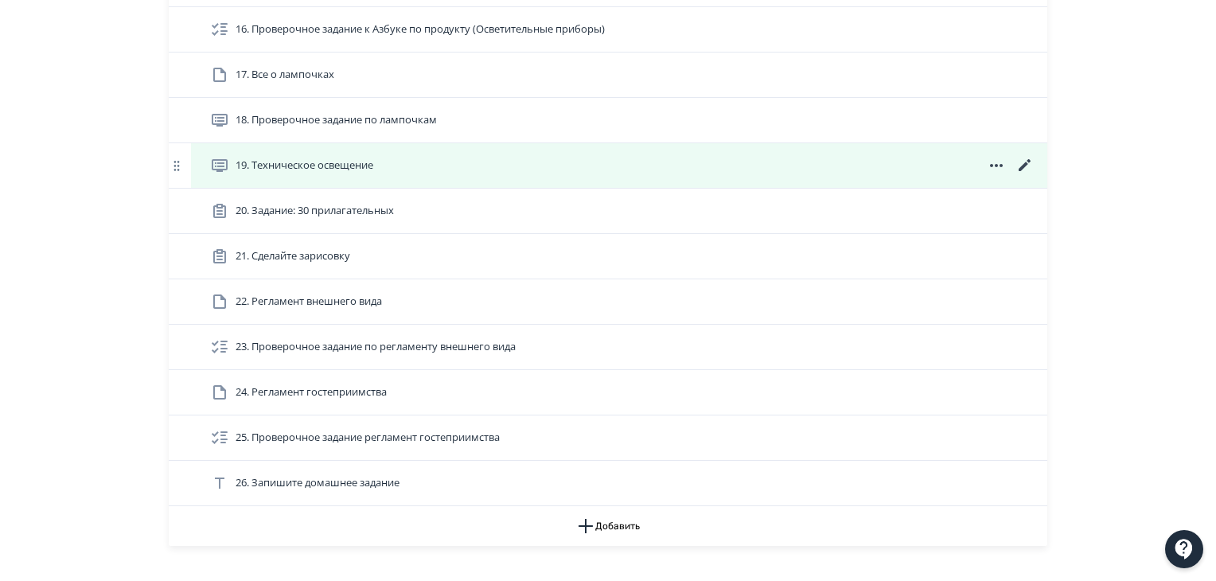
click at [1026, 163] on icon at bounding box center [1024, 165] width 19 height 19
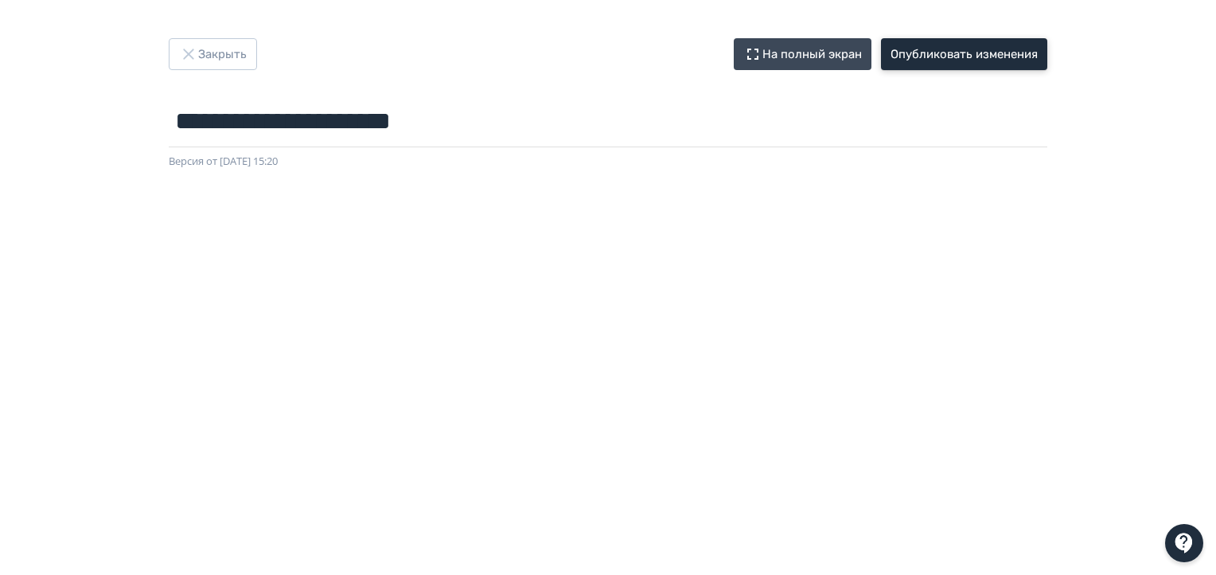
click at [983, 58] on button "Опубликовать изменения" at bounding box center [964, 54] width 166 height 32
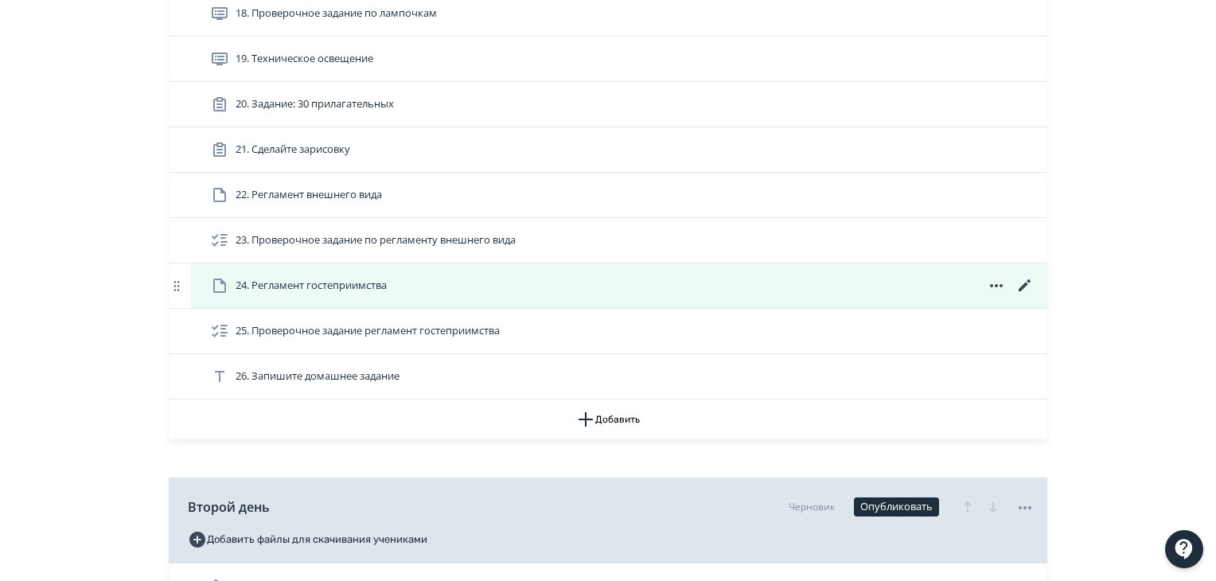
scroll to position [1114, 0]
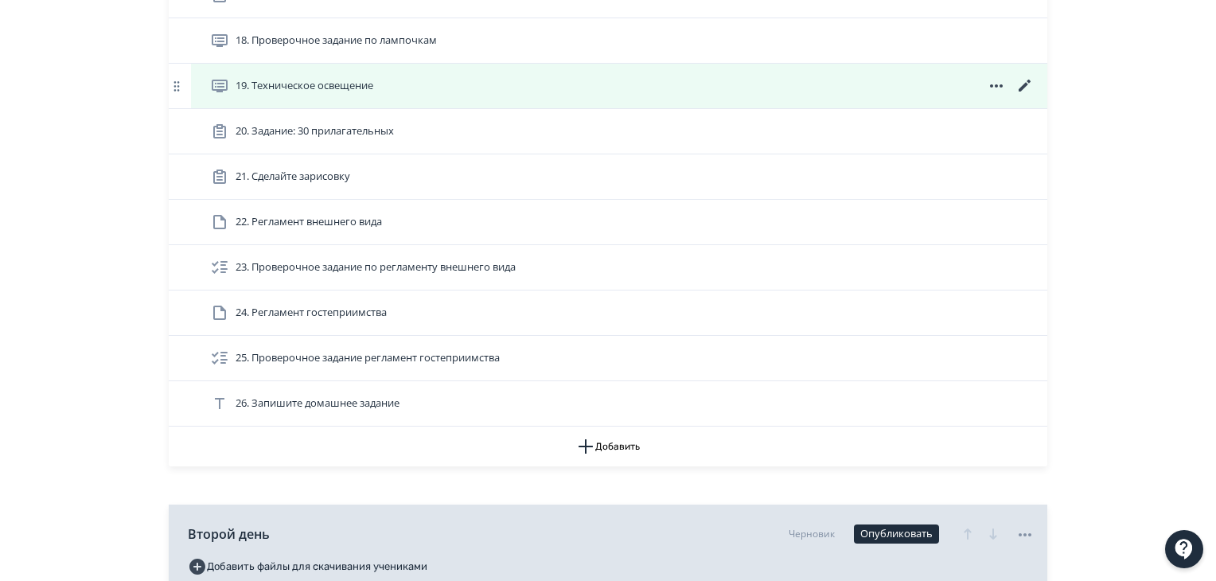
click at [737, 92] on div "19. Техническое освещение" at bounding box center [622, 85] width 824 height 19
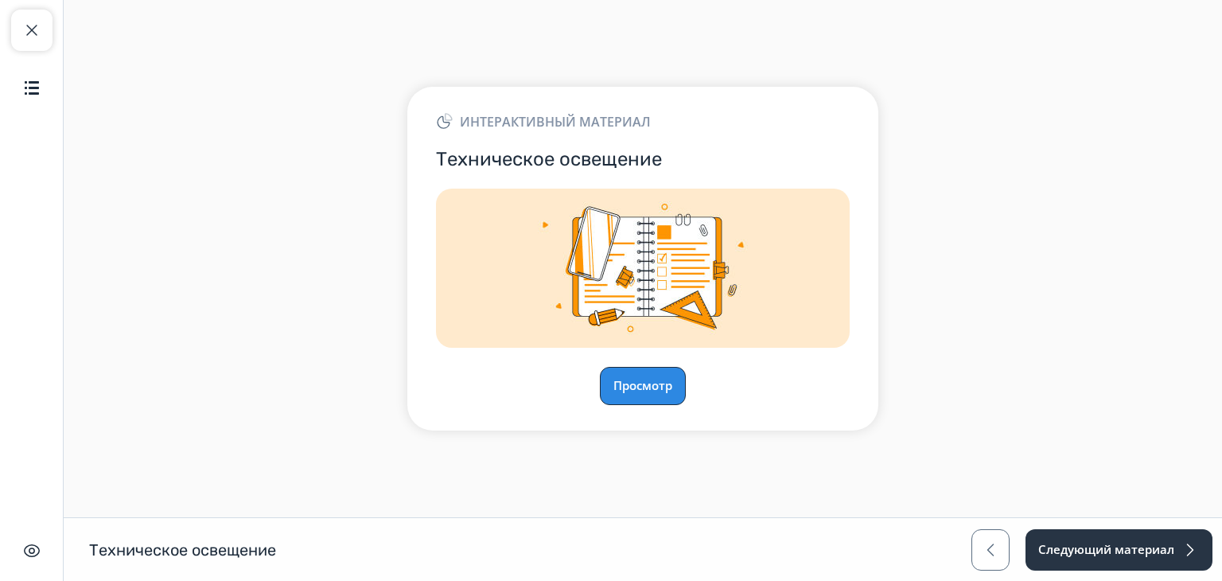
click at [656, 368] on button "Просмотр" at bounding box center [643, 386] width 86 height 38
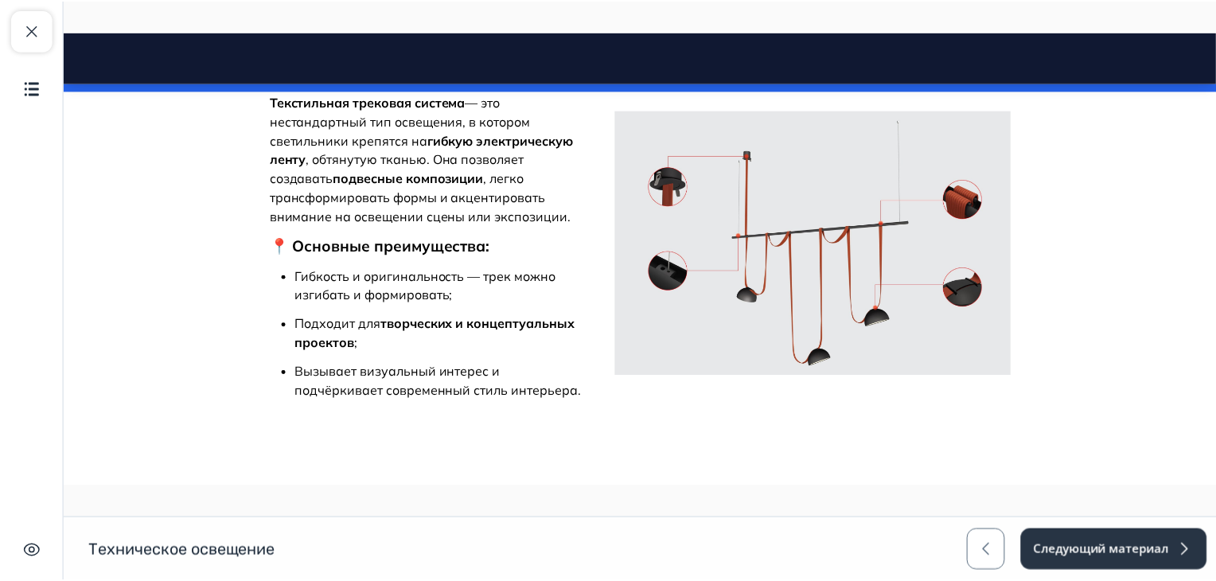
scroll to position [4233, 0]
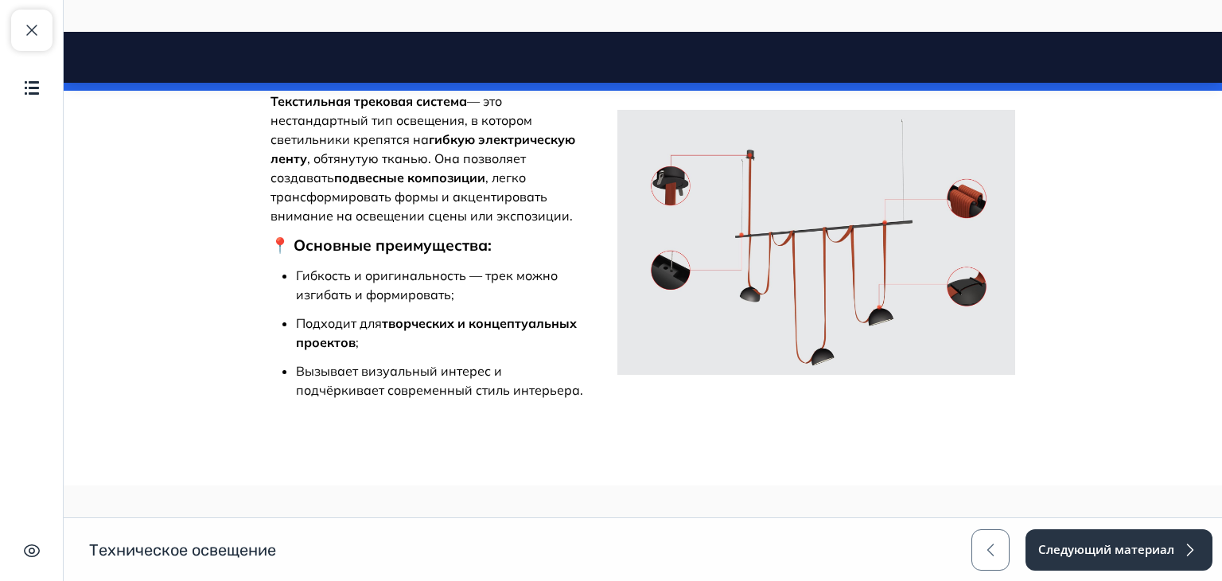
drag, startPoint x: 567, startPoint y: 443, endPoint x: 708, endPoint y: 472, distance: 144.5
click at [39, 40] on button "Закрыть курс" at bounding box center [31, 30] width 41 height 41
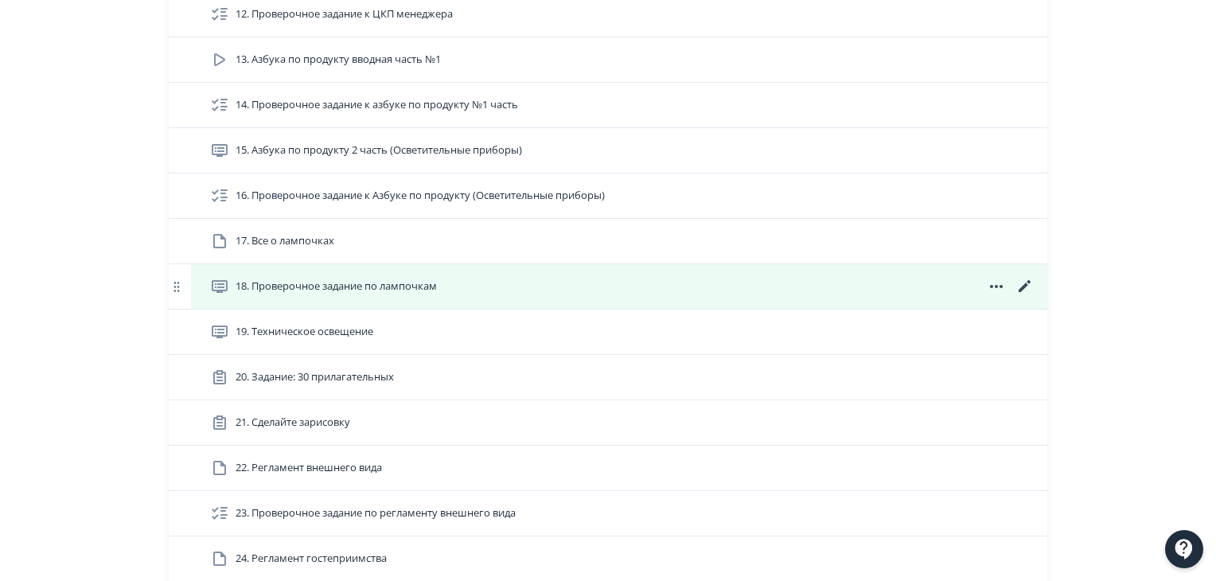
scroll to position [875, 0]
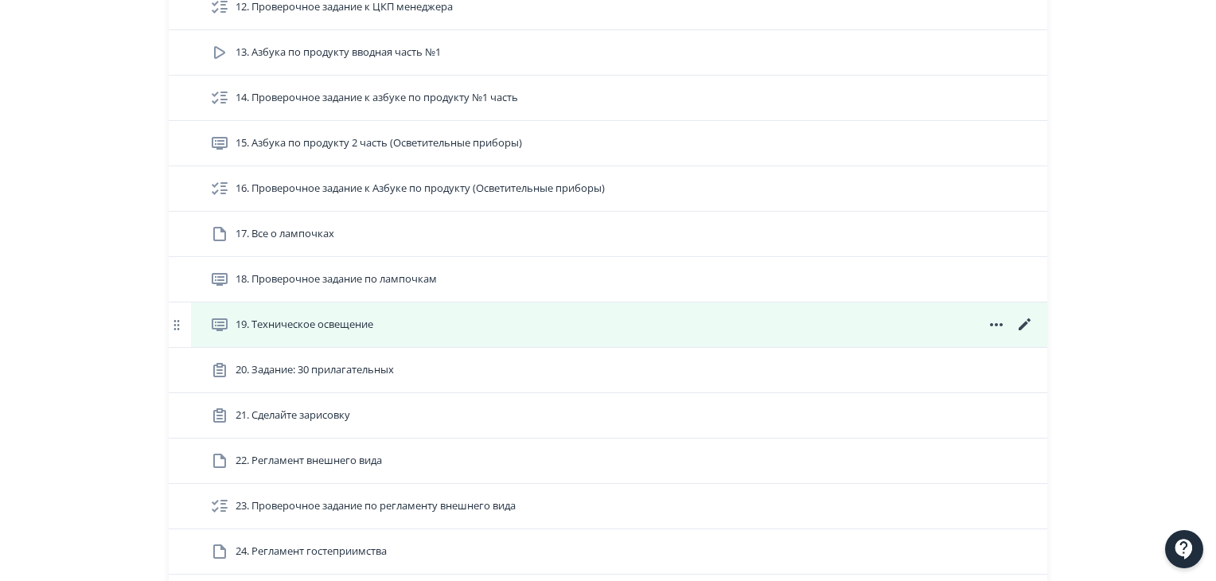
click at [1022, 322] on icon at bounding box center [1024, 324] width 19 height 19
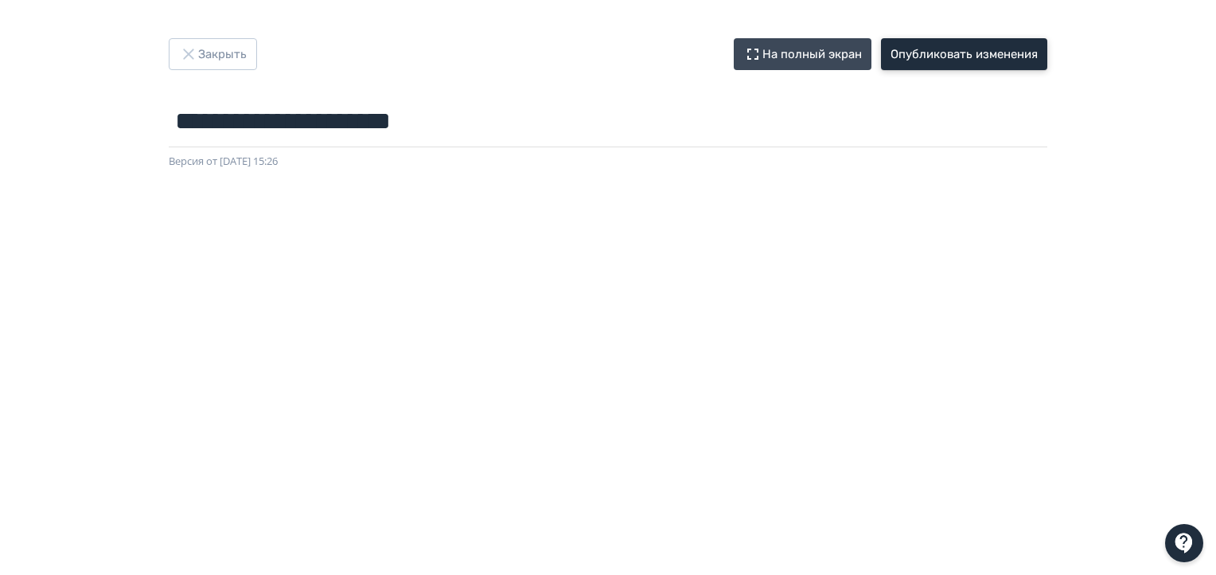
click at [931, 68] on button "Опубликовать изменения" at bounding box center [964, 54] width 166 height 32
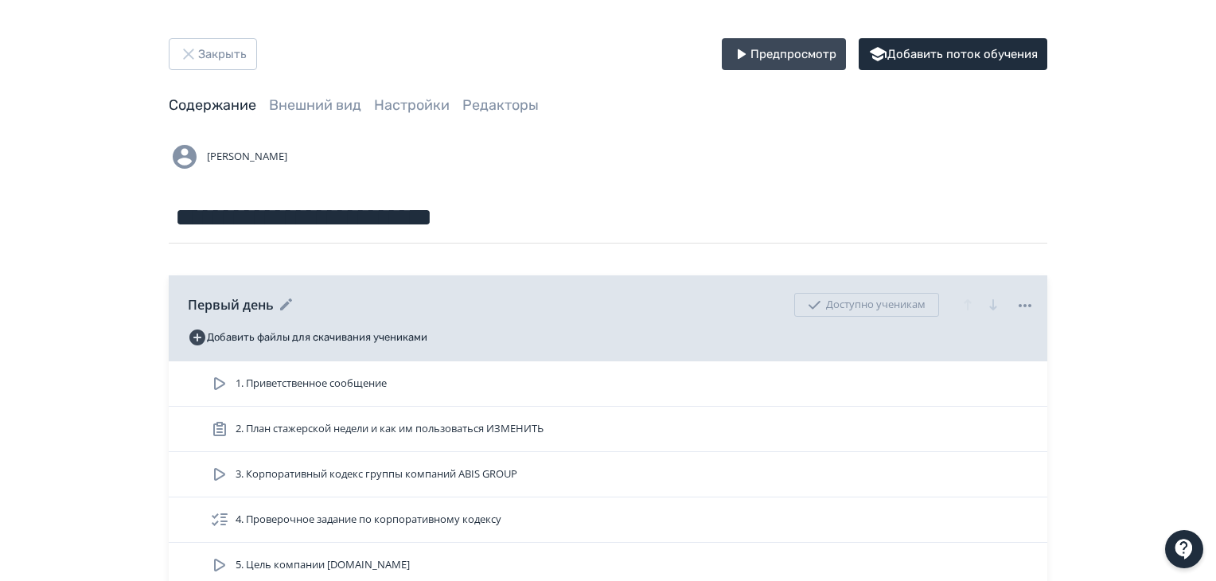
click at [1022, 298] on icon at bounding box center [1024, 305] width 19 height 19
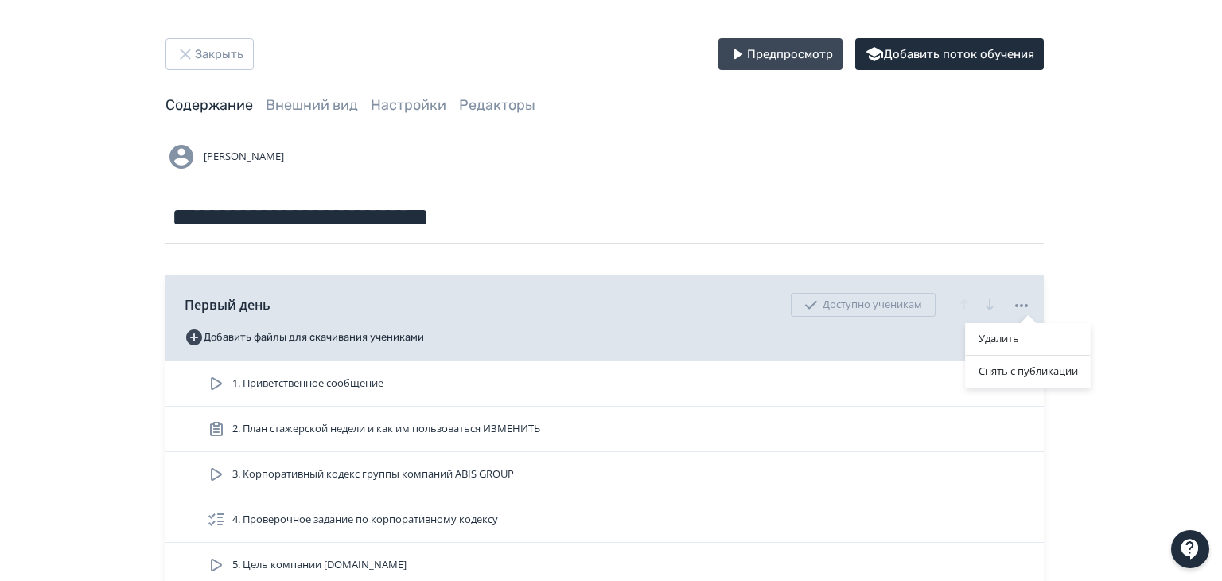
click at [1091, 262] on div "Удалить Снять с публикации" at bounding box center [611, 290] width 1222 height 581
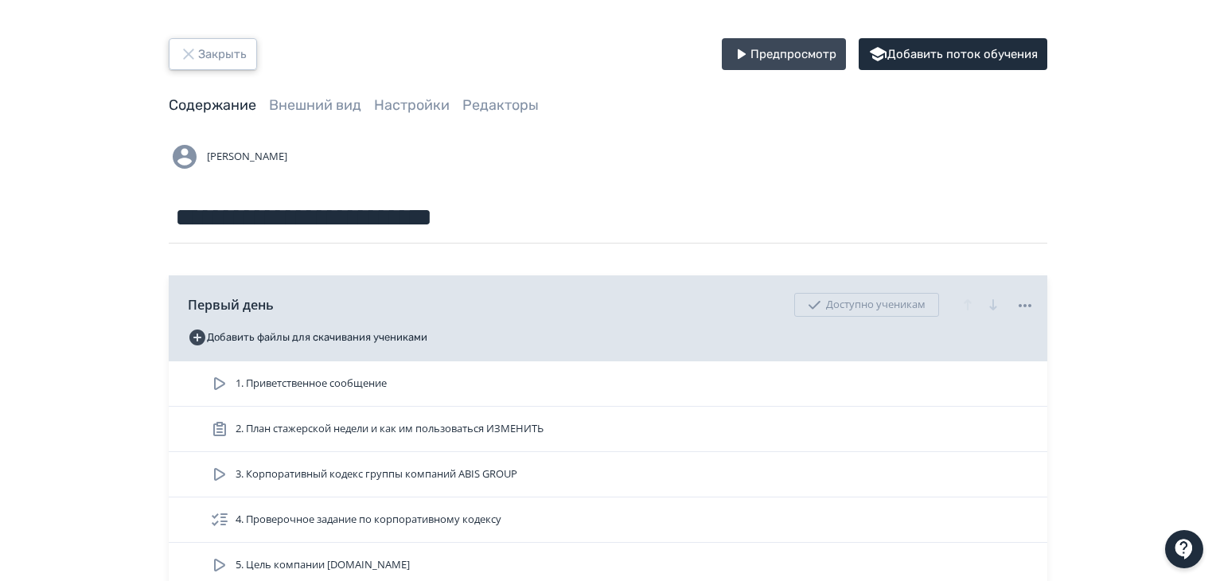
click at [199, 55] on button "Закрыть" at bounding box center [213, 54] width 88 height 32
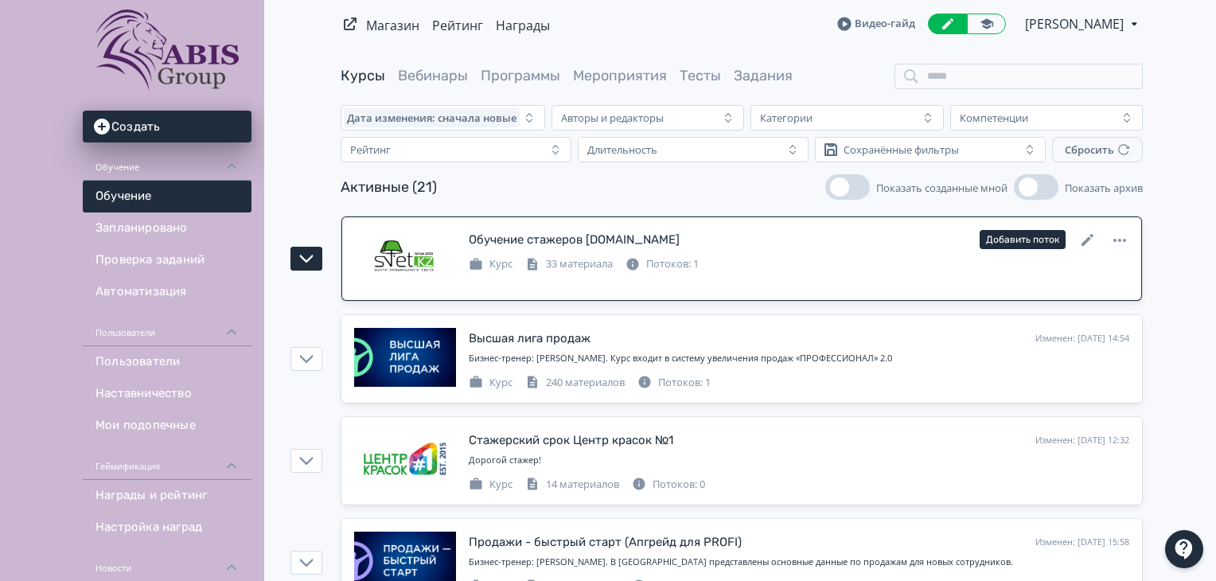
click at [872, 262] on div "Курс 33 материала Потоков: 1" at bounding box center [799, 262] width 660 height 19
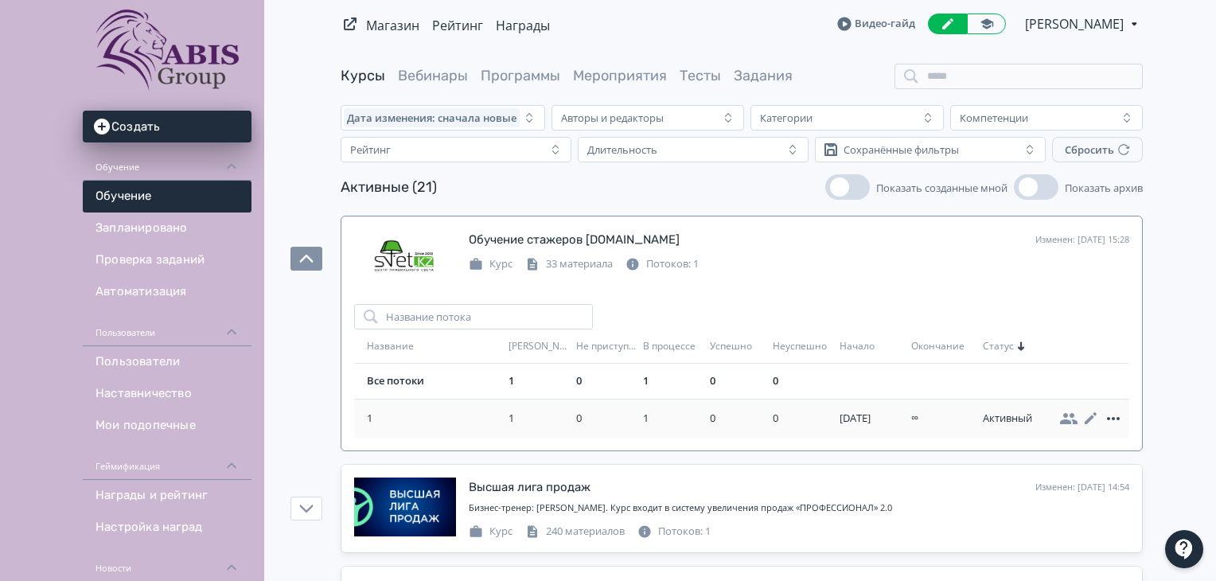
click at [1108, 421] on icon at bounding box center [1113, 418] width 19 height 19
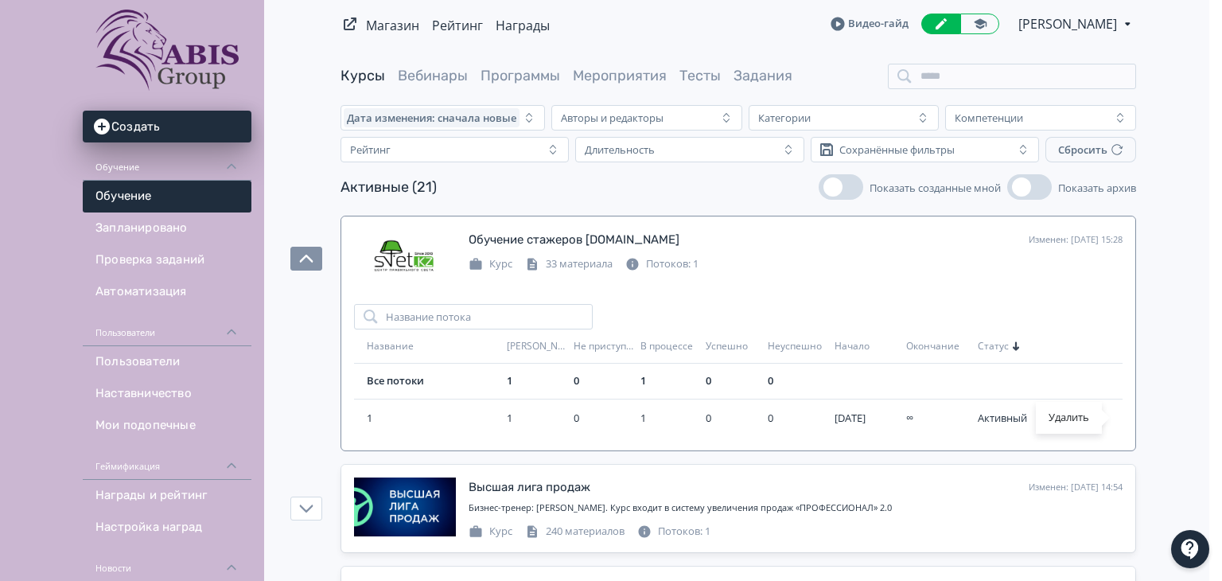
click at [937, 417] on div "Удалить" at bounding box center [611, 290] width 1222 height 581
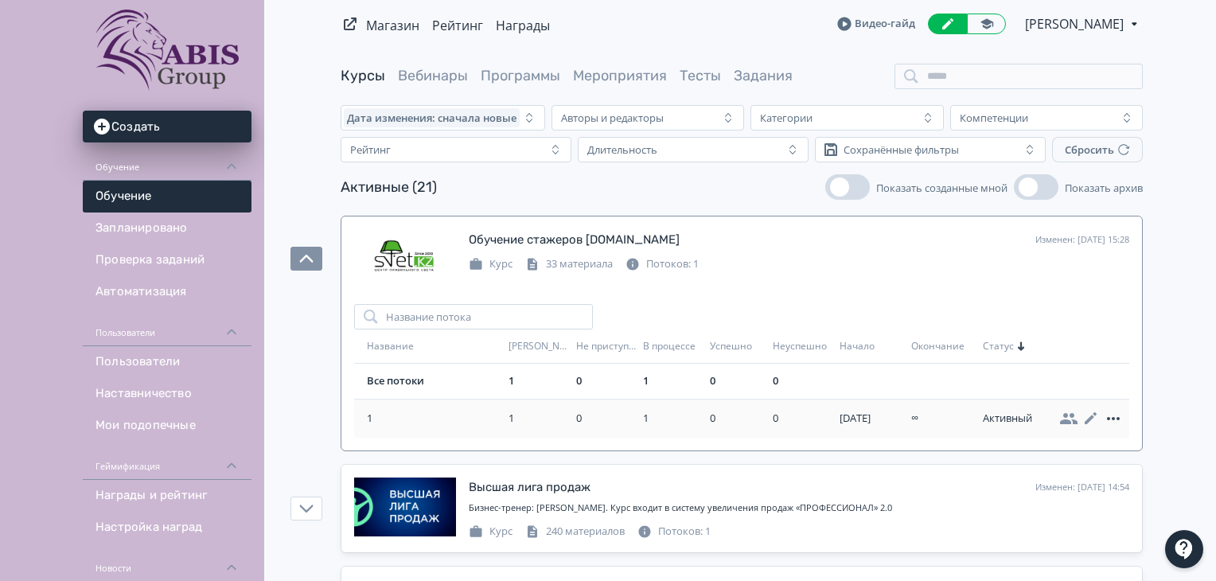
click at [1112, 417] on icon at bounding box center [1113, 417] width 13 height 3
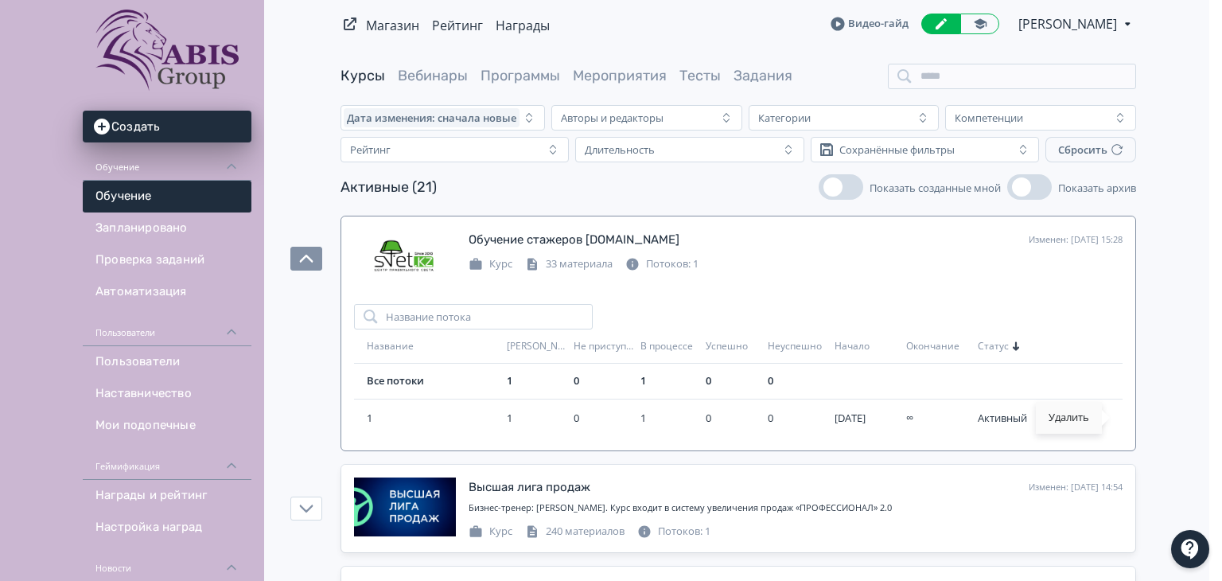
click at [1050, 418] on div "Удалить" at bounding box center [1069, 418] width 66 height 32
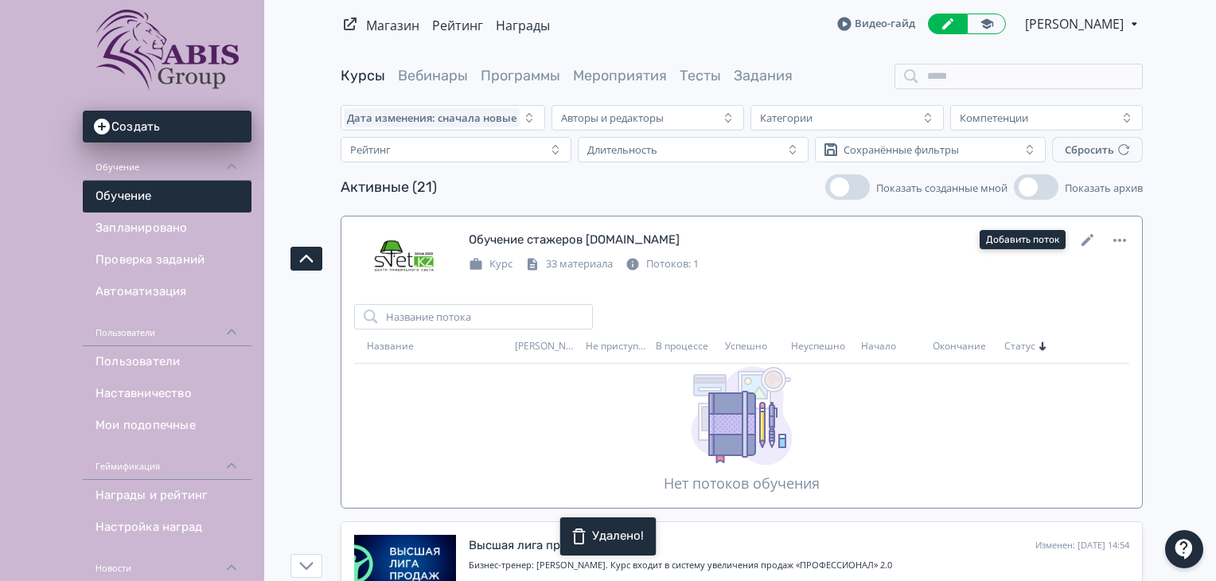
click at [1031, 241] on button "Добавить поток" at bounding box center [1023, 239] width 86 height 19
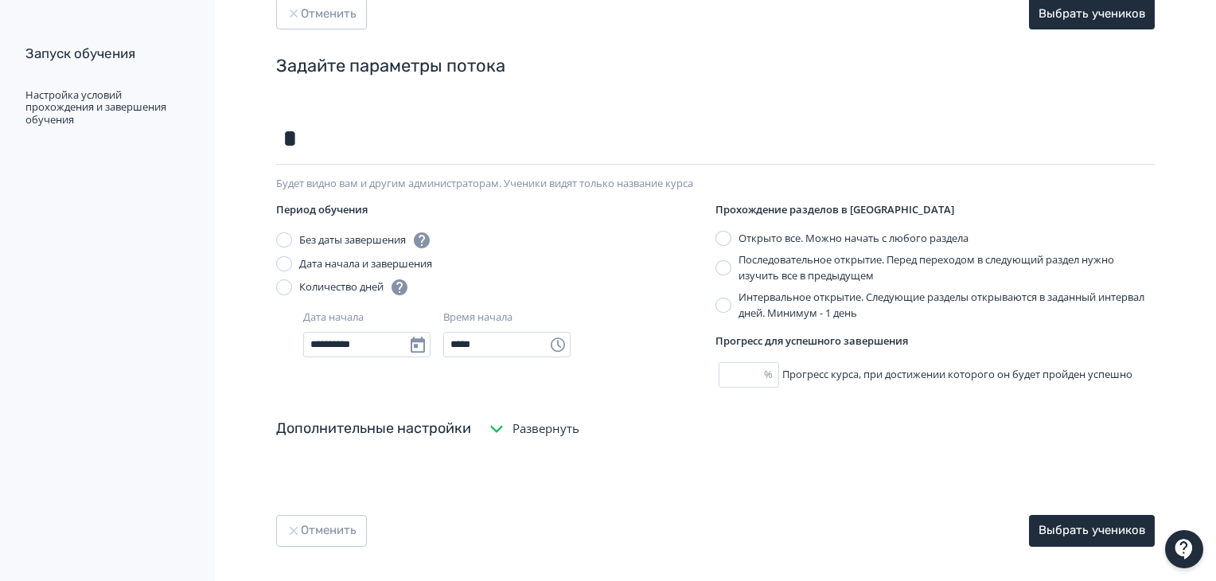
scroll to position [63, 0]
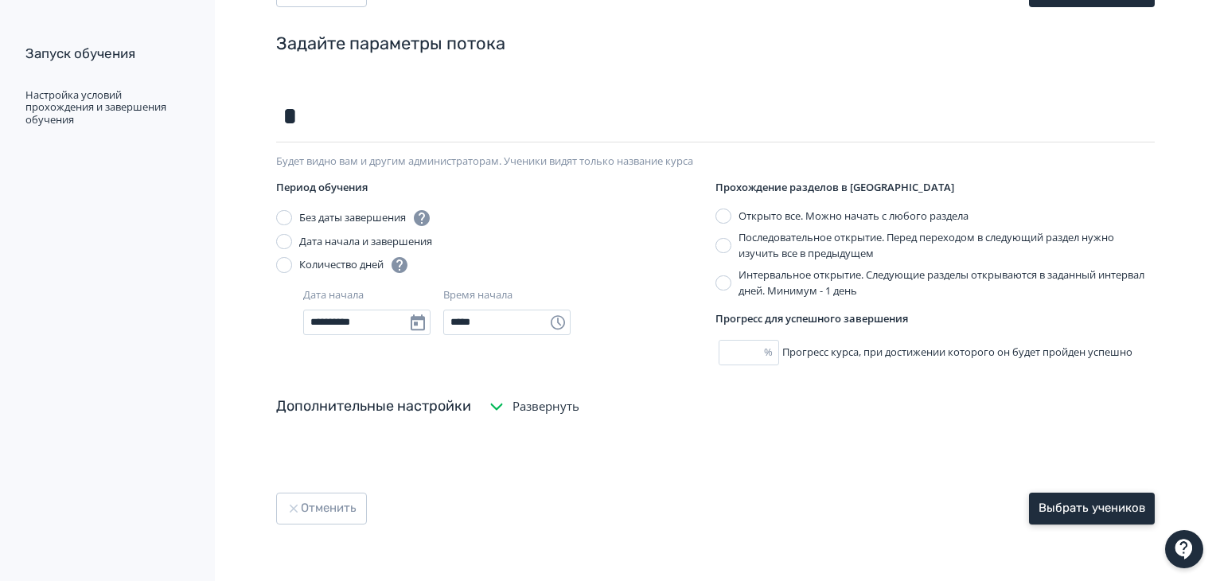
type input "*"
click at [1085, 507] on button "Выбрать учеников" at bounding box center [1092, 509] width 126 height 32
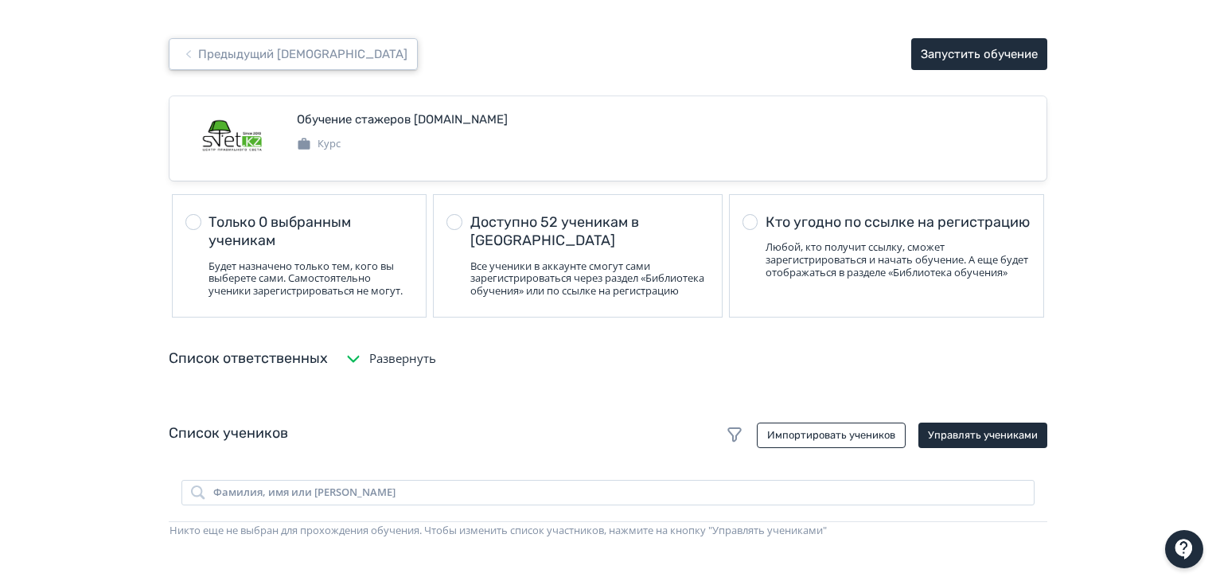
click at [267, 64] on button "Предыдущий [DEMOGRAPHIC_DATA]" at bounding box center [293, 54] width 249 height 32
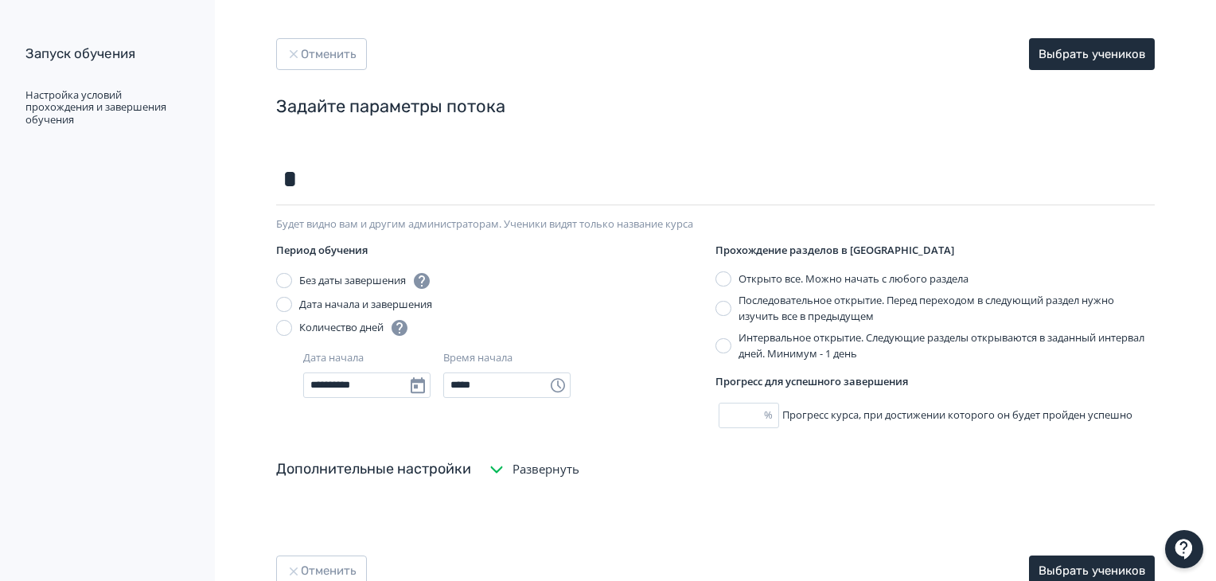
click at [735, 313] on label "Последовательное открытие. Перед переходом в следующий раздел нужно изучить все…" at bounding box center [934, 308] width 439 height 31
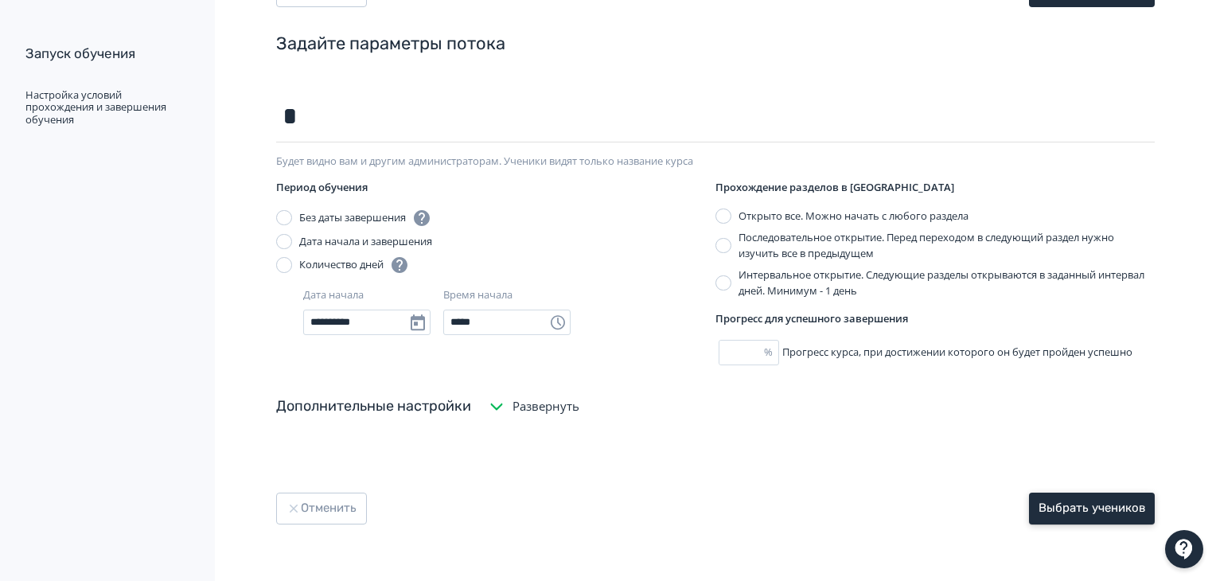
click at [1084, 502] on button "Выбрать учеников" at bounding box center [1092, 509] width 126 height 32
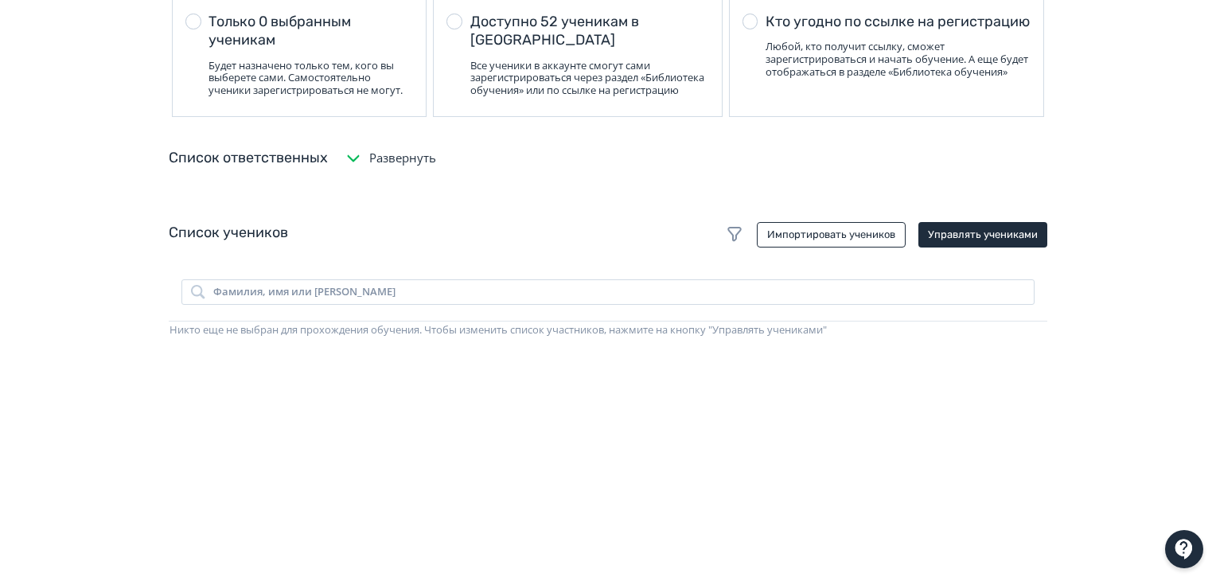
scroll to position [239, 0]
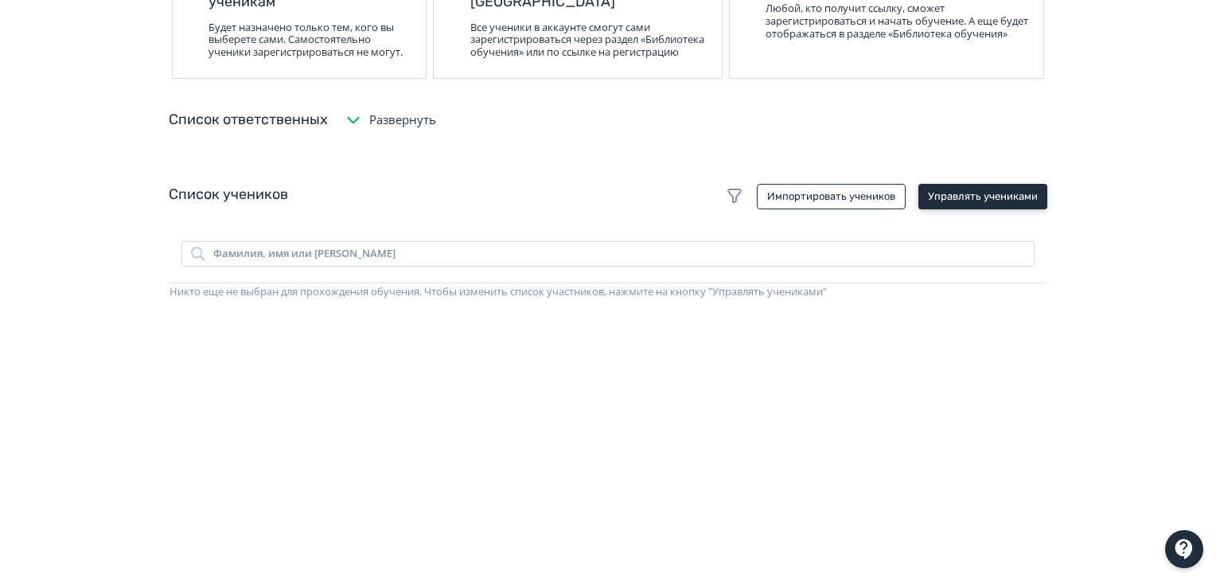
click at [950, 201] on button "Управлять учениками" at bounding box center [982, 196] width 129 height 25
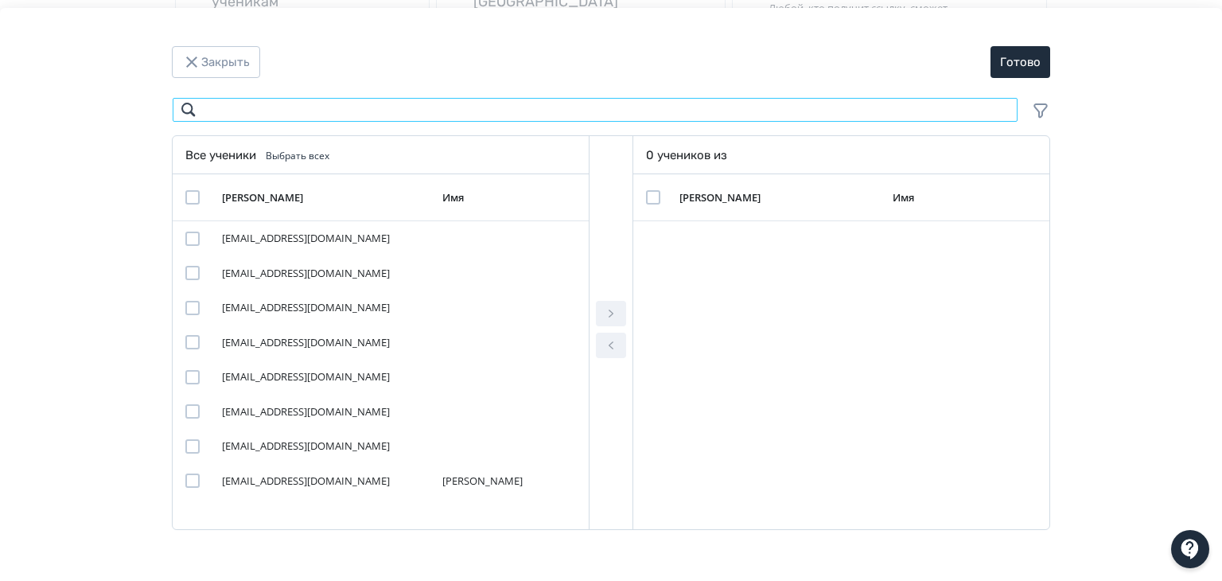
click at [374, 114] on input "Modal" at bounding box center [595, 109] width 847 height 25
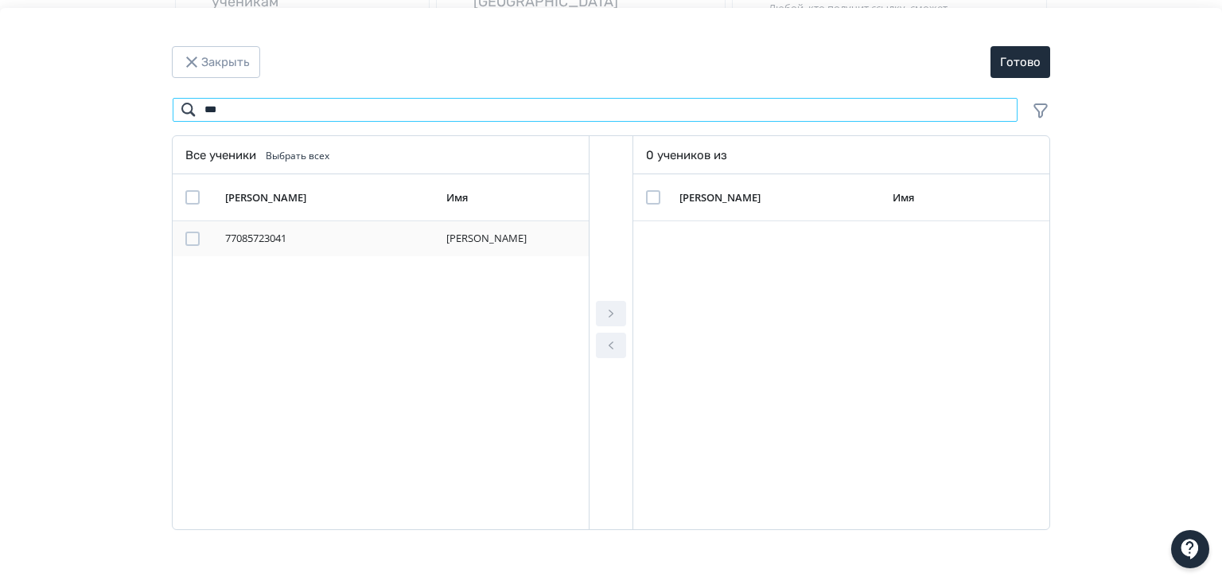
type input "***"
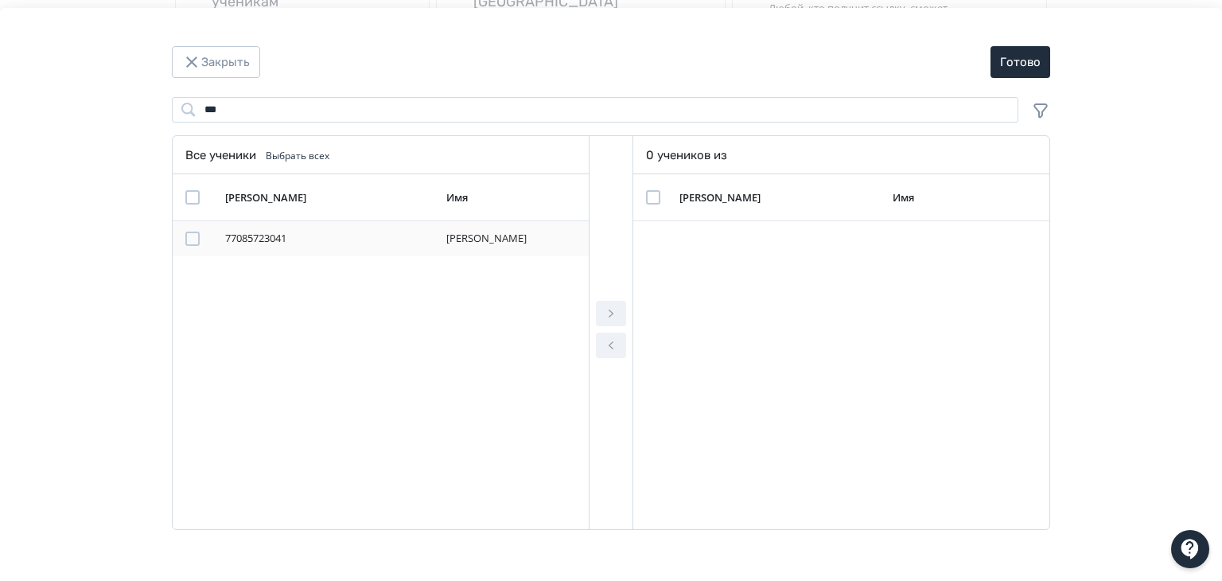
click at [189, 242] on div "Modal" at bounding box center [192, 239] width 14 height 14
click at [611, 321] on icon "Modal" at bounding box center [611, 313] width 19 height 19
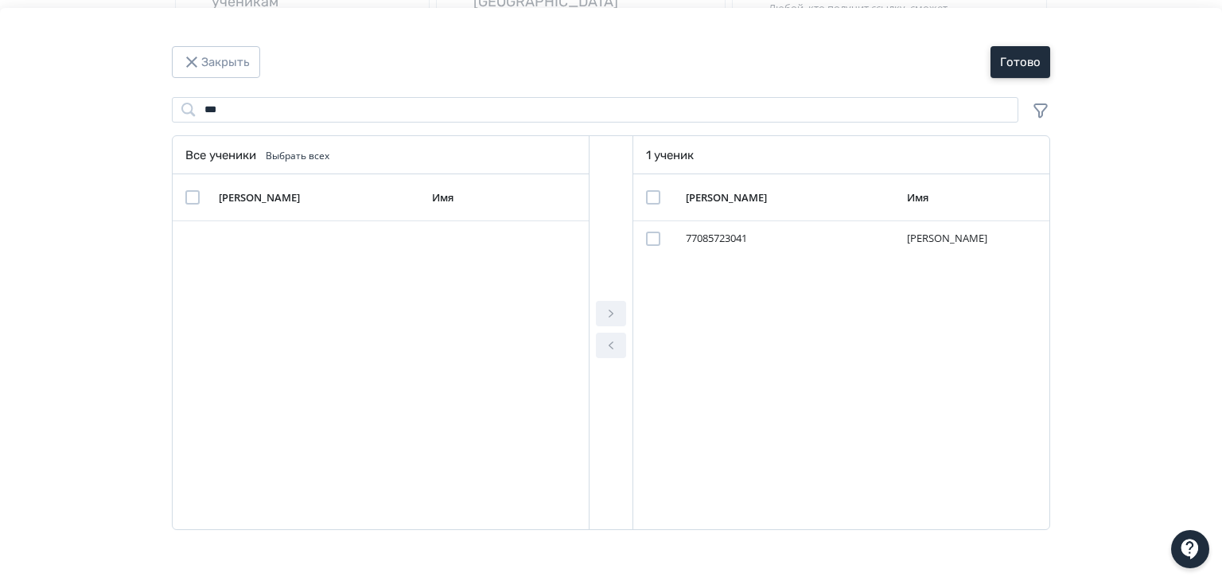
click at [1023, 64] on button "Готово" at bounding box center [1021, 62] width 60 height 32
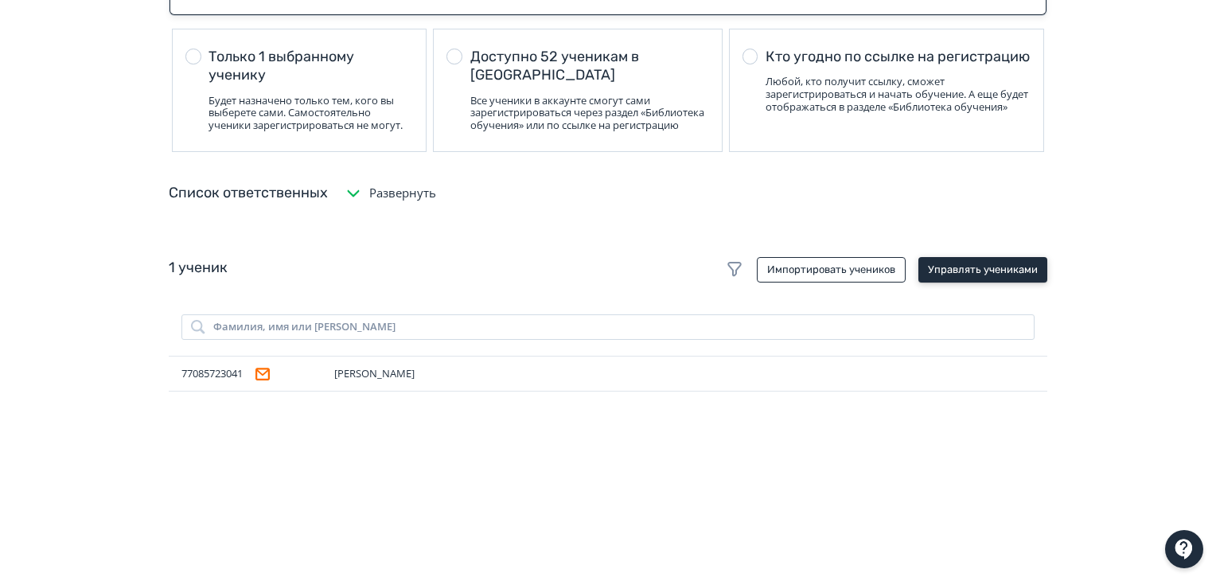
scroll to position [0, 0]
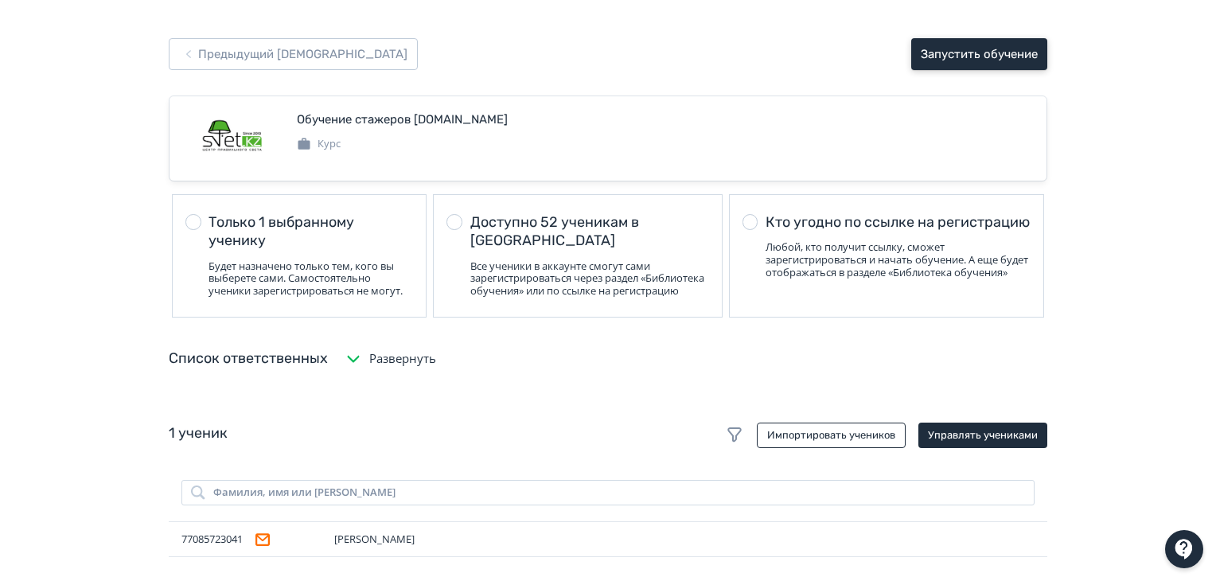
click at [953, 49] on button "Запустить обучение" at bounding box center [979, 54] width 136 height 32
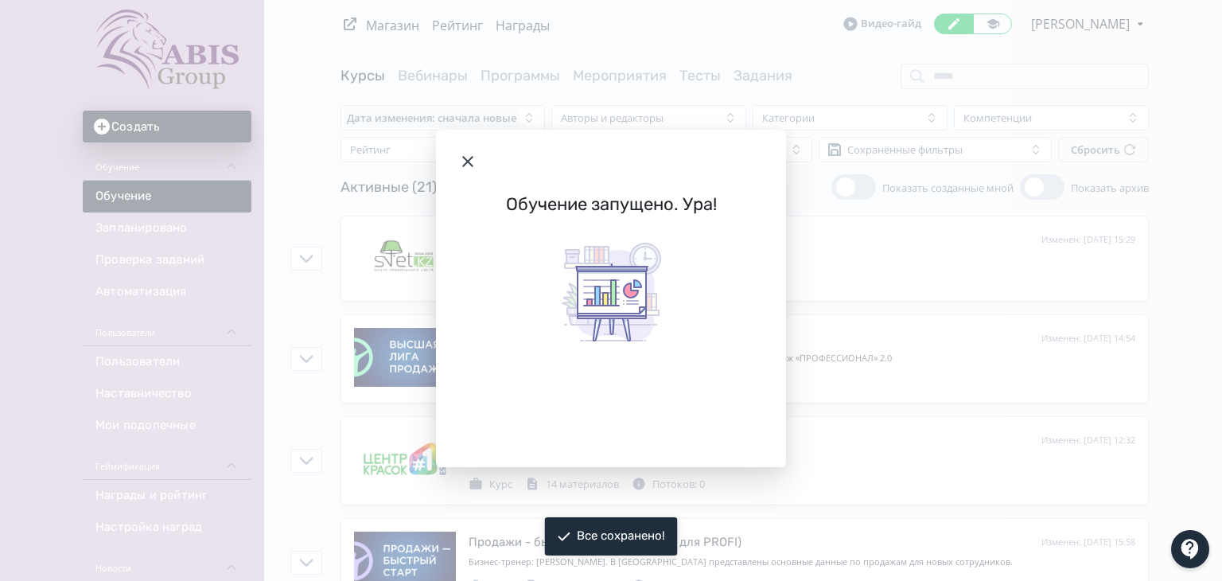
click at [464, 160] on icon "Modal" at bounding box center [467, 161] width 19 height 19
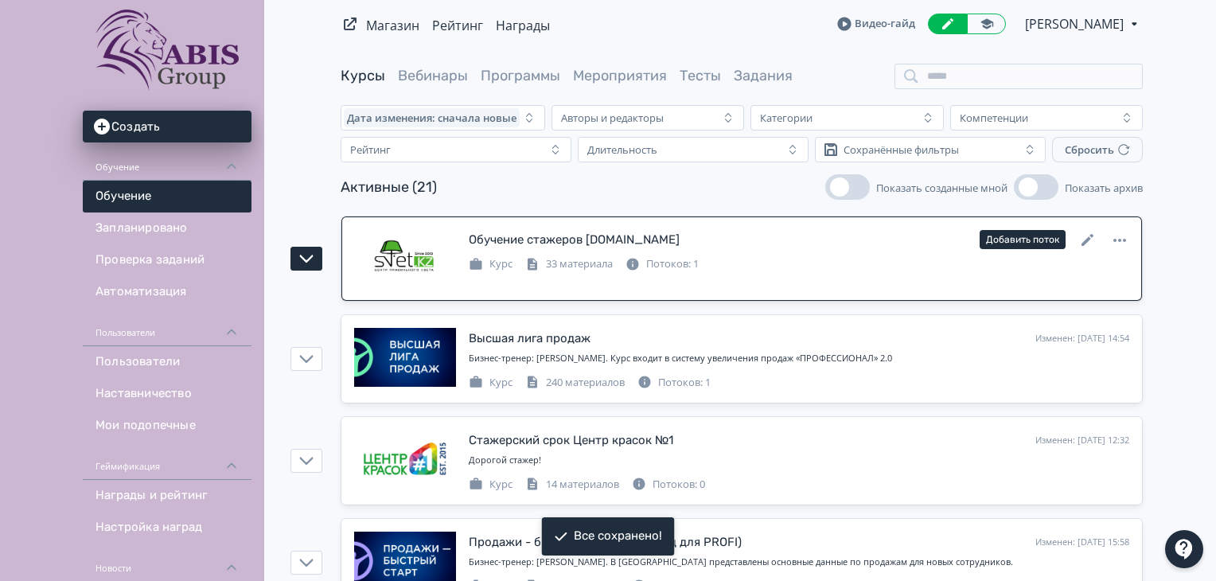
click at [891, 279] on div "Обучение стажеров [DOMAIN_NAME] Изменен: [DATE] 15:29 Добавить поток Курс 33 ма…" at bounding box center [741, 258] width 775 height 59
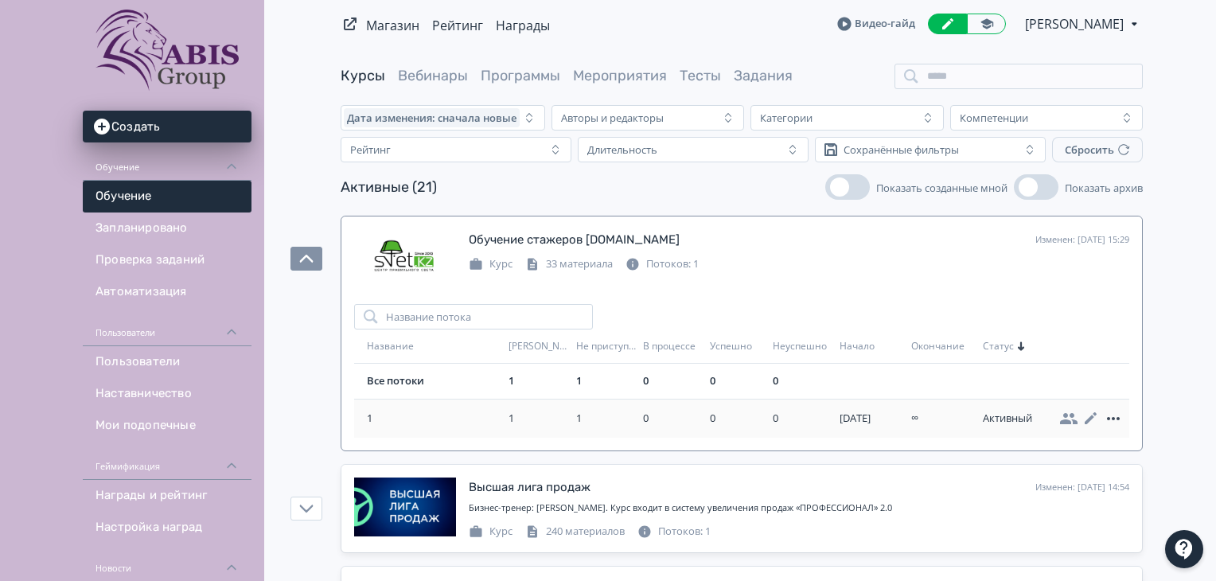
click at [1111, 415] on icon at bounding box center [1113, 418] width 19 height 19
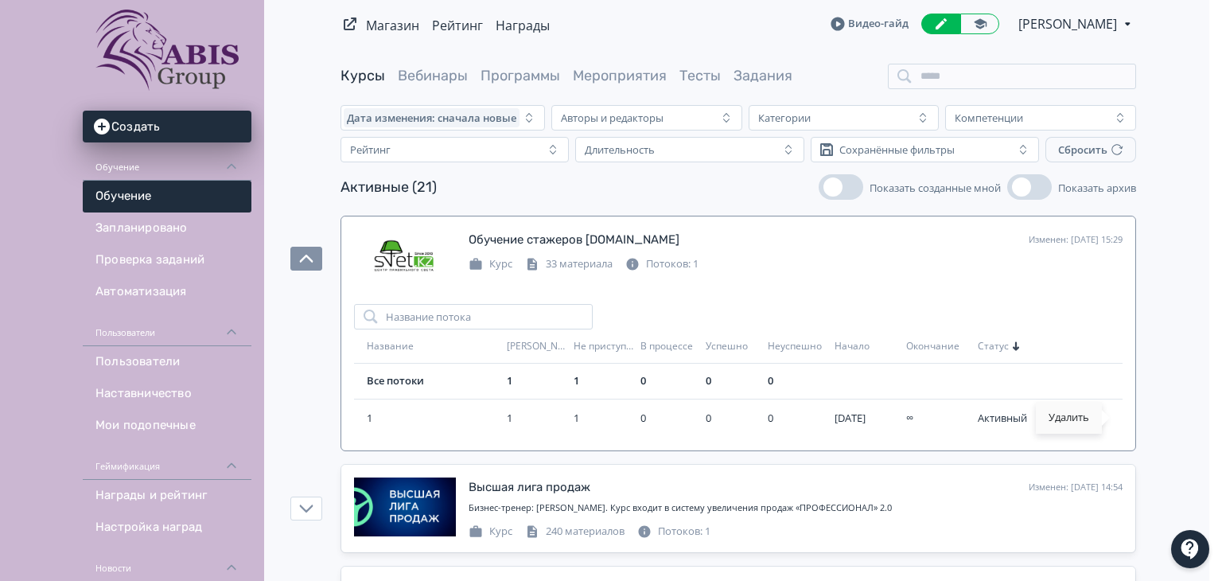
click at [1085, 419] on div "Удалить" at bounding box center [1069, 418] width 66 height 32
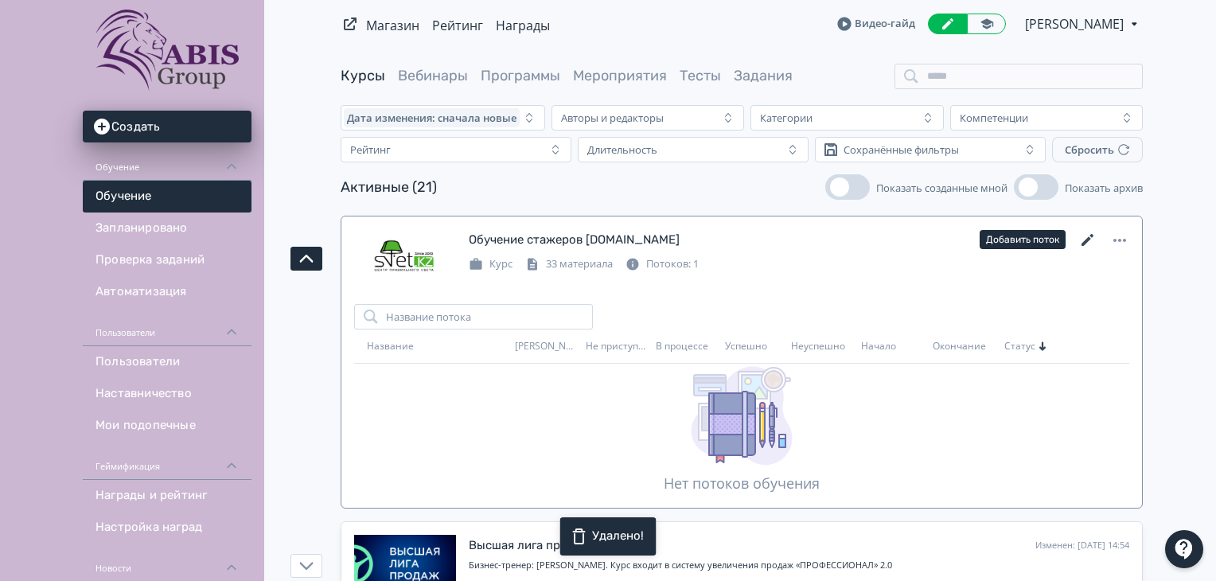
click at [1093, 238] on icon at bounding box center [1087, 240] width 19 height 19
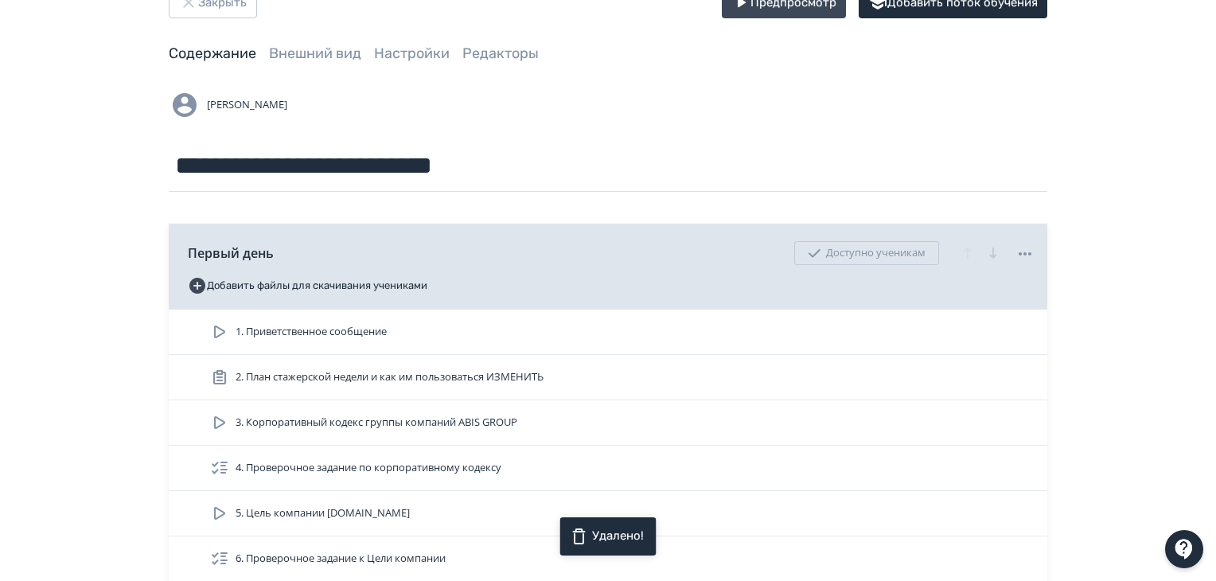
scroll to position [80, 0]
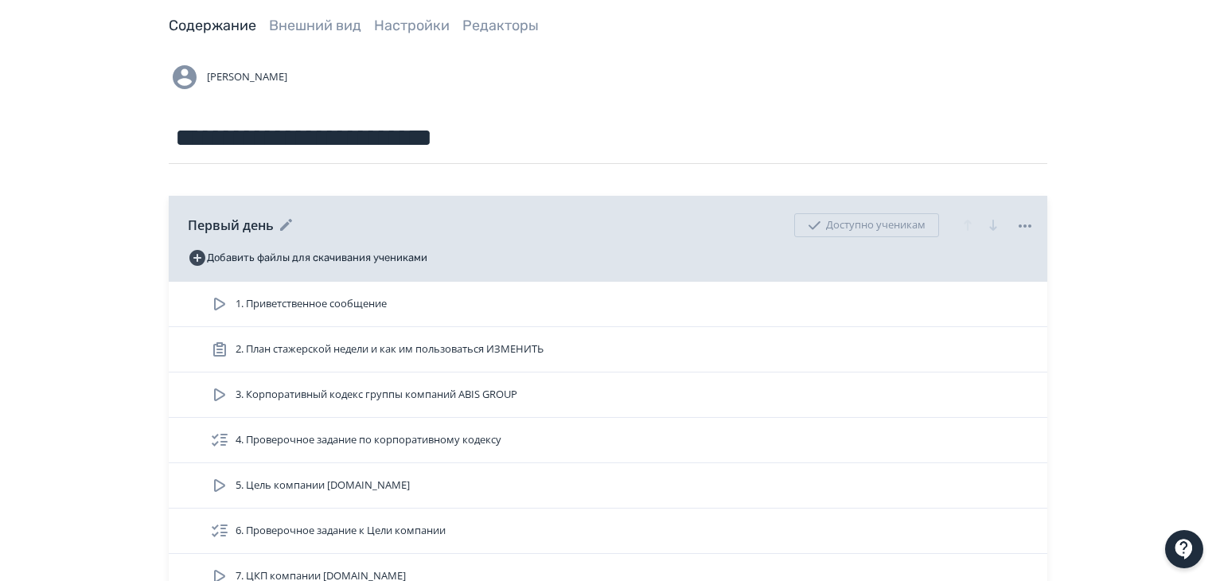
click at [1026, 227] on icon at bounding box center [1024, 225] width 19 height 19
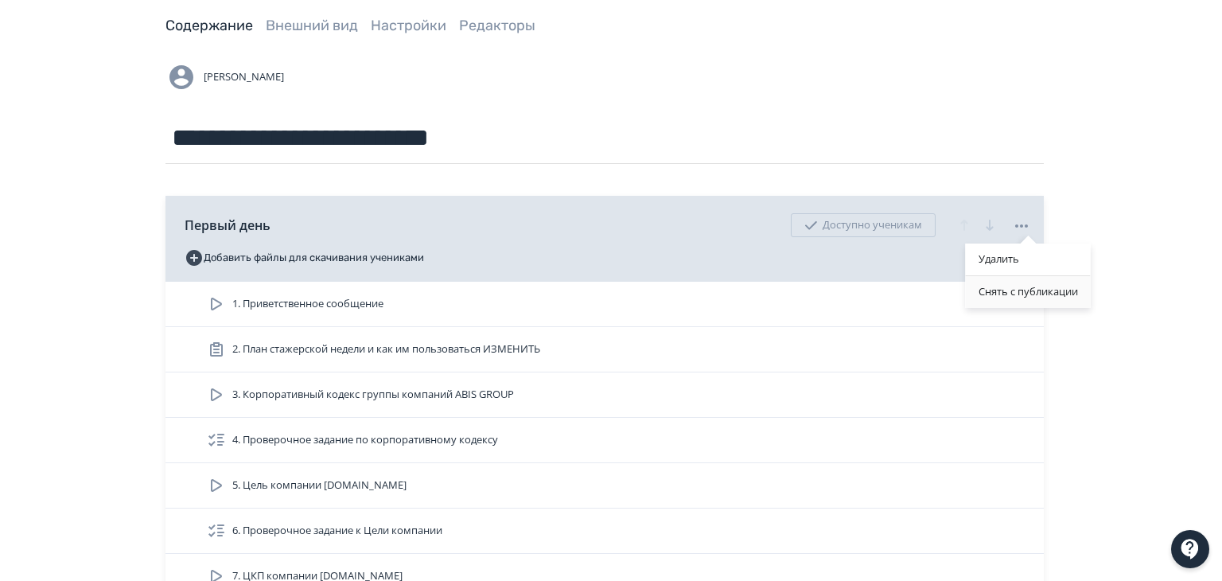
click at [1011, 295] on div "Снять с публикации" at bounding box center [1028, 292] width 125 height 32
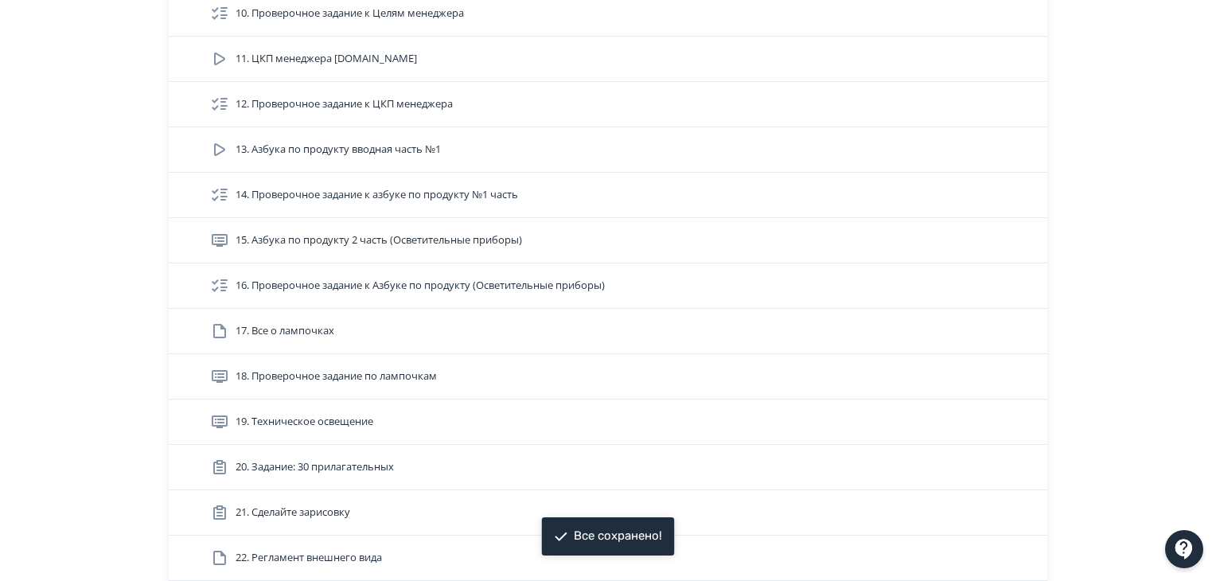
scroll to position [875, 0]
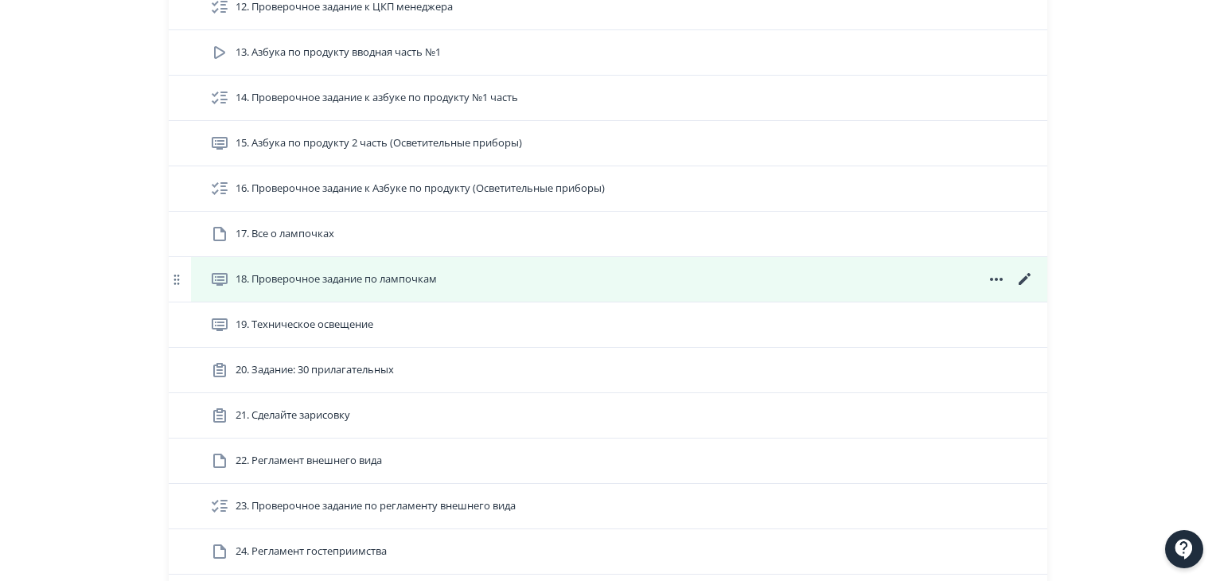
click at [1028, 273] on icon at bounding box center [1025, 279] width 12 height 12
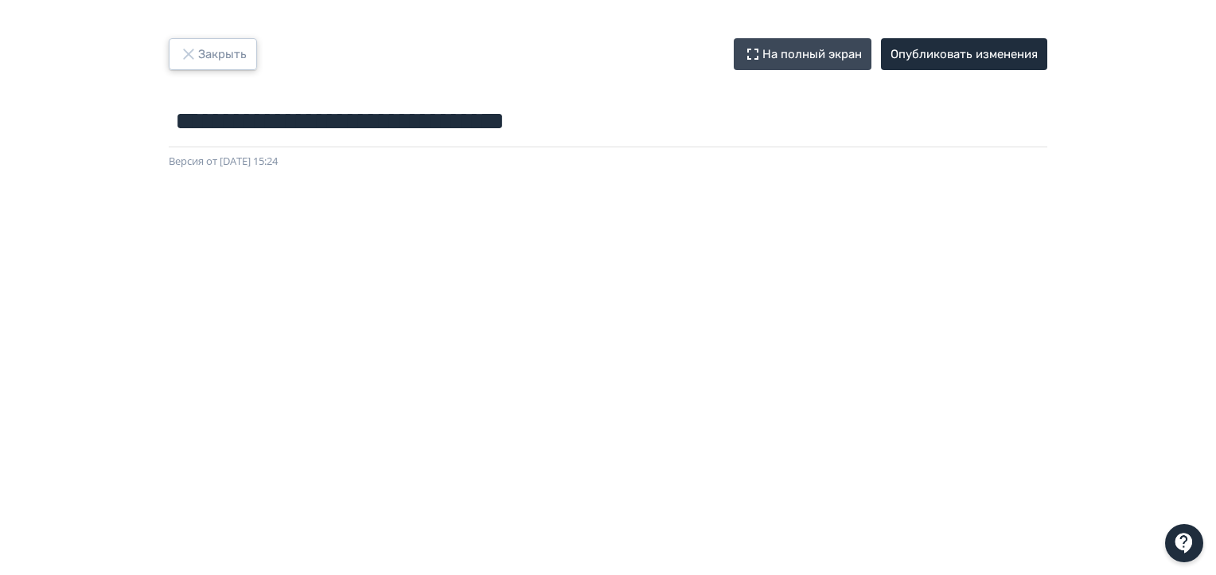
click at [248, 55] on button "Закрыть" at bounding box center [213, 54] width 88 height 32
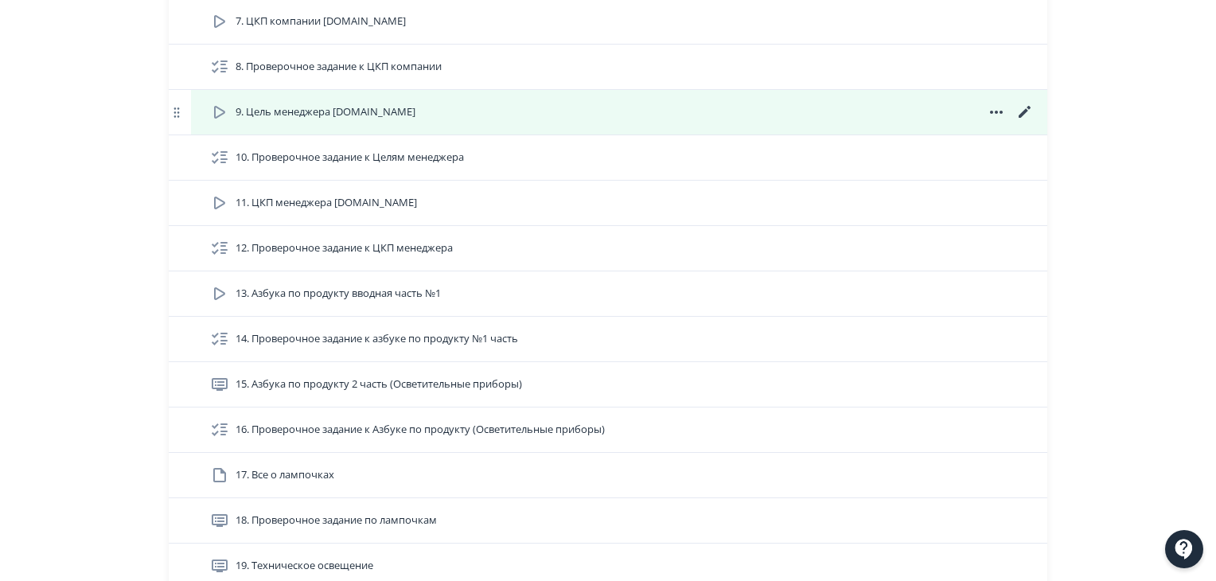
scroll to position [637, 0]
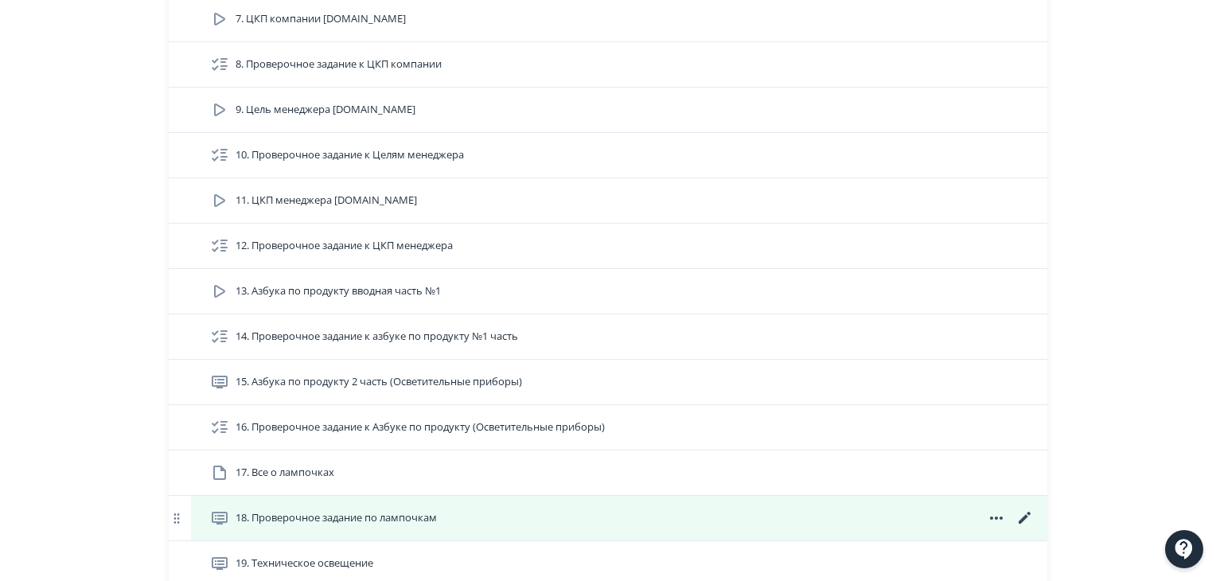
click at [1022, 513] on icon at bounding box center [1024, 517] width 19 height 19
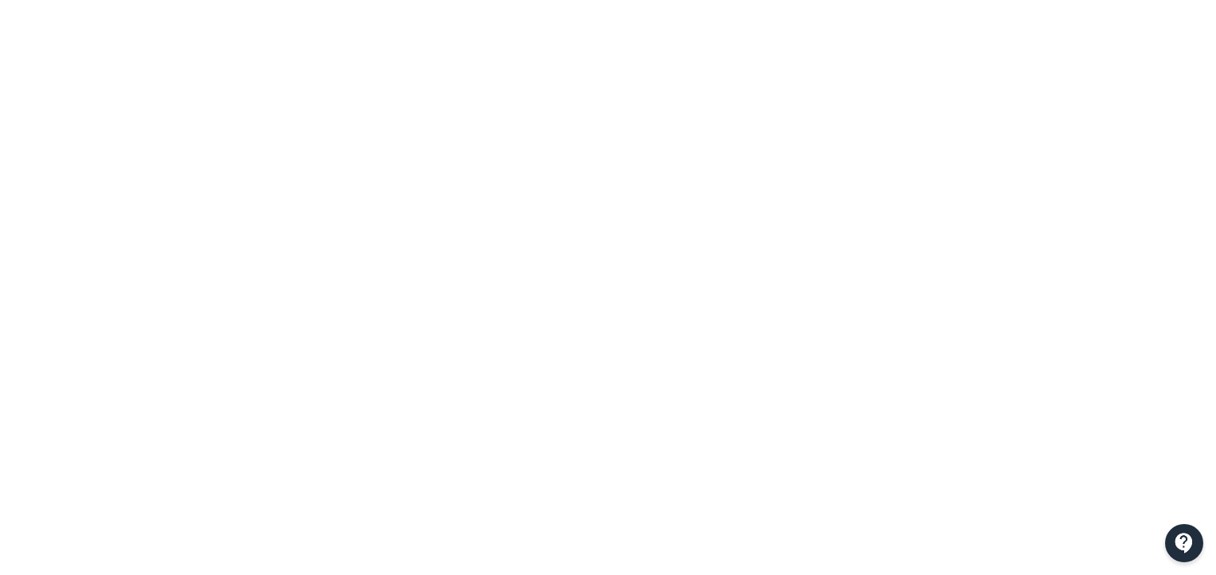
scroll to position [317, 0]
drag, startPoint x: 1210, startPoint y: 309, endPoint x: 1216, endPoint y: 260, distance: 48.9
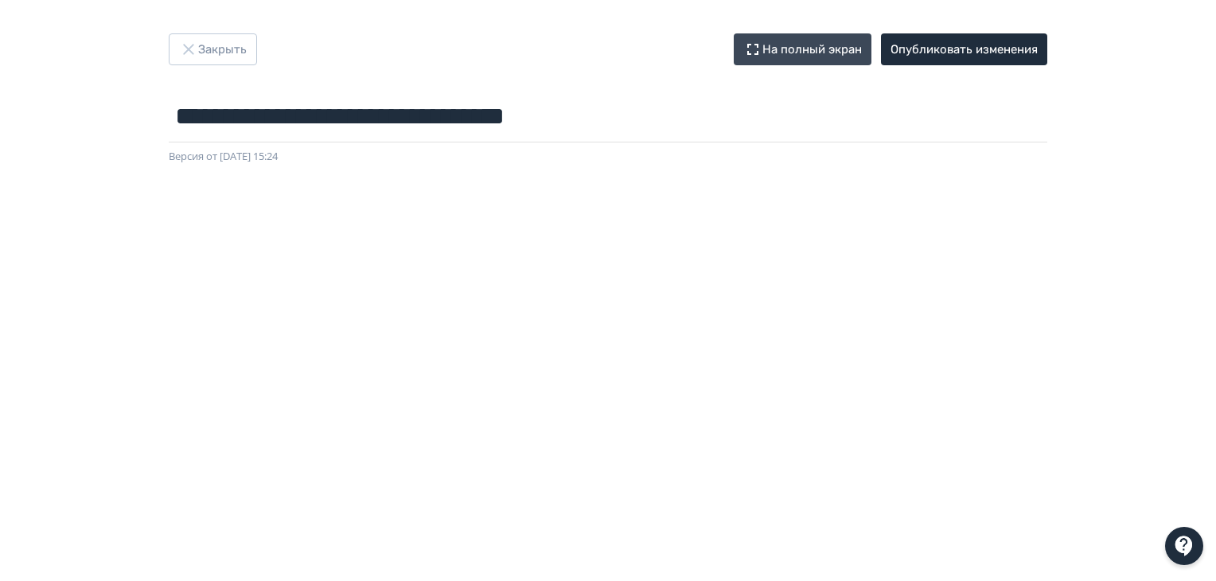
scroll to position [0, 0]
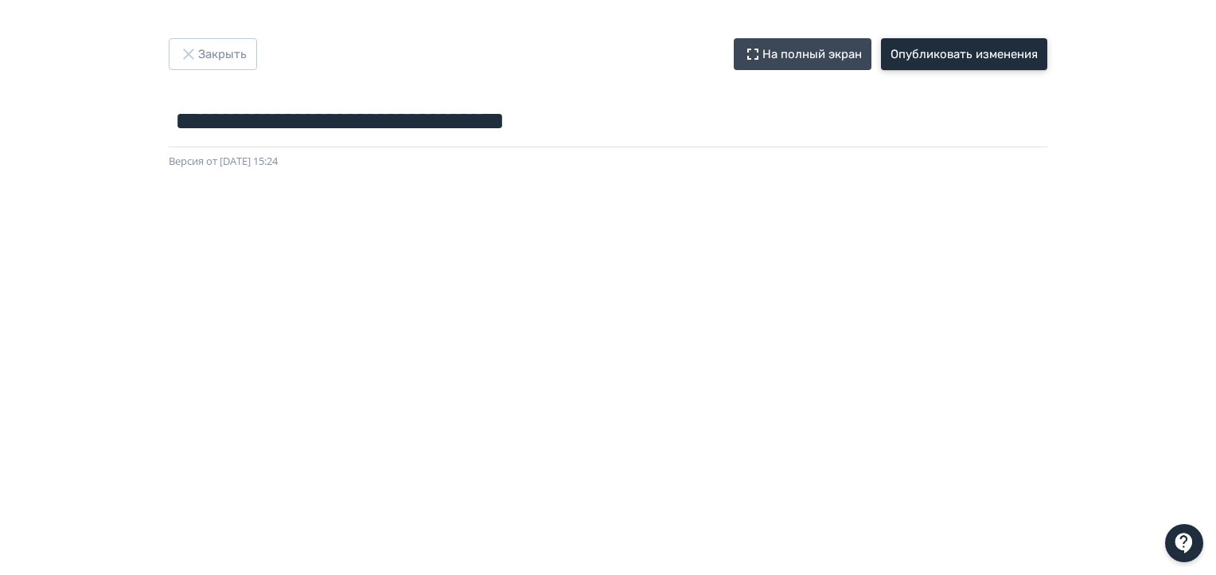
click at [942, 54] on button "Опубликовать изменения" at bounding box center [964, 54] width 166 height 32
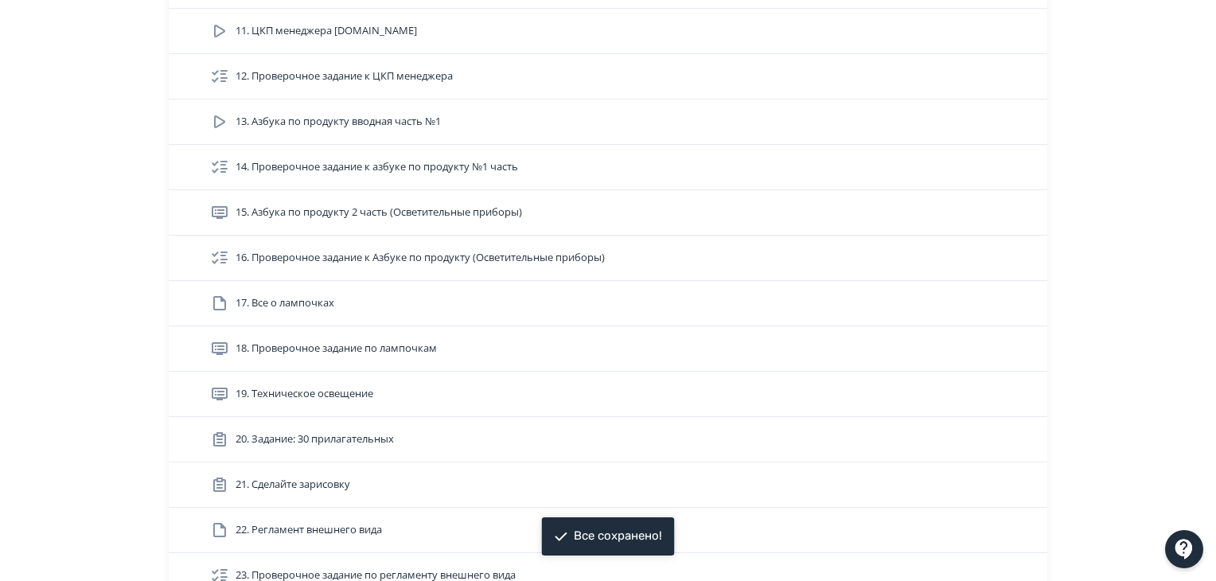
scroll to position [875, 0]
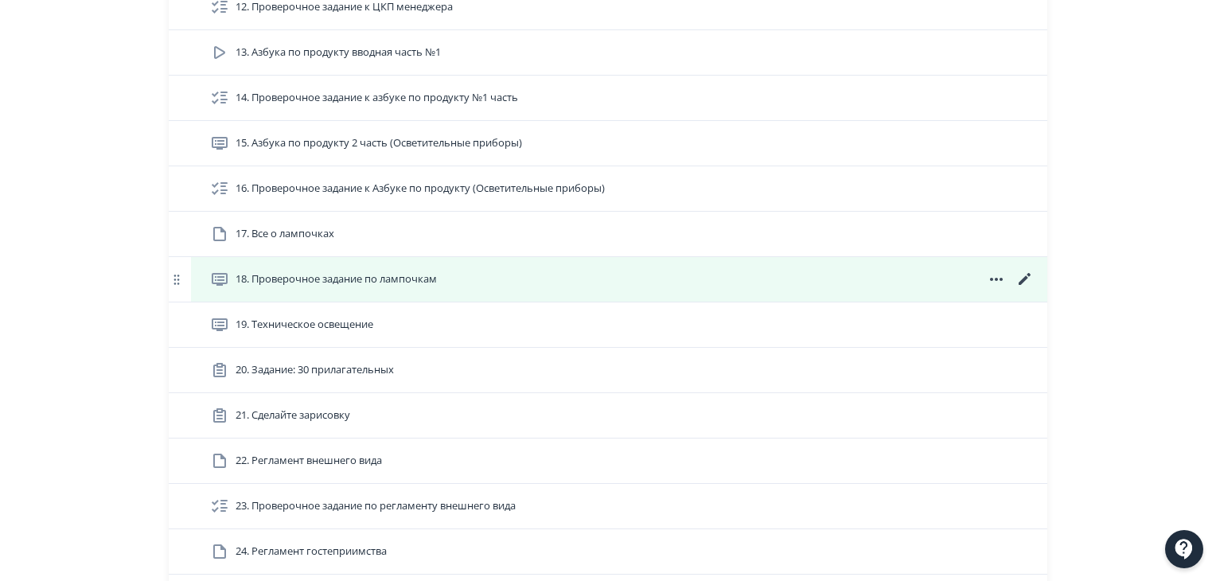
click at [964, 278] on span at bounding box center [996, 279] width 76 height 19
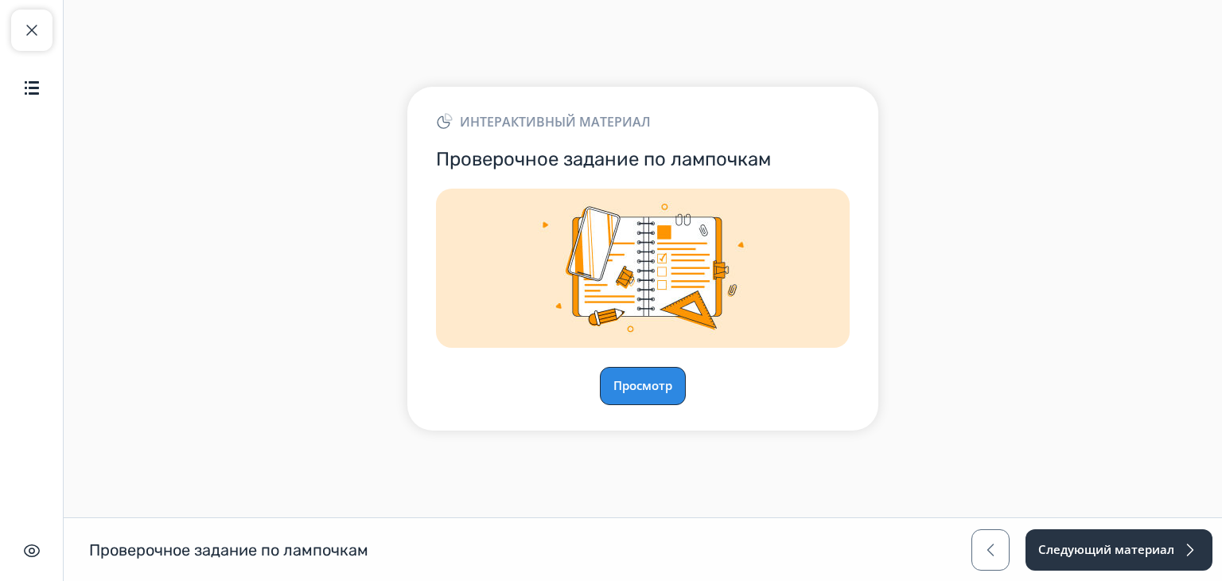
click at [660, 374] on button "Просмотр" at bounding box center [643, 386] width 86 height 38
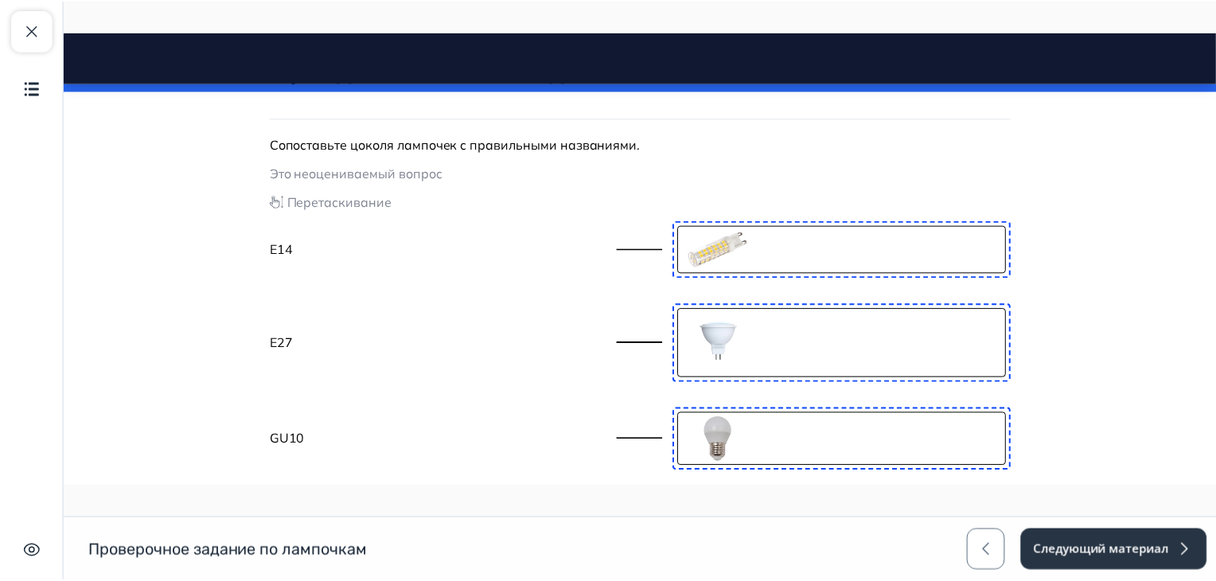
scroll to position [240, 0]
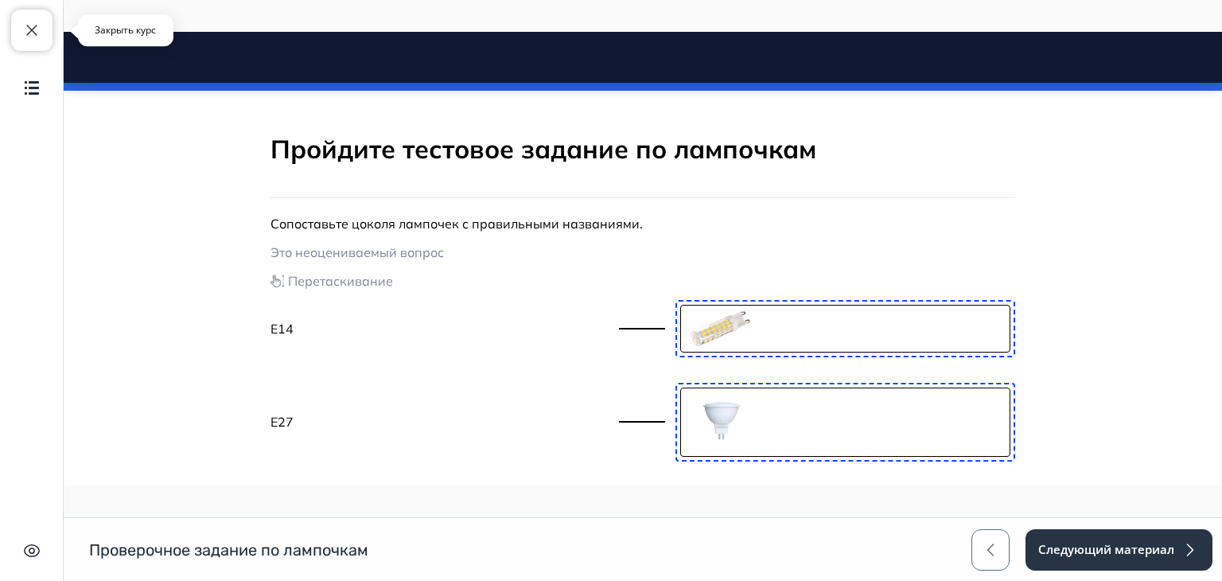
click at [13, 17] on button "Закрыть курс" at bounding box center [31, 30] width 41 height 41
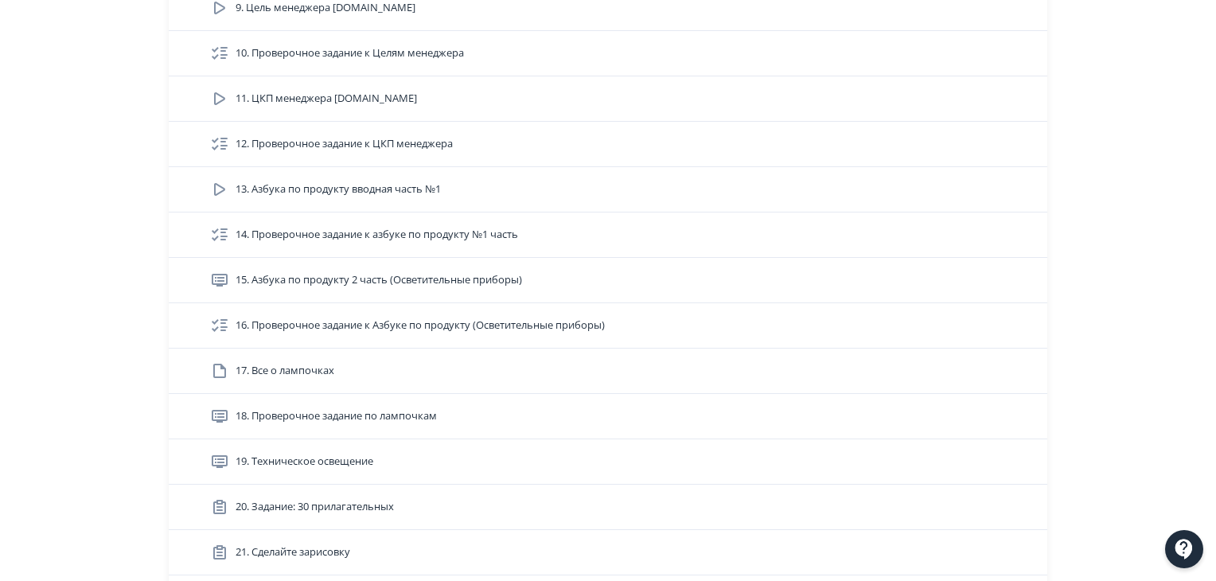
scroll to position [796, 0]
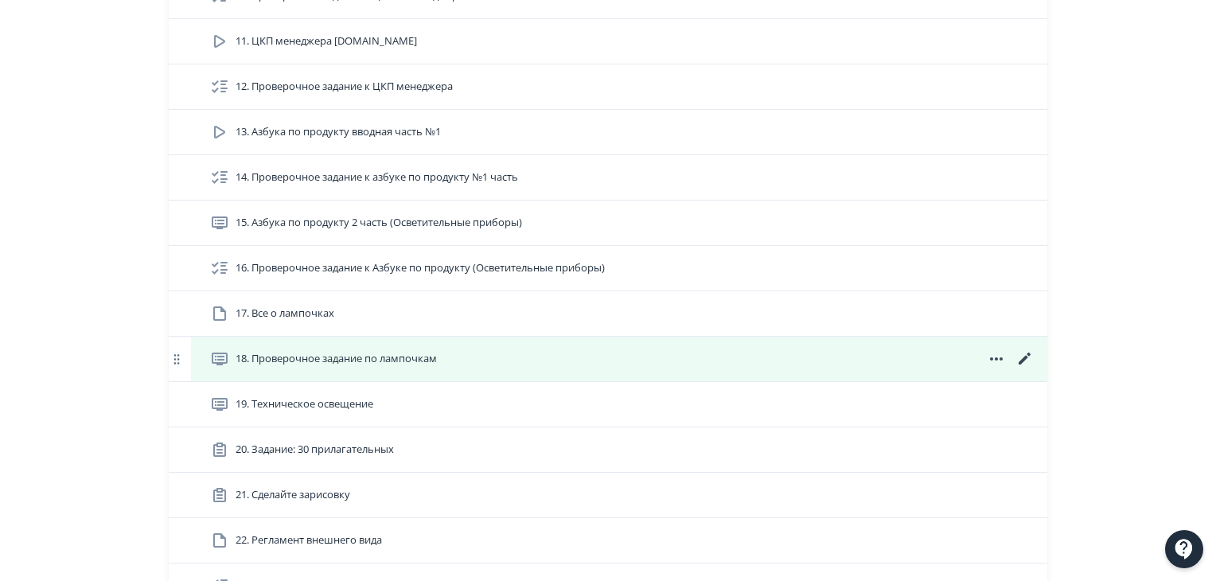
click at [1021, 356] on icon at bounding box center [1024, 358] width 19 height 19
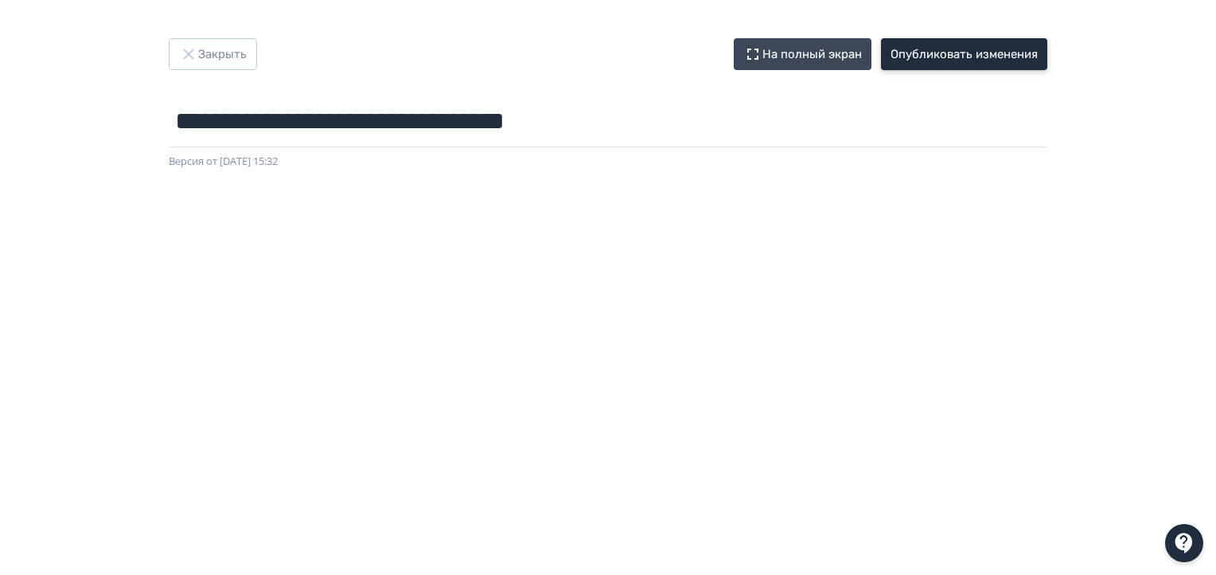
click at [973, 61] on button "Опубликовать изменения" at bounding box center [964, 54] width 166 height 32
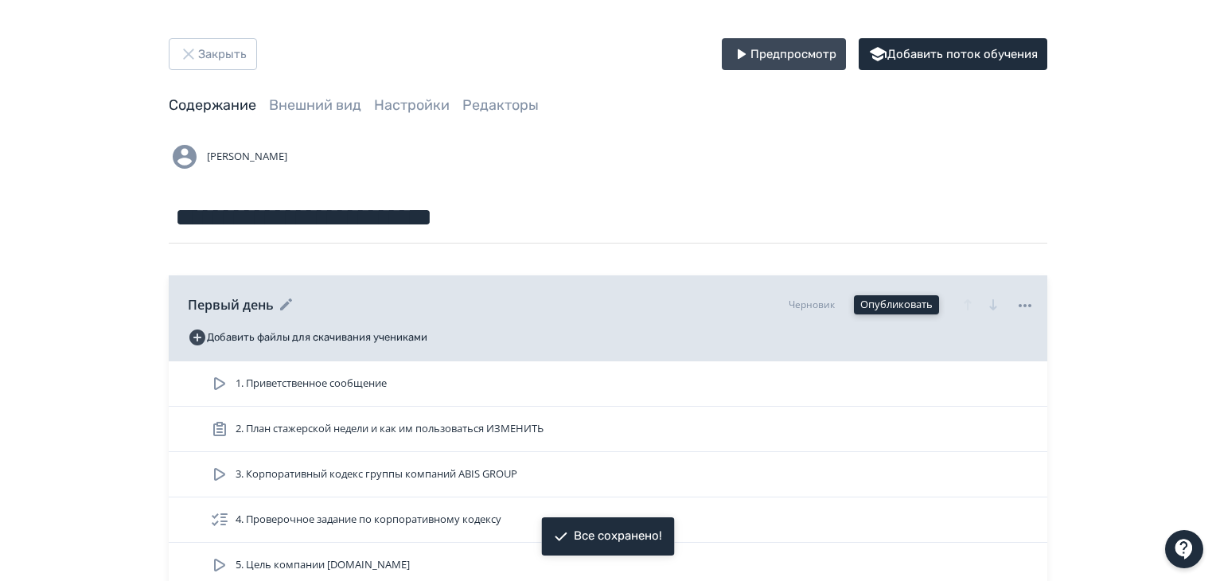
click at [912, 302] on button "Опубликовать" at bounding box center [896, 304] width 85 height 19
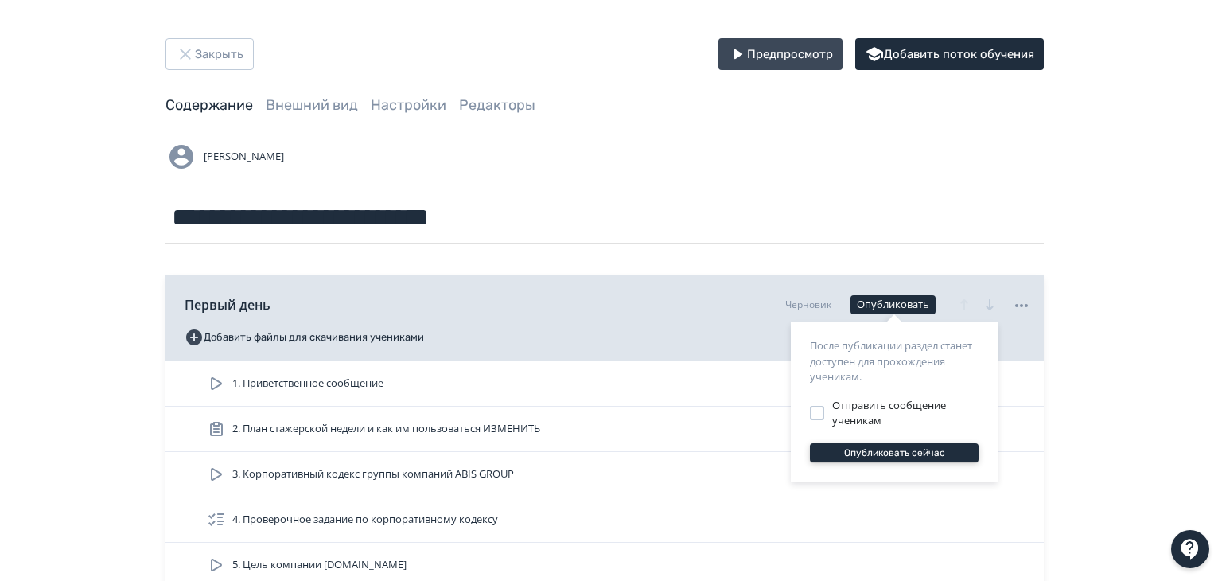
click at [874, 450] on button "Опубликовать сейчас" at bounding box center [894, 452] width 169 height 19
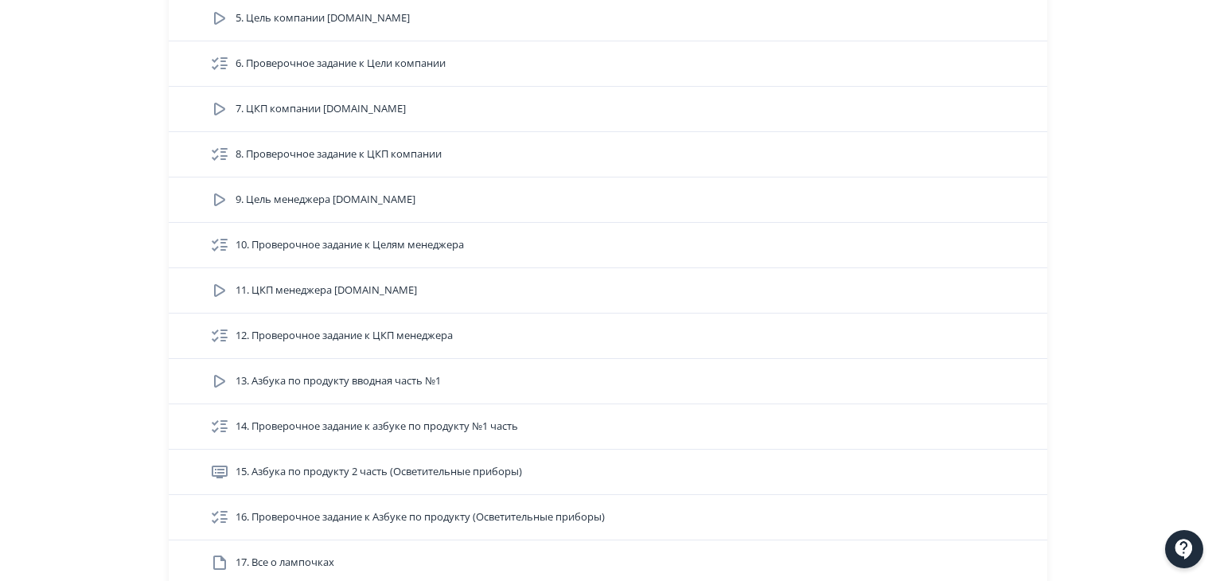
scroll to position [557, 0]
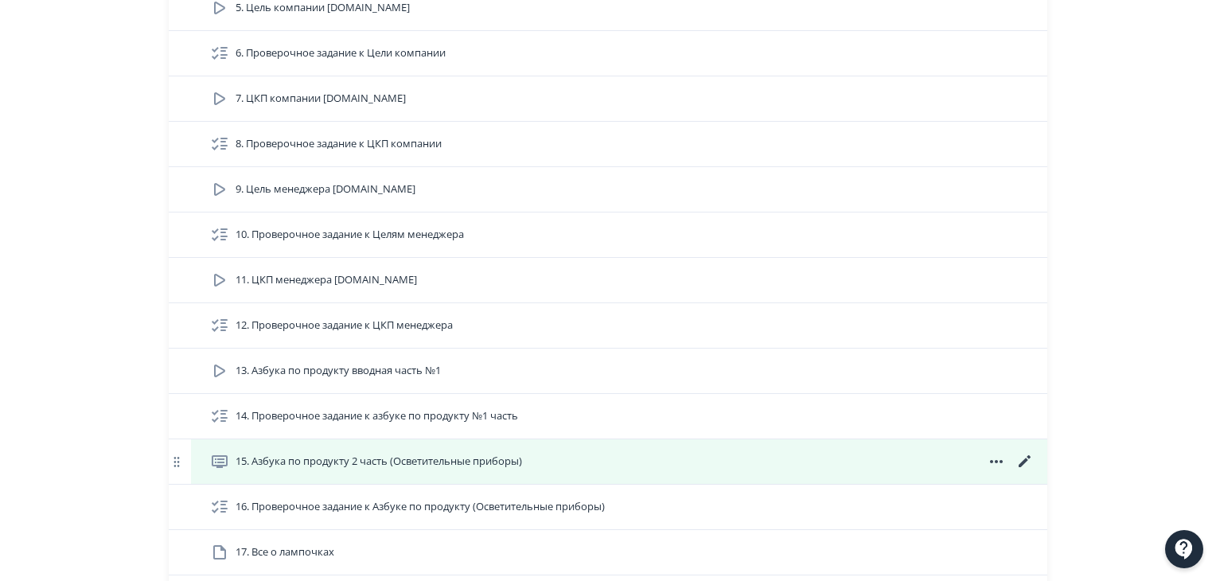
click at [921, 463] on div "15. Азбука по продукту 2 часть (Осветительные приборы)" at bounding box center [622, 461] width 824 height 19
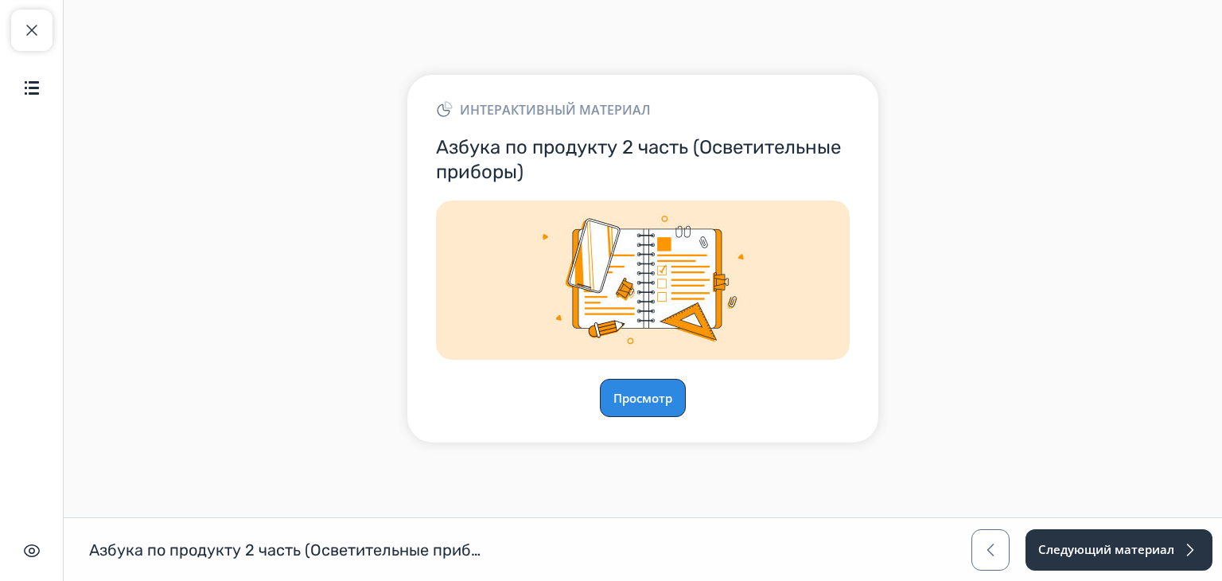
click at [655, 391] on button "Просмотр" at bounding box center [643, 398] width 86 height 38
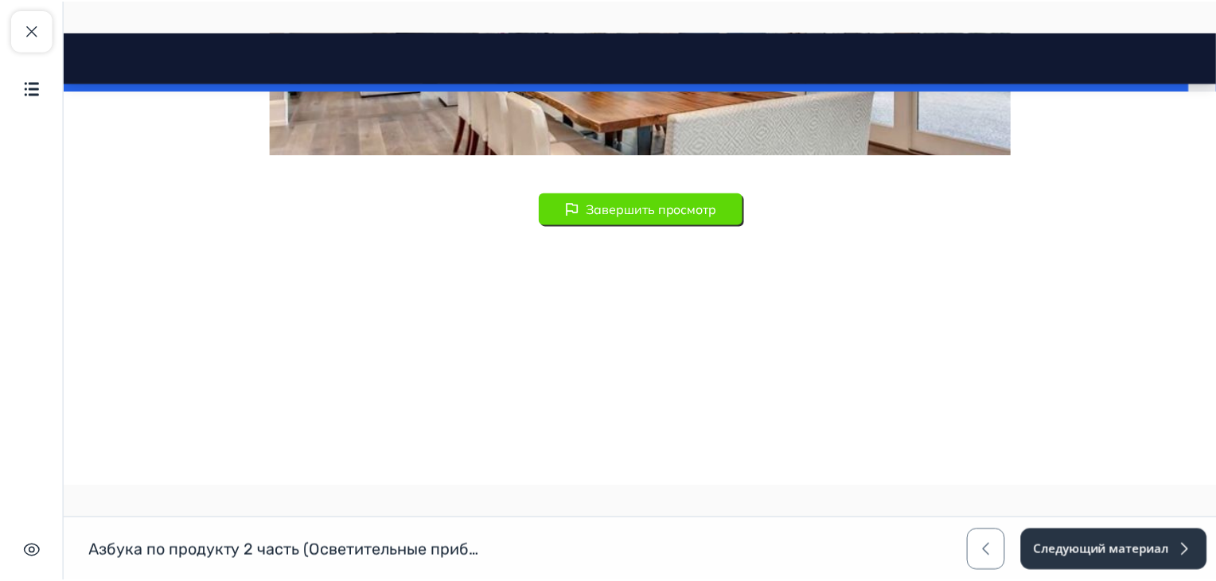
scroll to position [12451, 0]
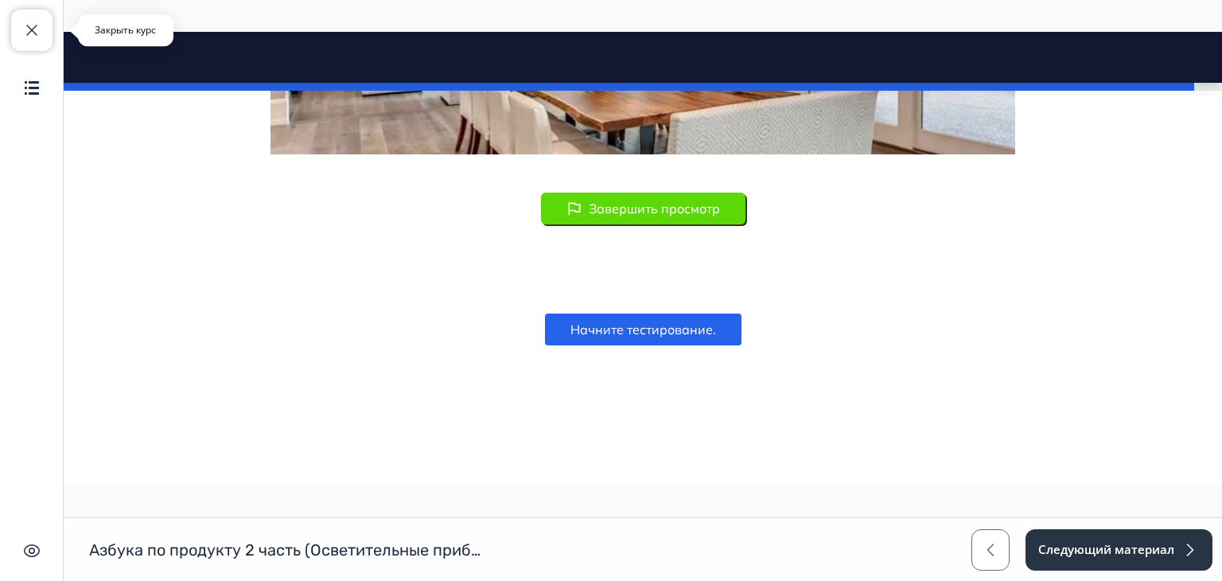
click at [33, 31] on span "button" at bounding box center [31, 30] width 19 height 19
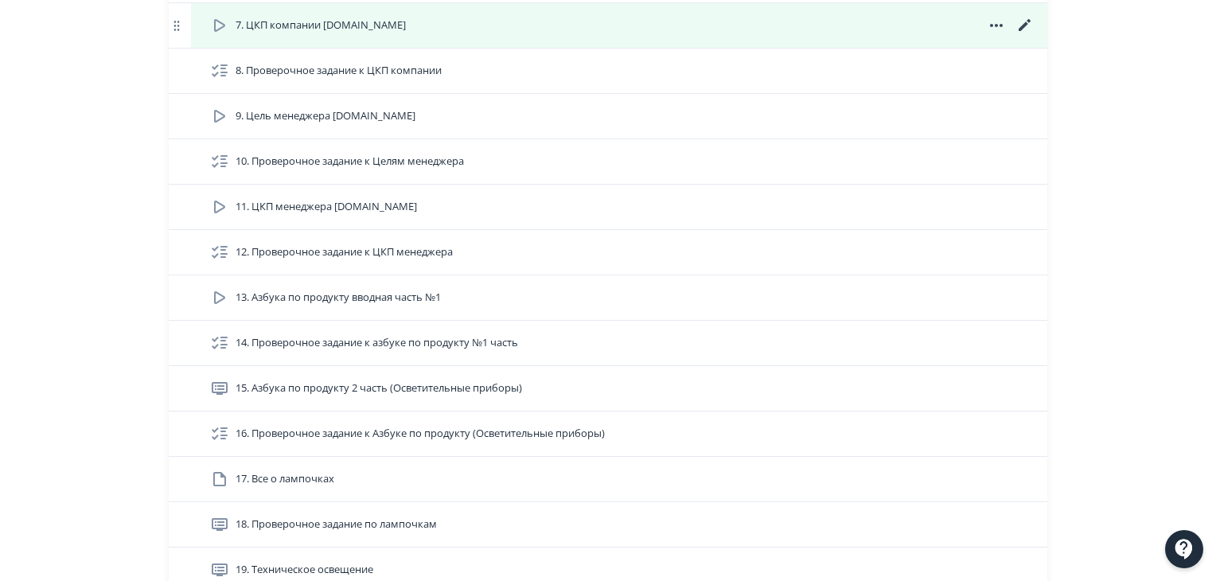
scroll to position [637, 0]
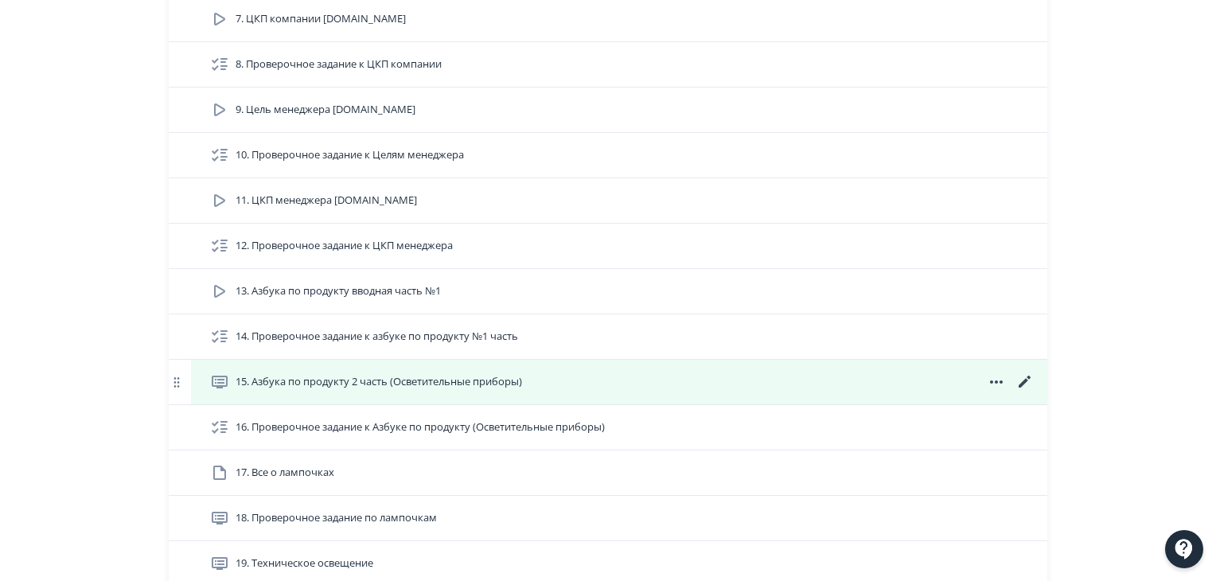
click at [1020, 381] on icon at bounding box center [1024, 381] width 19 height 19
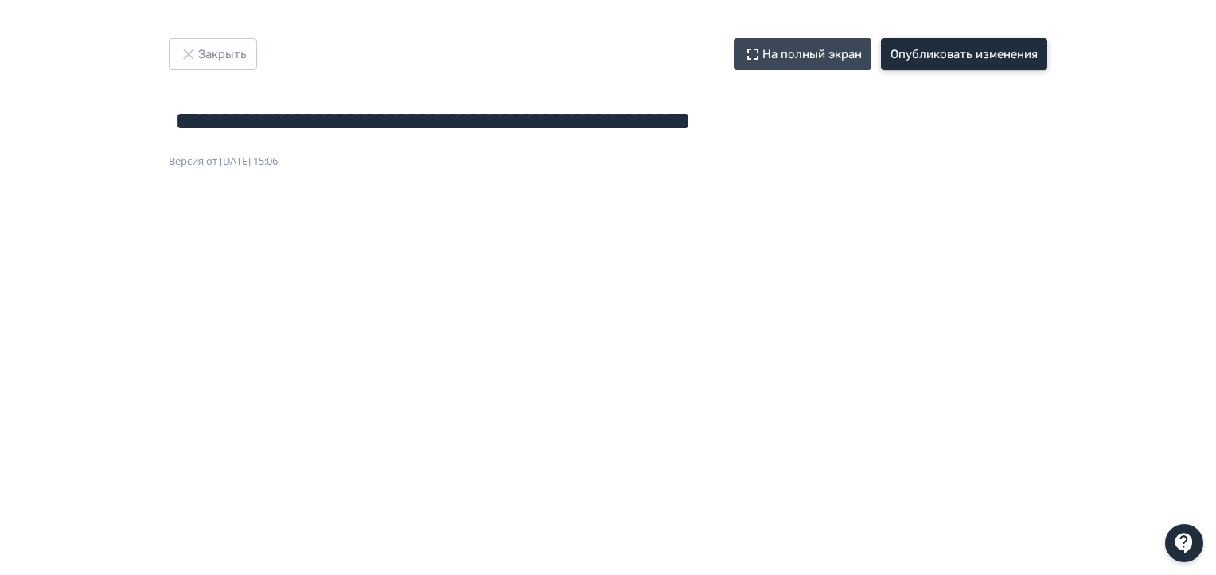
click at [928, 49] on button "Опубликовать изменения" at bounding box center [964, 54] width 166 height 32
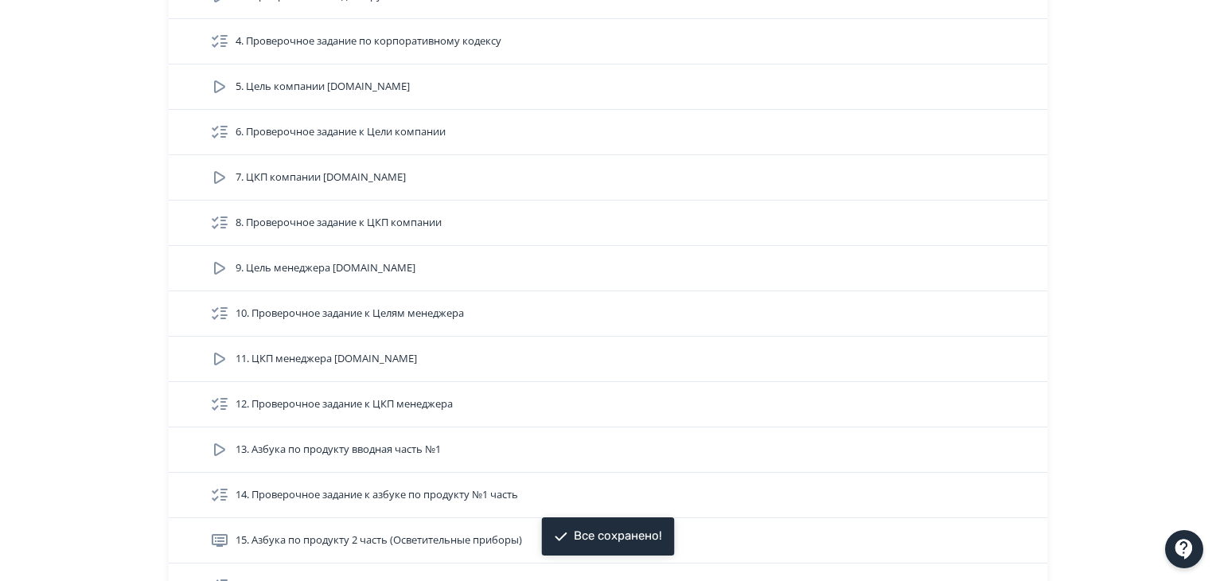
scroll to position [557, 0]
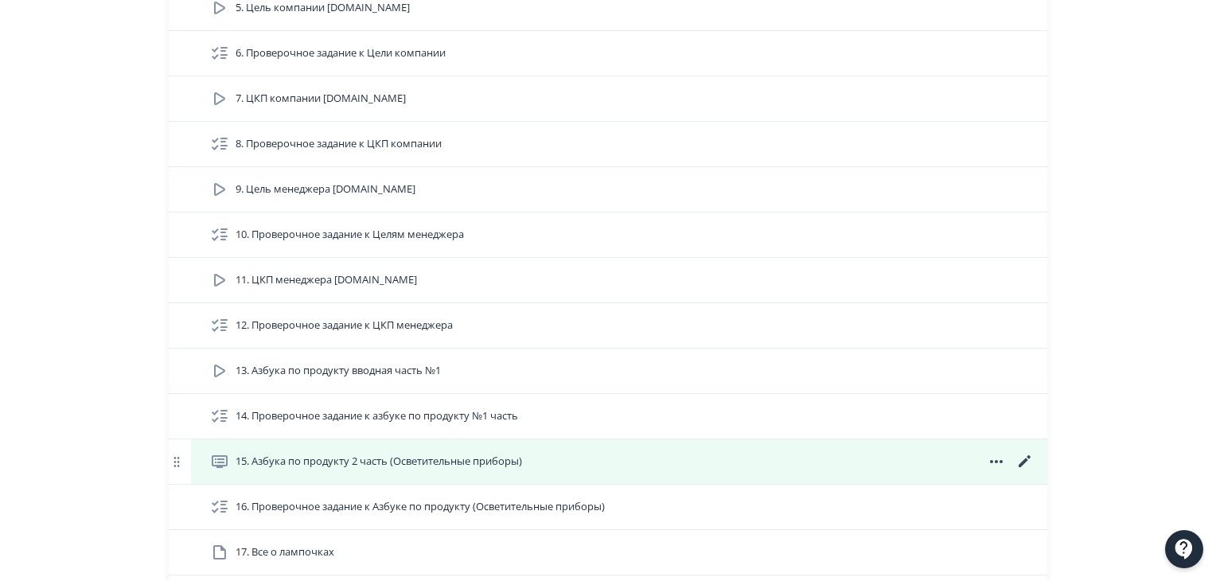
click at [913, 468] on div "15. Азбука по продукту 2 часть (Осветительные приборы)" at bounding box center [622, 461] width 824 height 19
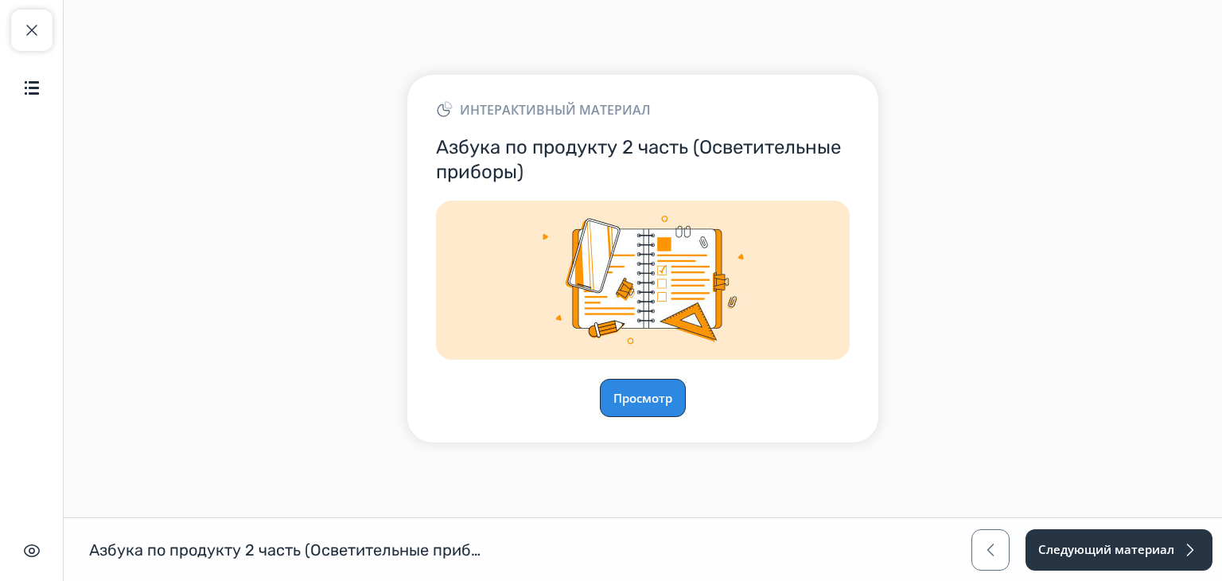
click at [651, 411] on button "Просмотр" at bounding box center [643, 398] width 86 height 38
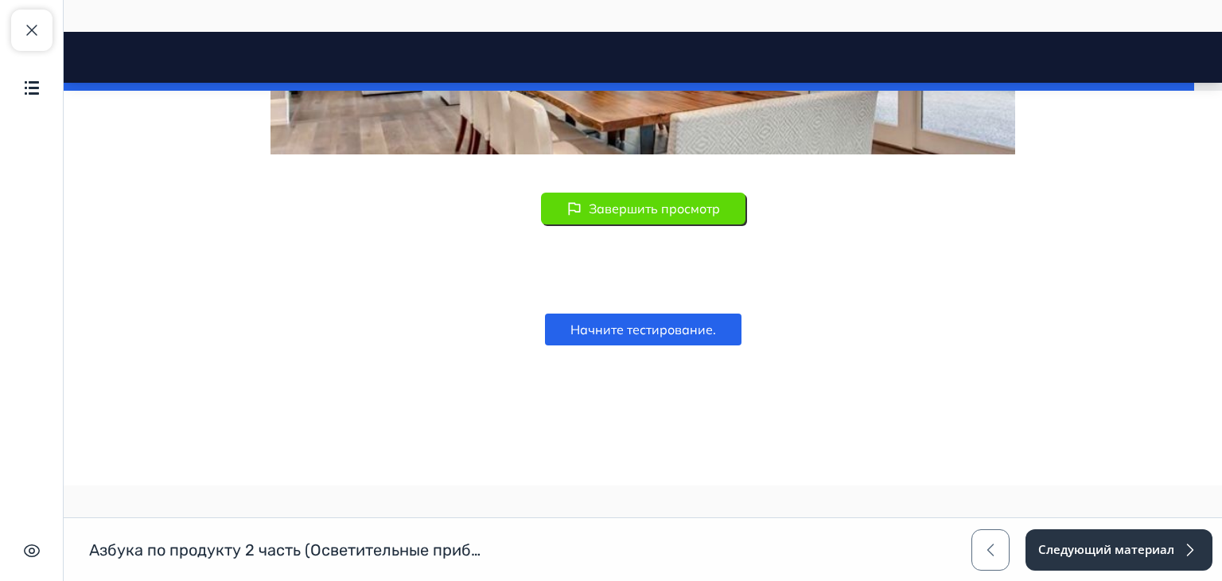
scroll to position [12451, 0]
click at [683, 325] on button "Начните тестирование." at bounding box center [643, 330] width 197 height 32
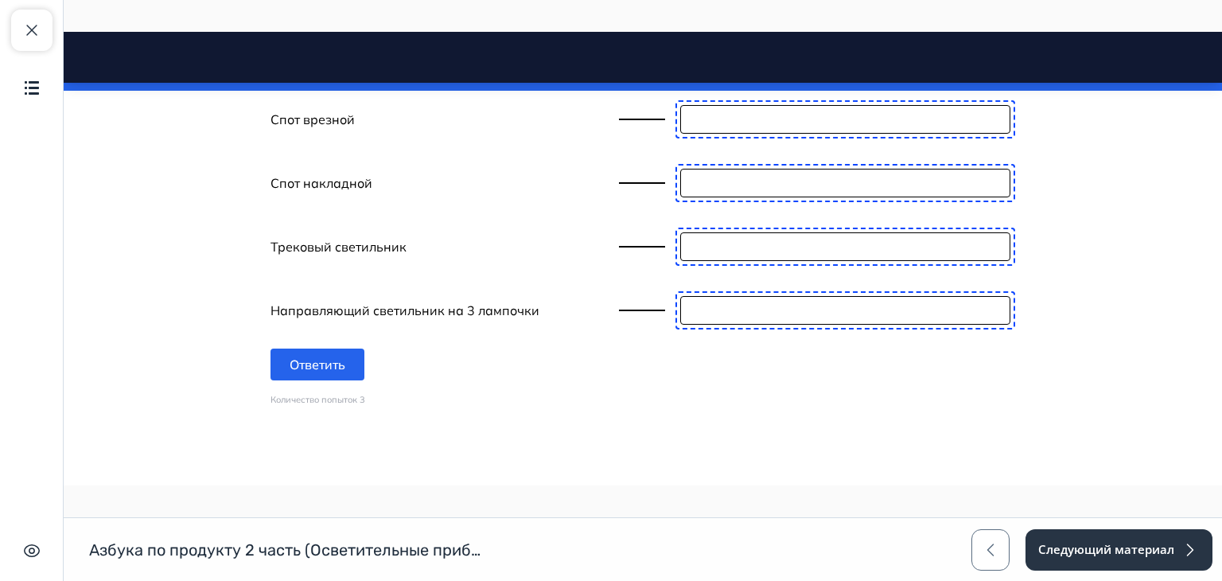
scroll to position [12497, 0]
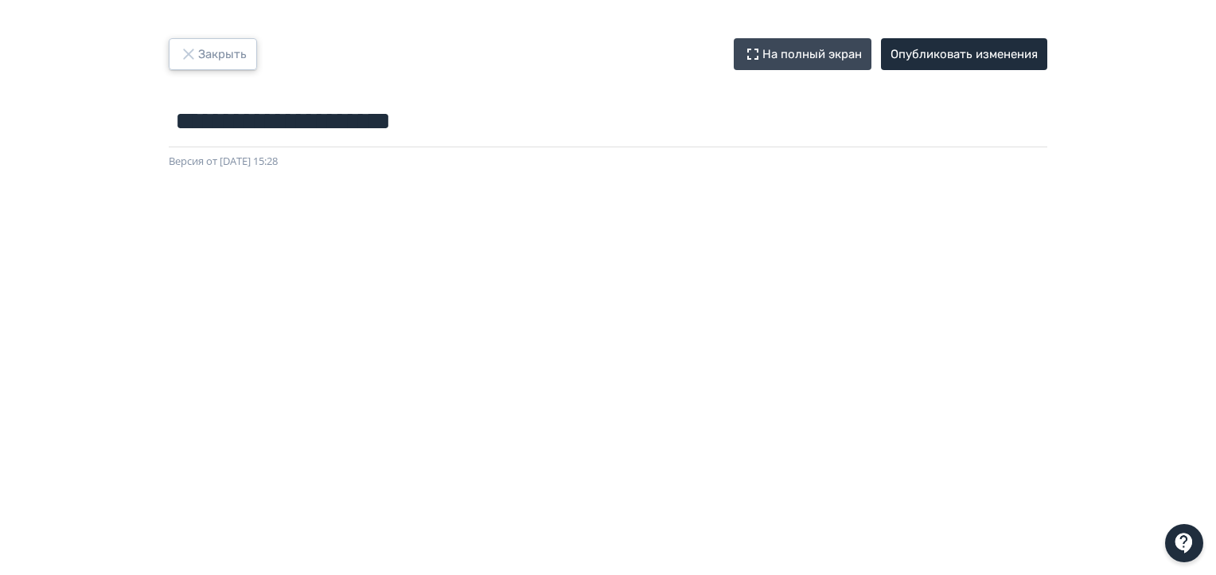
click at [219, 61] on button "Закрыть" at bounding box center [213, 54] width 88 height 32
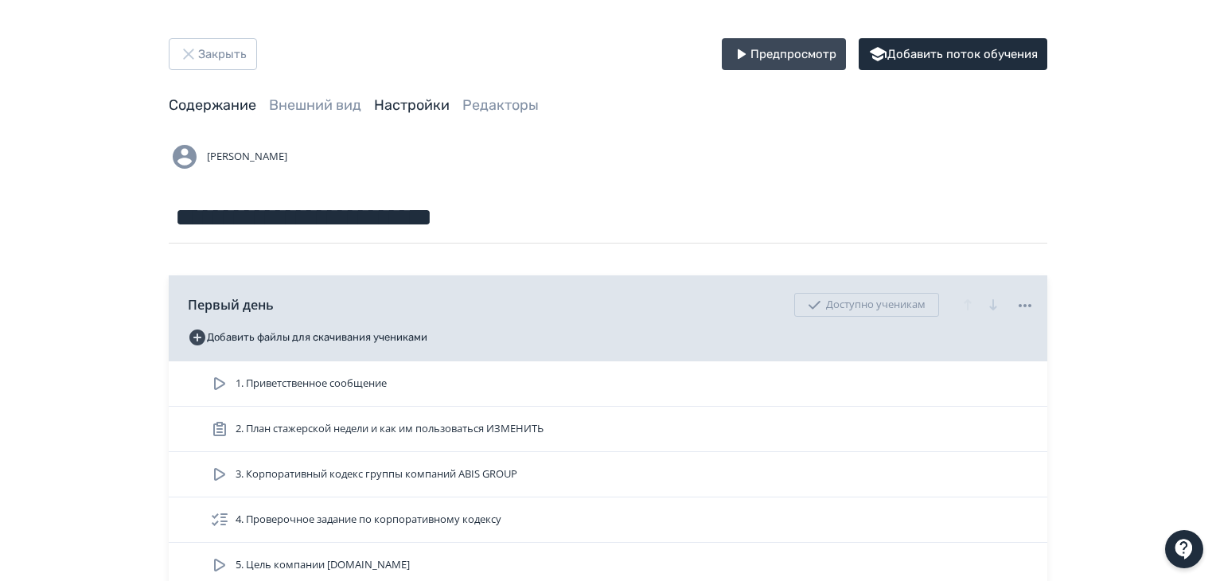
click at [432, 110] on link "Настройки" at bounding box center [412, 105] width 76 height 18
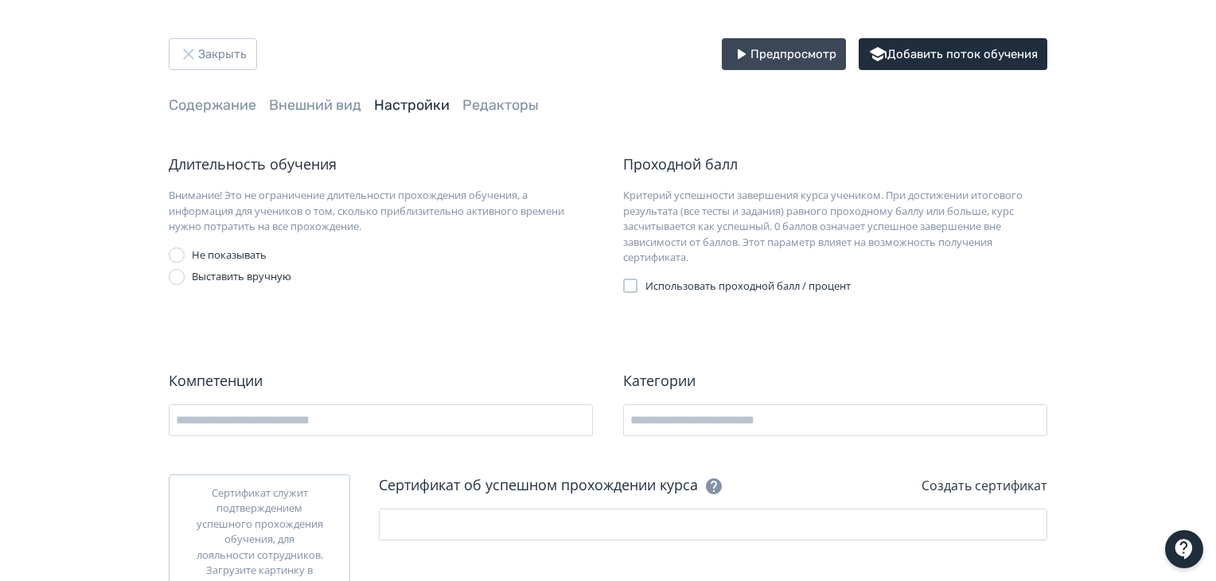
click at [629, 290] on div at bounding box center [630, 285] width 14 height 14
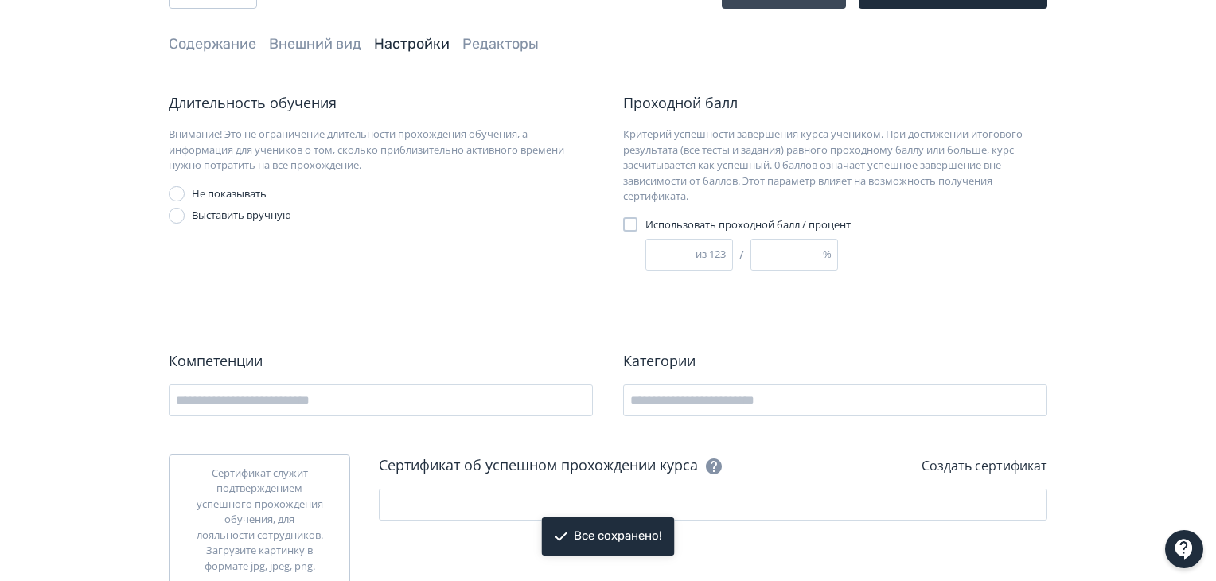
scroll to position [80, 0]
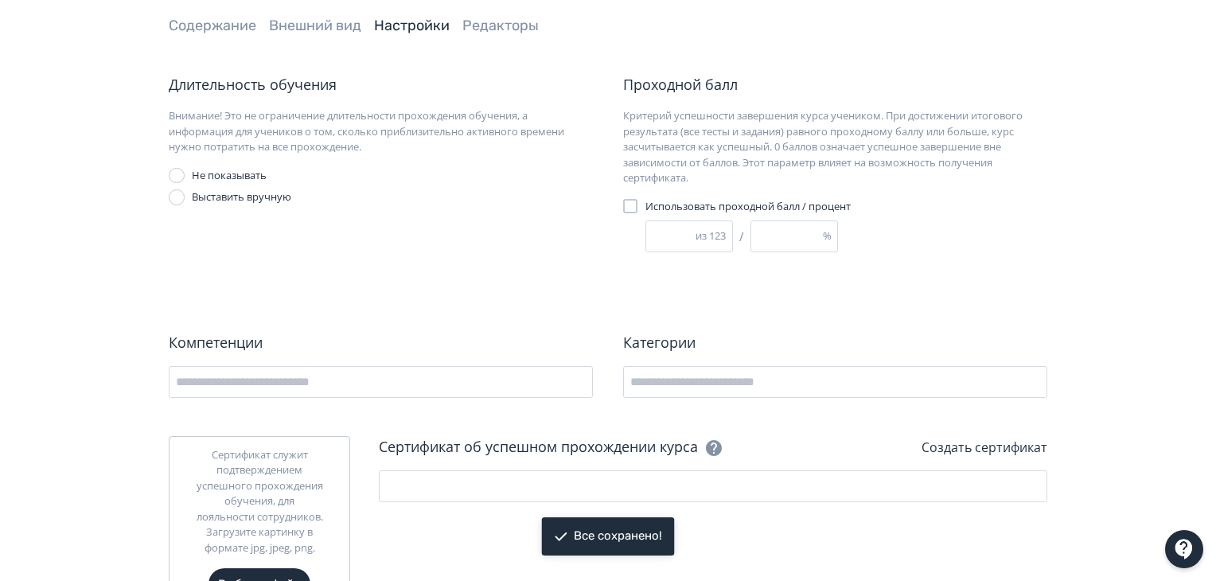
click at [623, 211] on div at bounding box center [630, 206] width 14 height 14
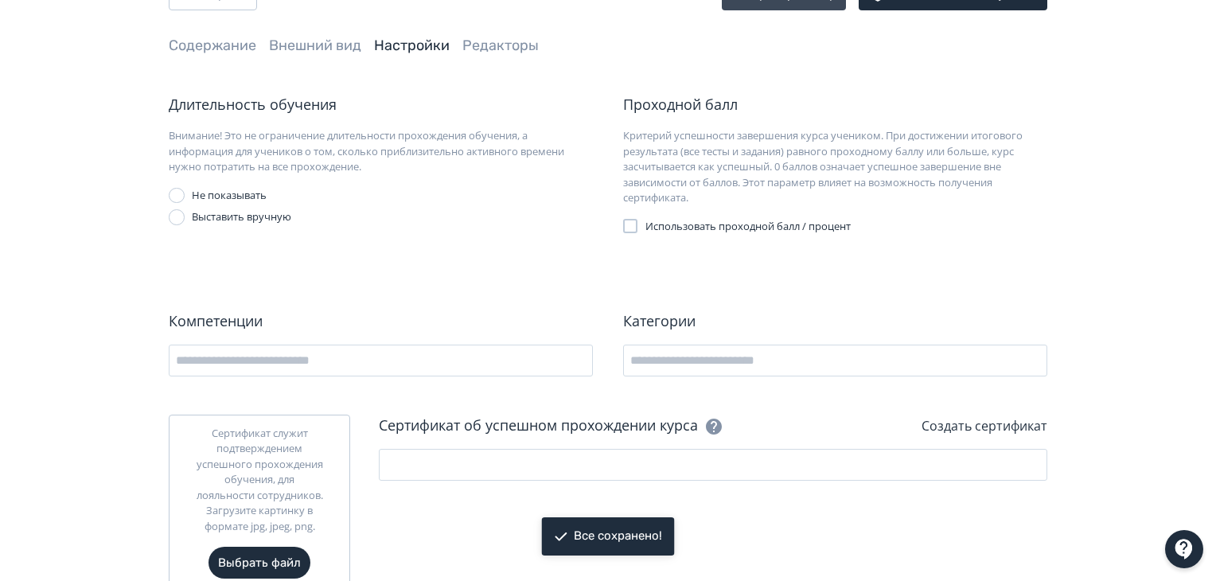
scroll to position [0, 0]
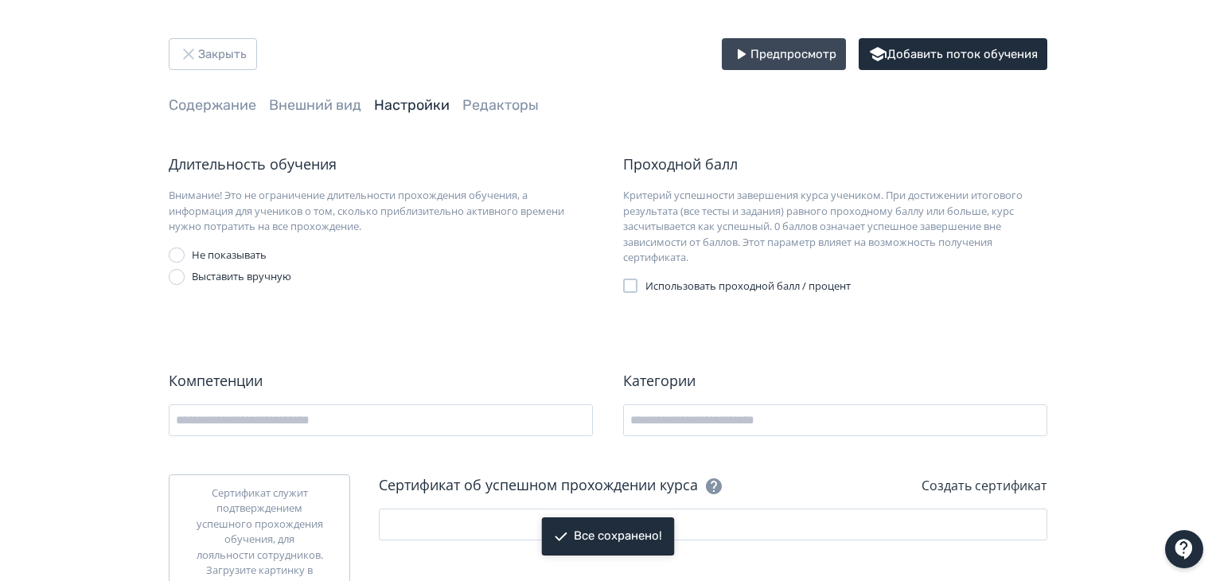
click at [489, 120] on div "Закрыть Предпросмотр Добавить поток обучения Содержание Внешний вид Настройки Р…" at bounding box center [607, 346] width 955 height 617
click at [494, 111] on link "Редакторы" at bounding box center [500, 105] width 76 height 18
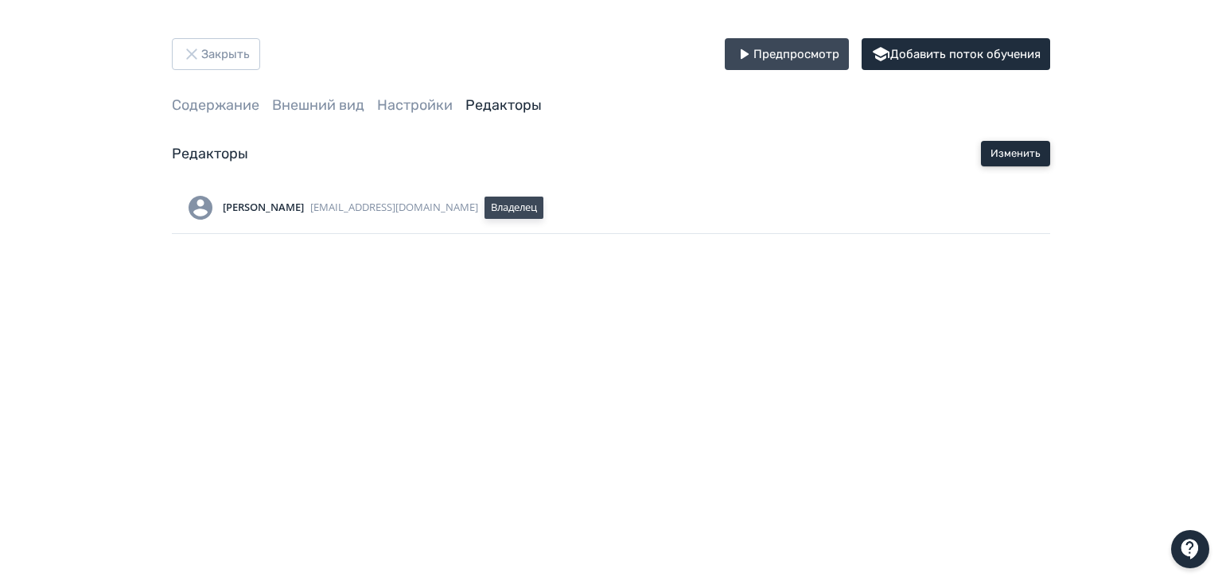
click at [1026, 161] on button "Изменить" at bounding box center [1015, 153] width 69 height 25
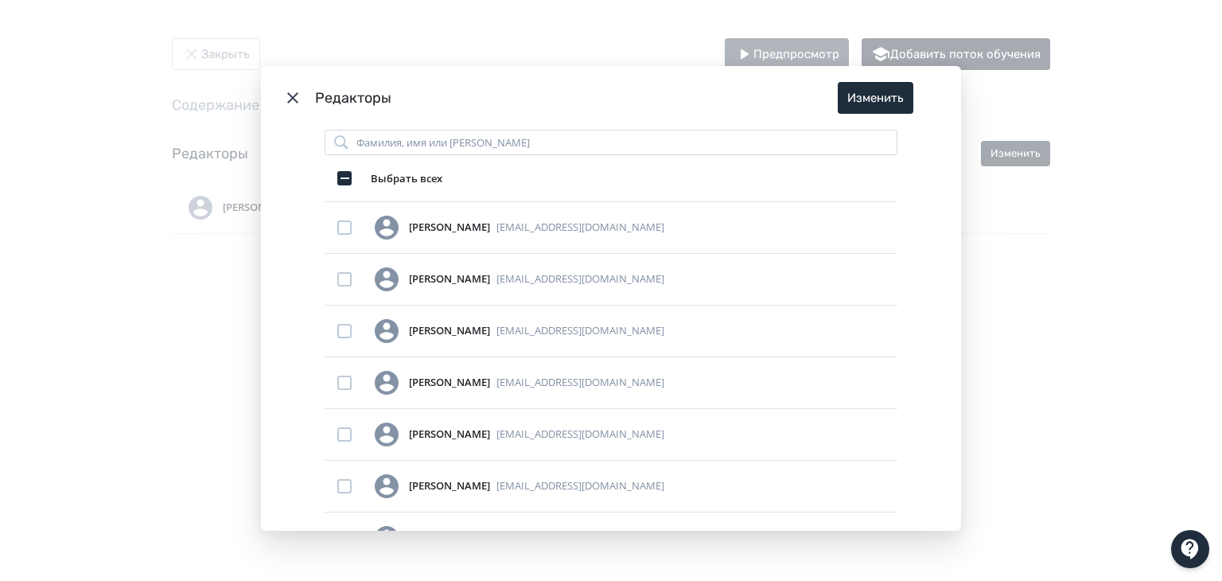
click at [295, 101] on icon "Modal" at bounding box center [292, 97] width 19 height 19
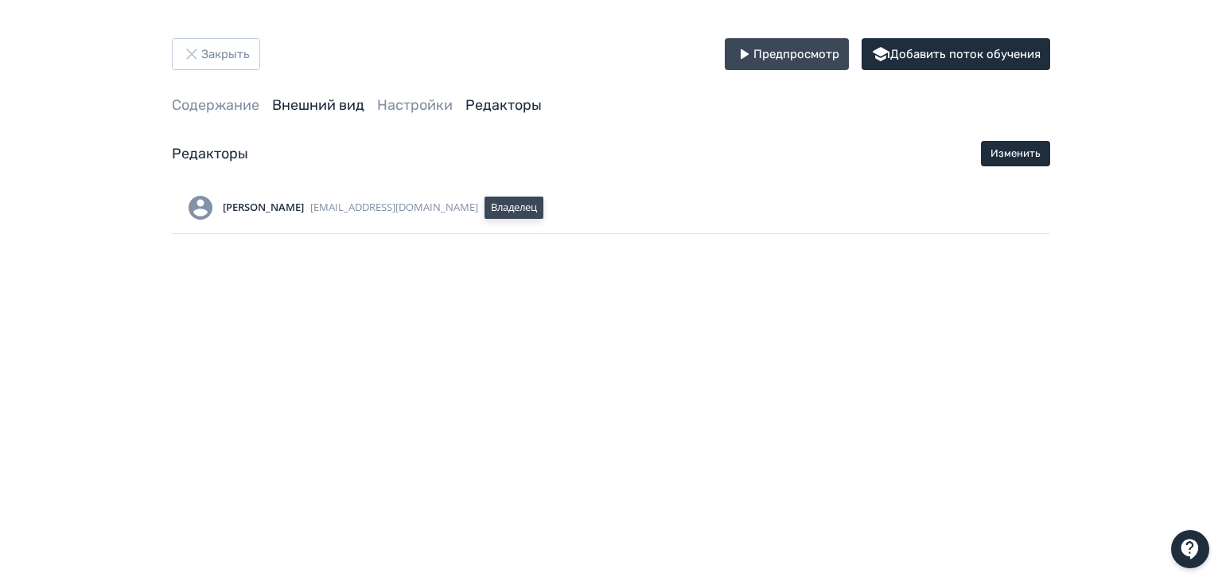
click at [282, 106] on link "Внешний вид" at bounding box center [318, 105] width 92 height 18
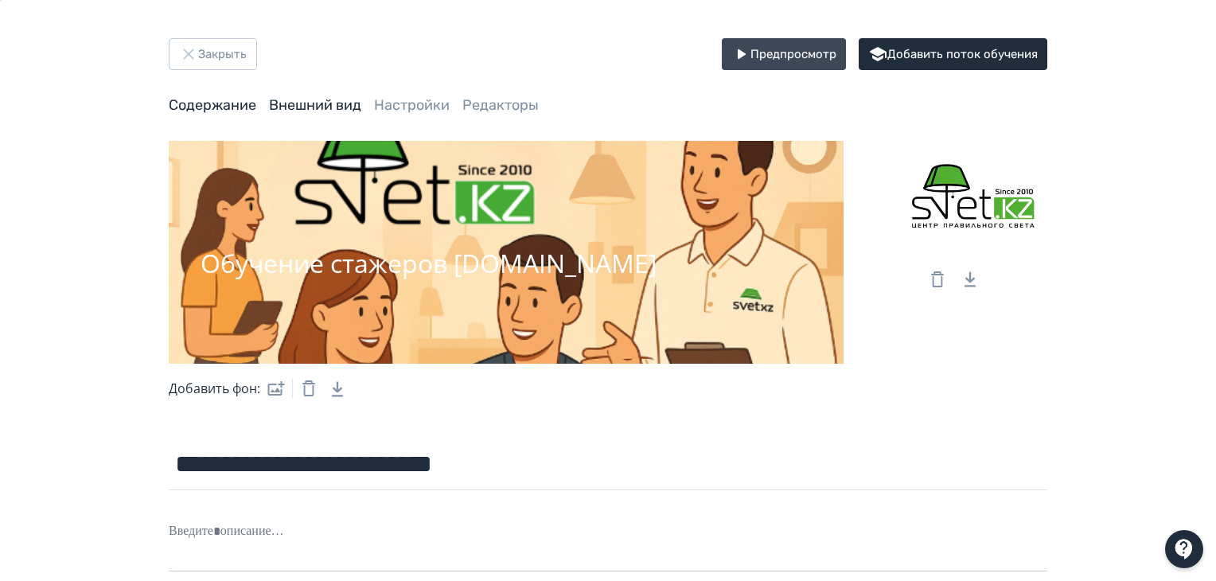
click at [216, 103] on link "Содержание" at bounding box center [213, 105] width 88 height 18
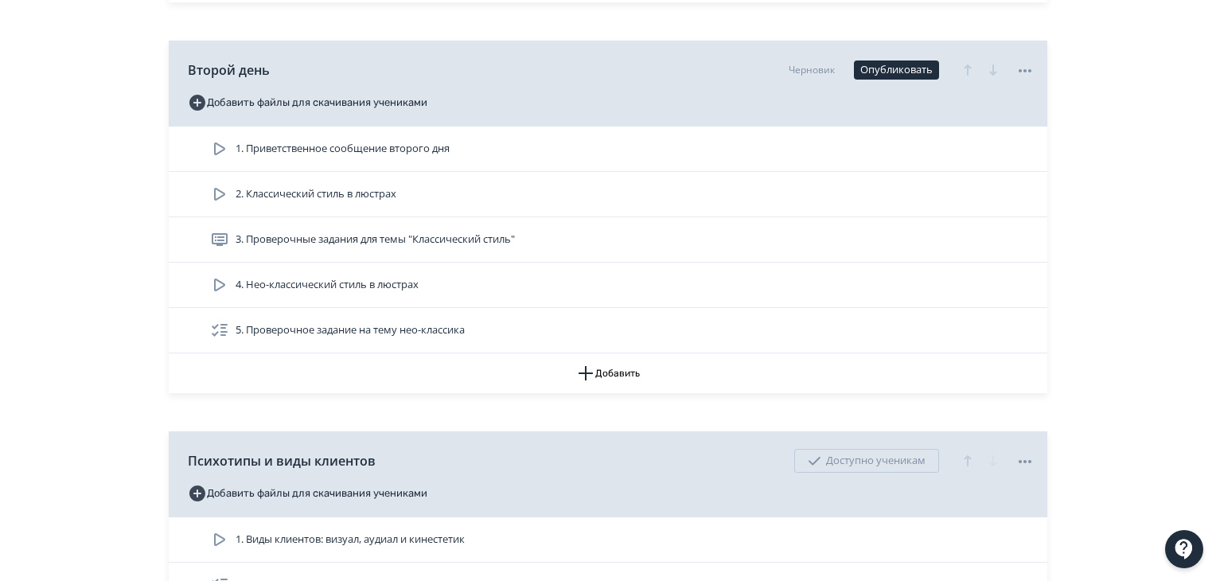
scroll to position [1591, 0]
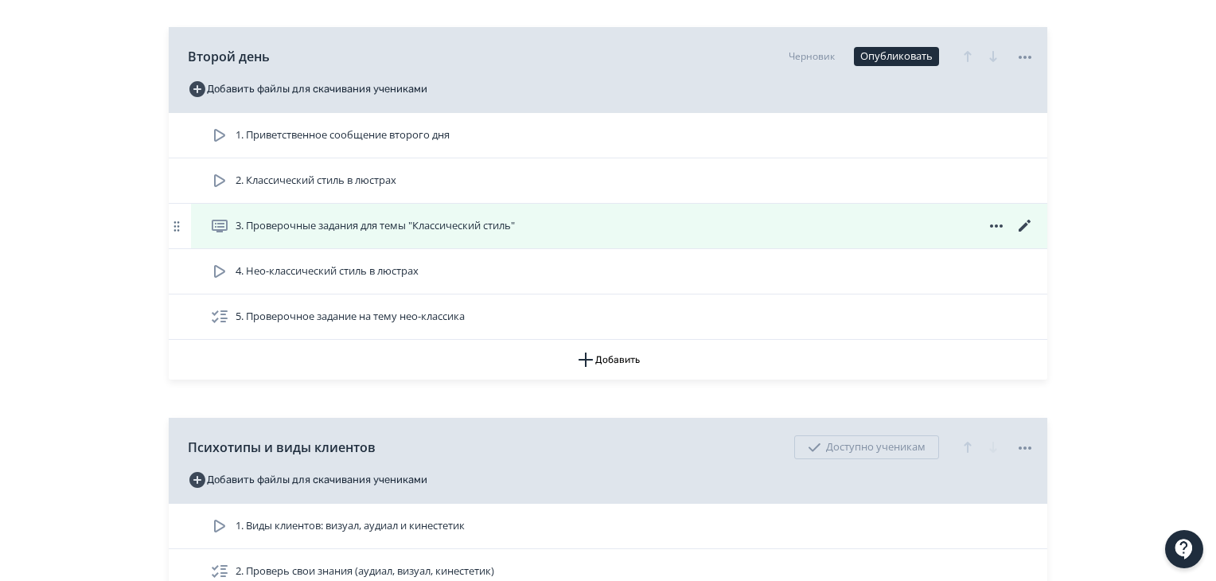
click at [1024, 220] on icon at bounding box center [1025, 226] width 12 height 12
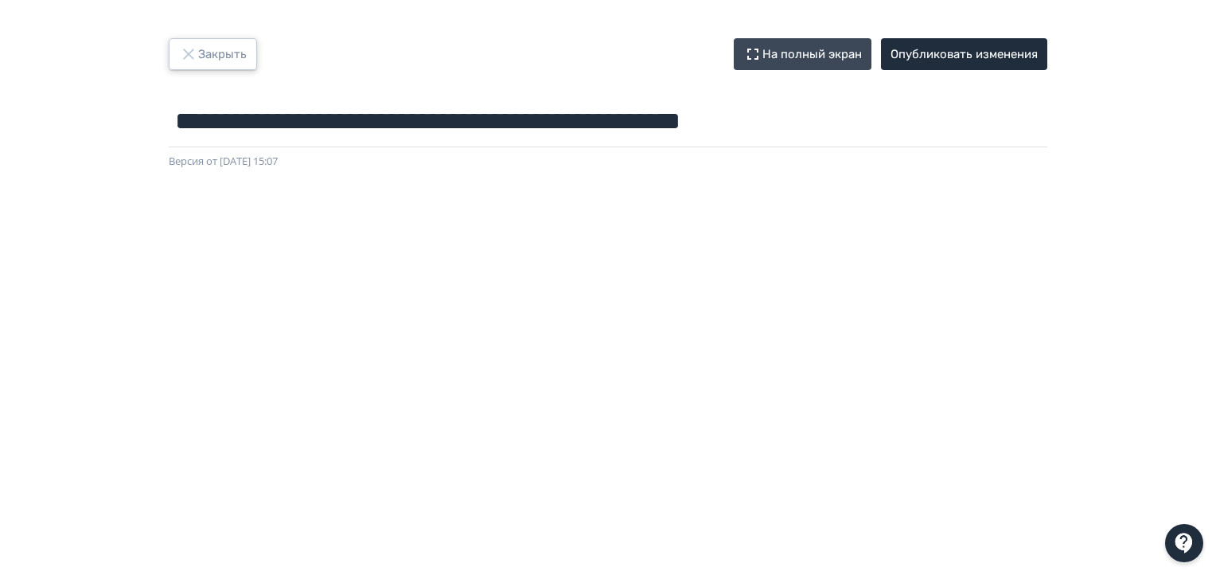
click at [212, 54] on button "Закрыть" at bounding box center [213, 54] width 88 height 32
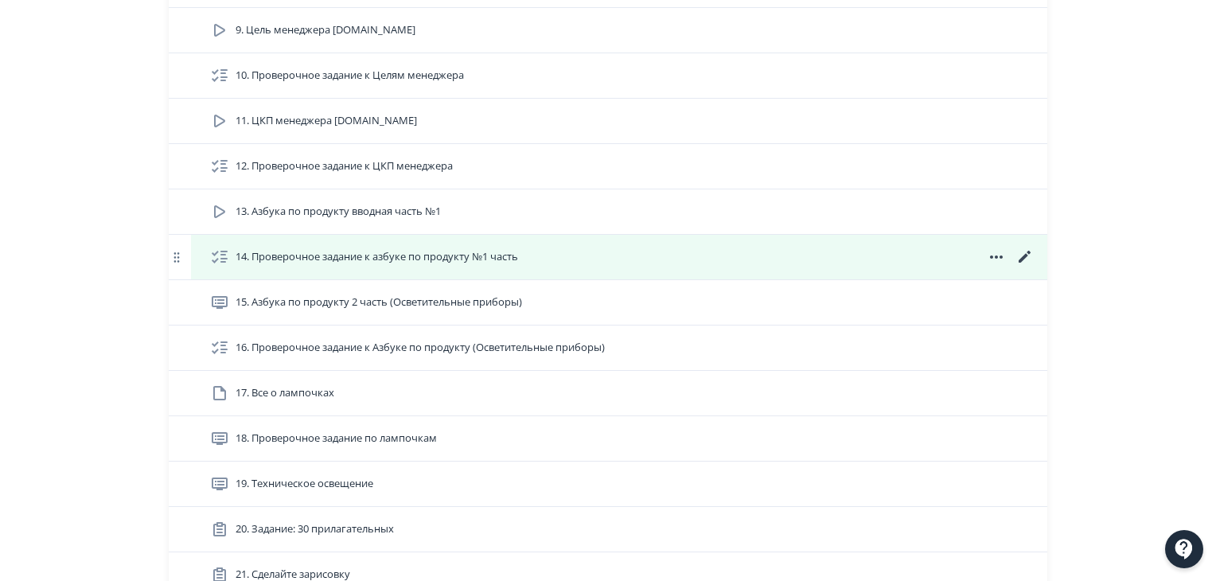
scroll to position [796, 0]
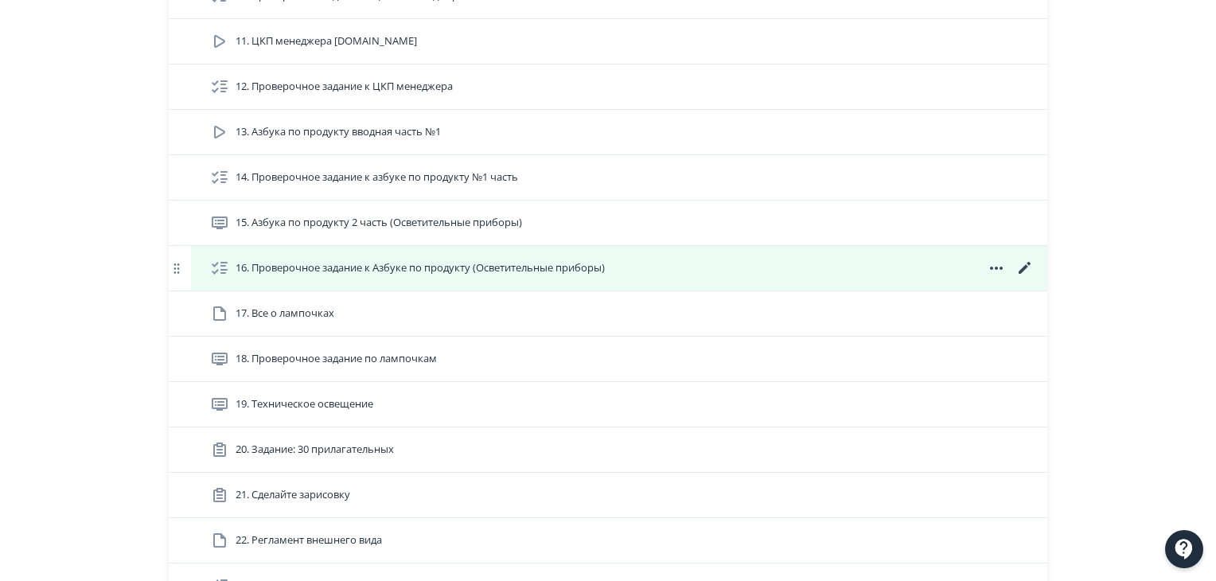
click at [452, 277] on div "16. Проверочное задание к Азбуке по продукту (Осветительные приборы)" at bounding box center [619, 268] width 856 height 45
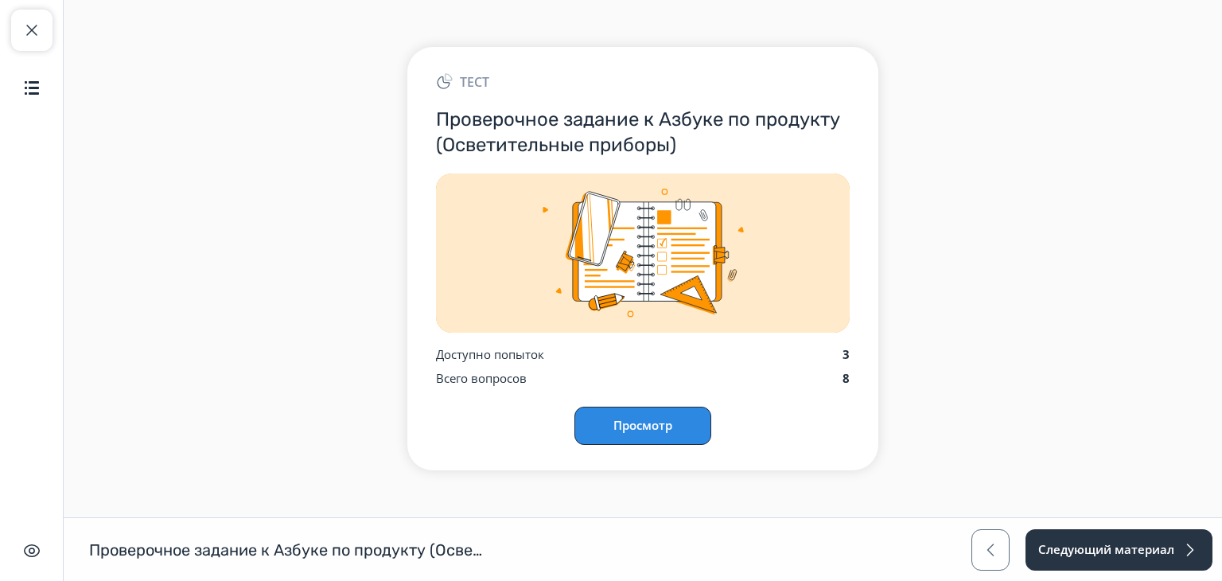
click at [660, 421] on button "Просмотр" at bounding box center [643, 426] width 137 height 38
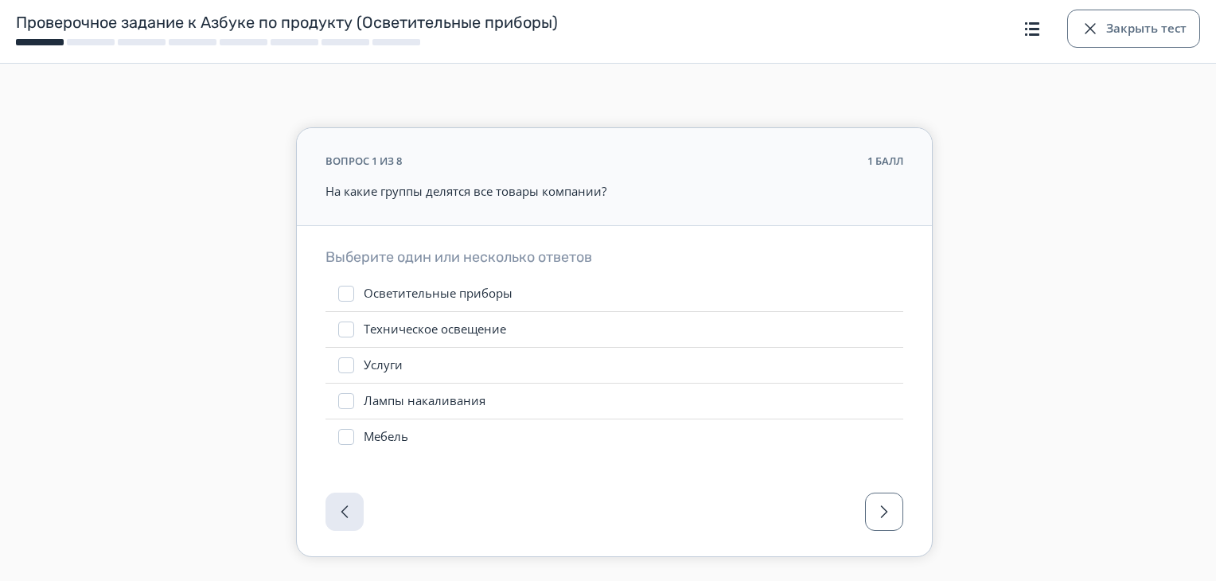
click at [523, 294] on label "Осветительные приборы" at bounding box center [614, 293] width 578 height 35
click at [500, 333] on div "Техническое освещение" at bounding box center [435, 329] width 142 height 16
click at [488, 367] on label "Услуги" at bounding box center [614, 365] width 578 height 35
click at [896, 519] on button "button" at bounding box center [884, 512] width 38 height 38
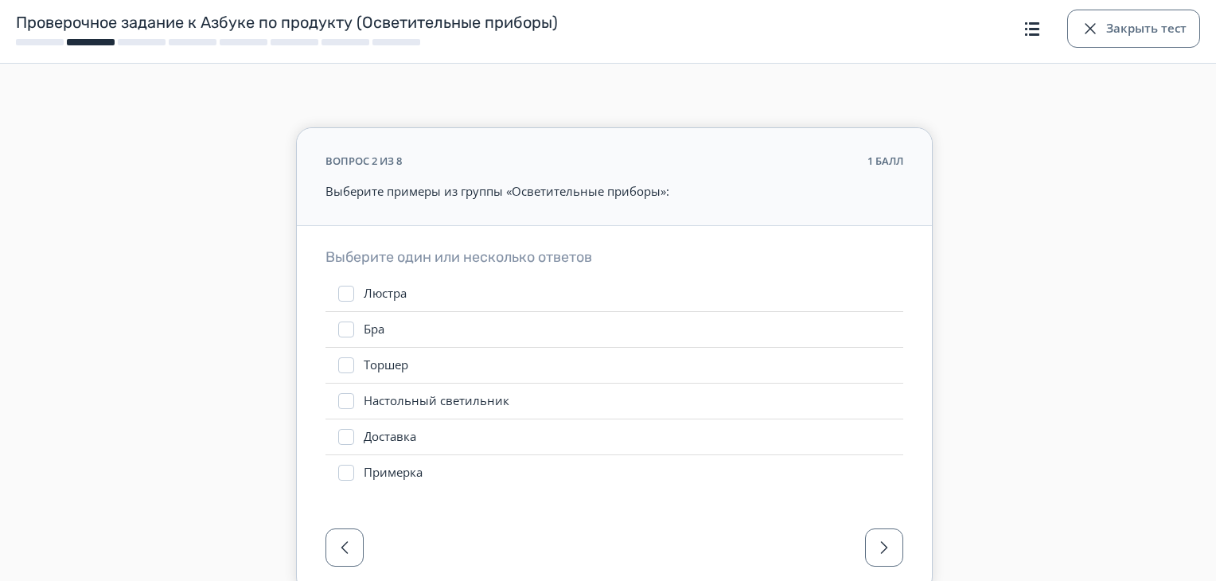
click at [618, 312] on label "Бра" at bounding box center [614, 329] width 578 height 35
click at [596, 333] on label "Бра" at bounding box center [614, 329] width 578 height 35
click at [1117, 14] on button "Закрыть тест" at bounding box center [1133, 29] width 133 height 38
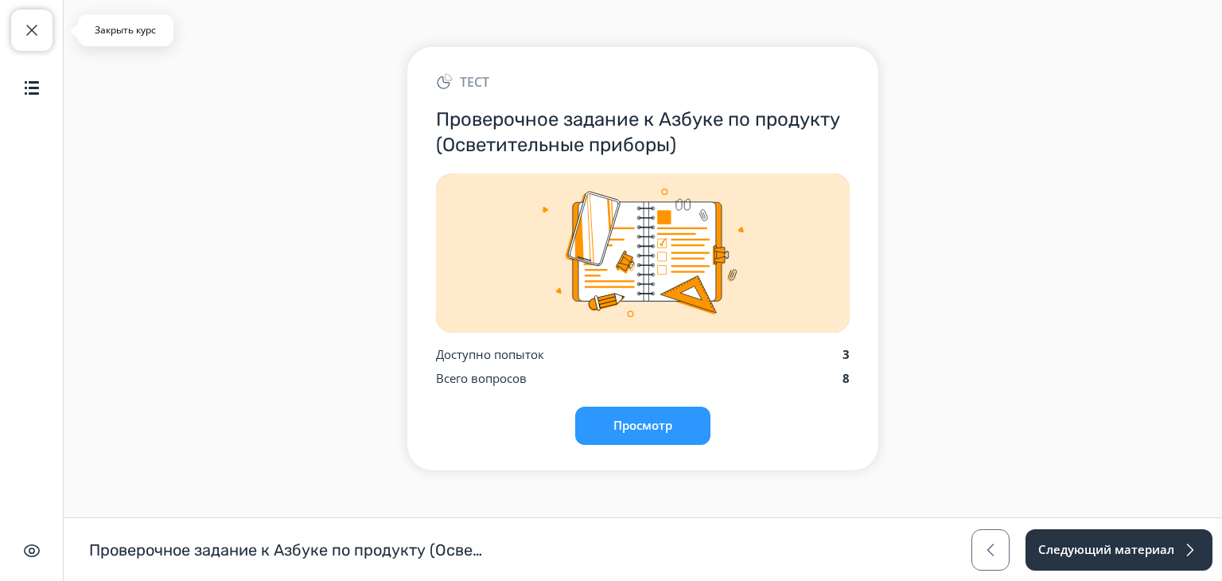
click at [33, 34] on span "button" at bounding box center [31, 30] width 19 height 19
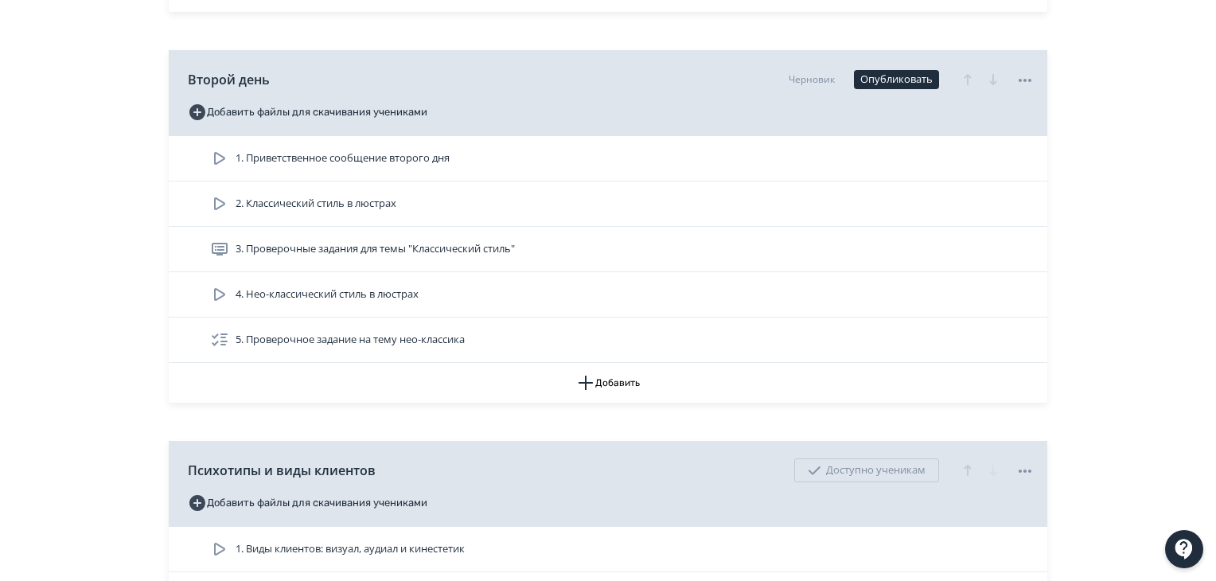
scroll to position [1671, 0]
